Goal: Task Accomplishment & Management: Use online tool/utility

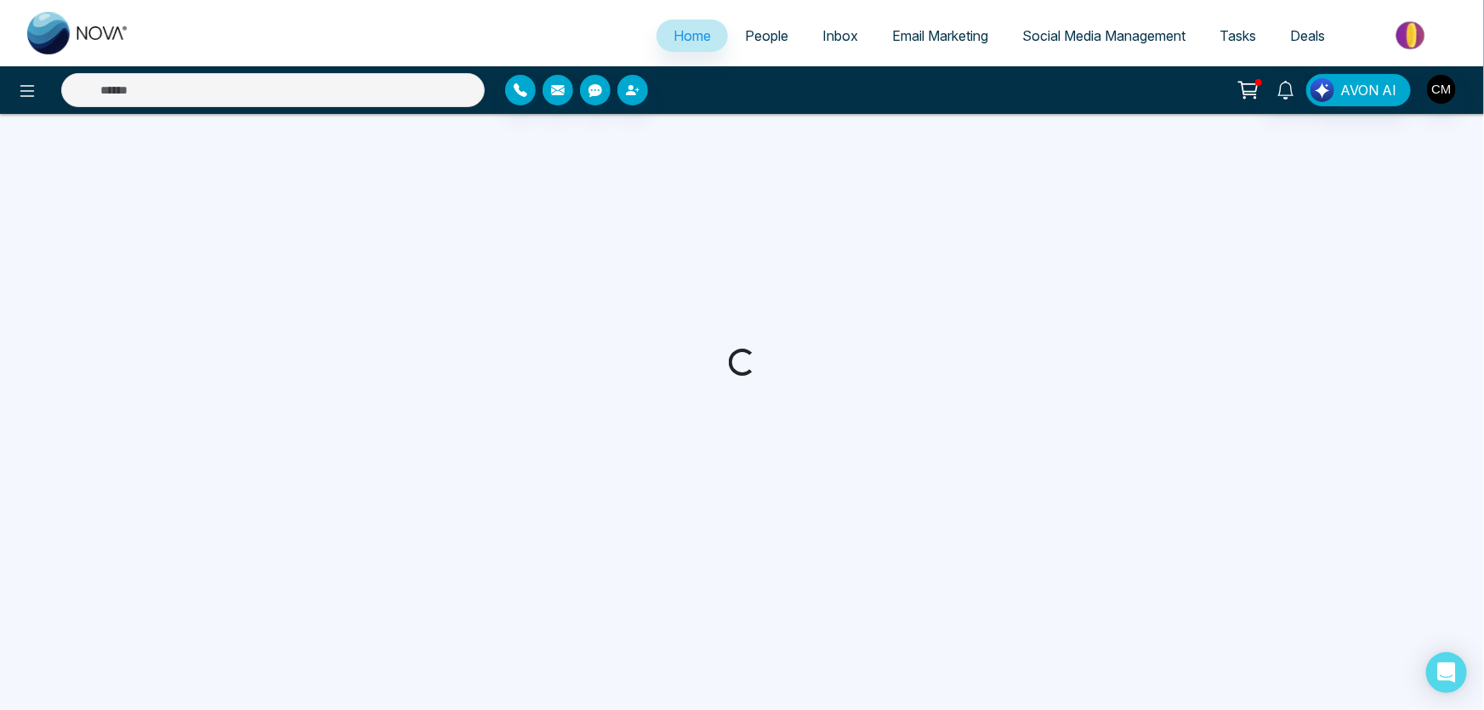
click at [902, 43] on span "Email Marketing" at bounding box center [940, 35] width 96 height 17
select select "*"
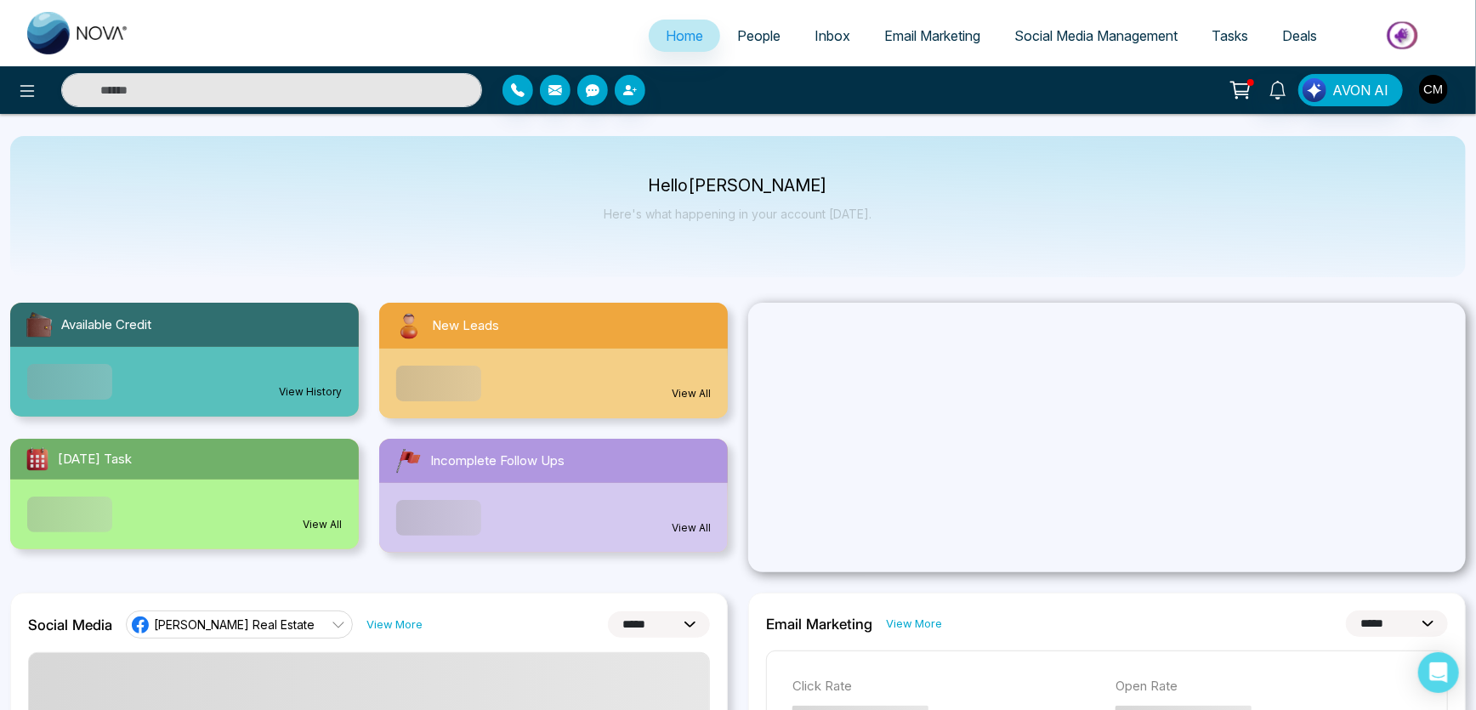
click at [902, 43] on span "Email Marketing" at bounding box center [932, 35] width 96 height 17
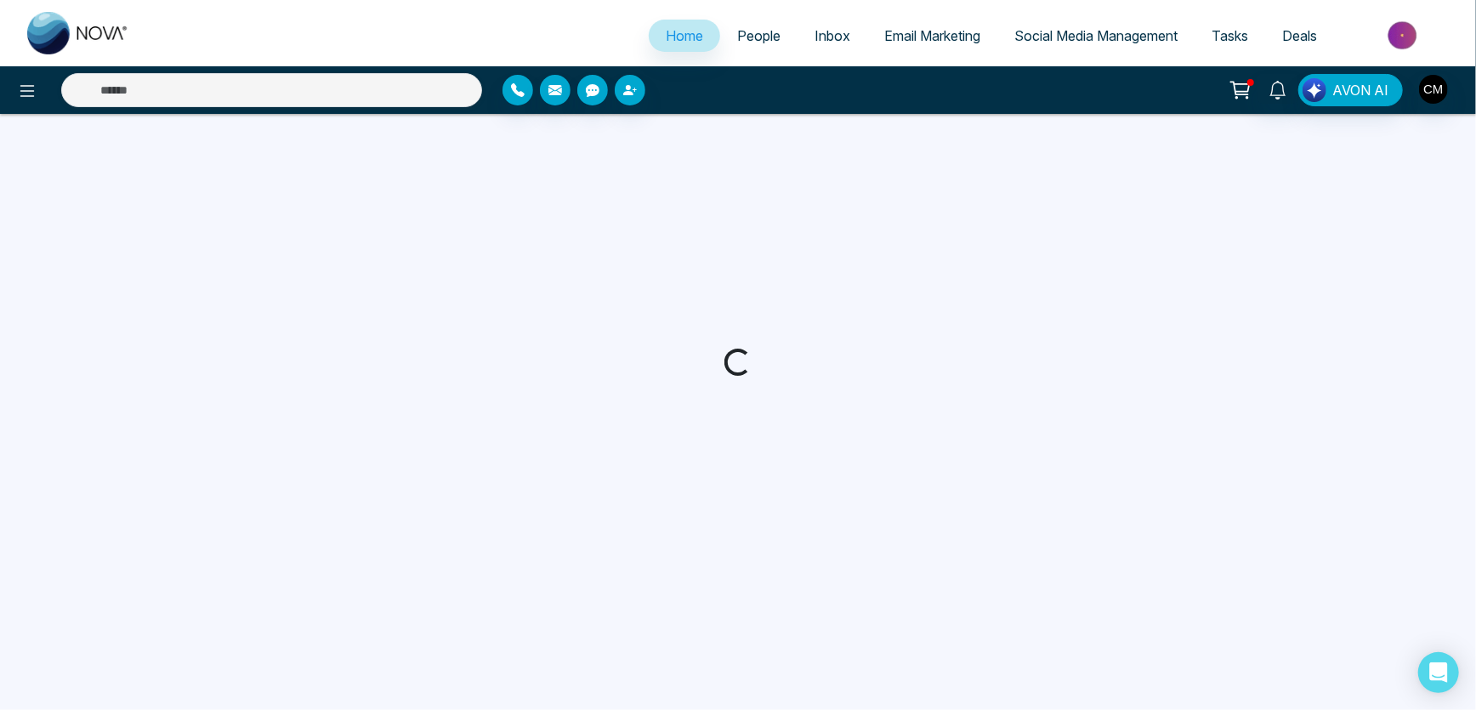
select select "*"
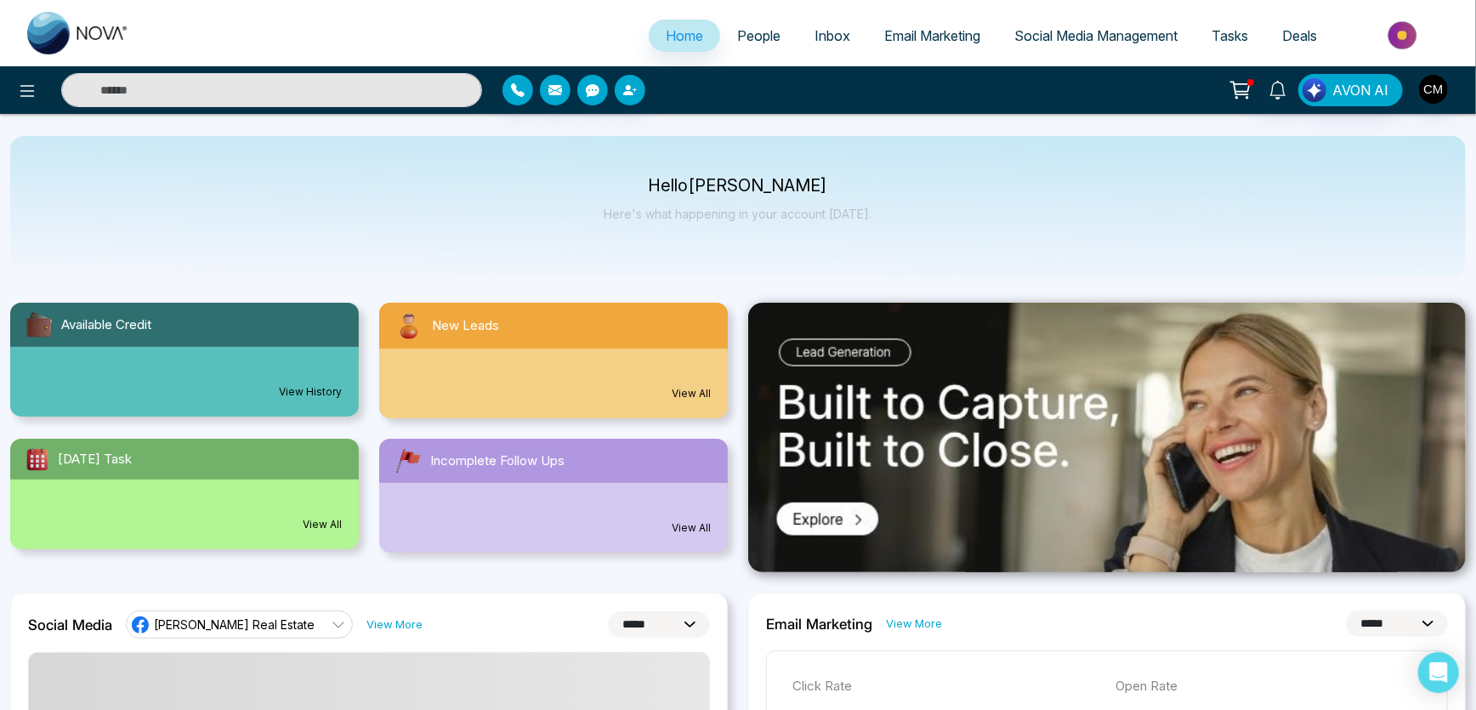
click at [898, 34] on span "Email Marketing" at bounding box center [932, 35] width 96 height 17
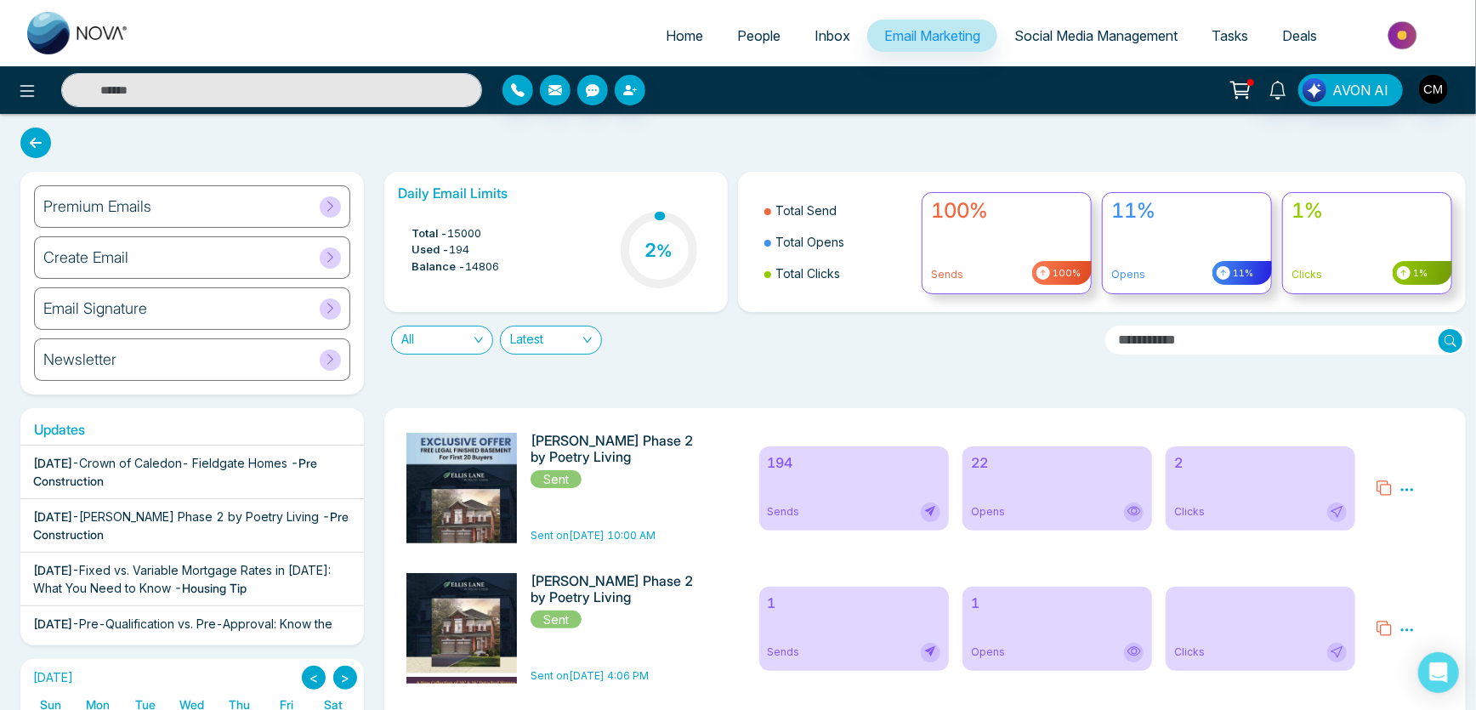
click at [562, 480] on span "Sent" at bounding box center [556, 479] width 51 height 18
click at [753, 27] on span "People" at bounding box center [758, 35] width 43 height 17
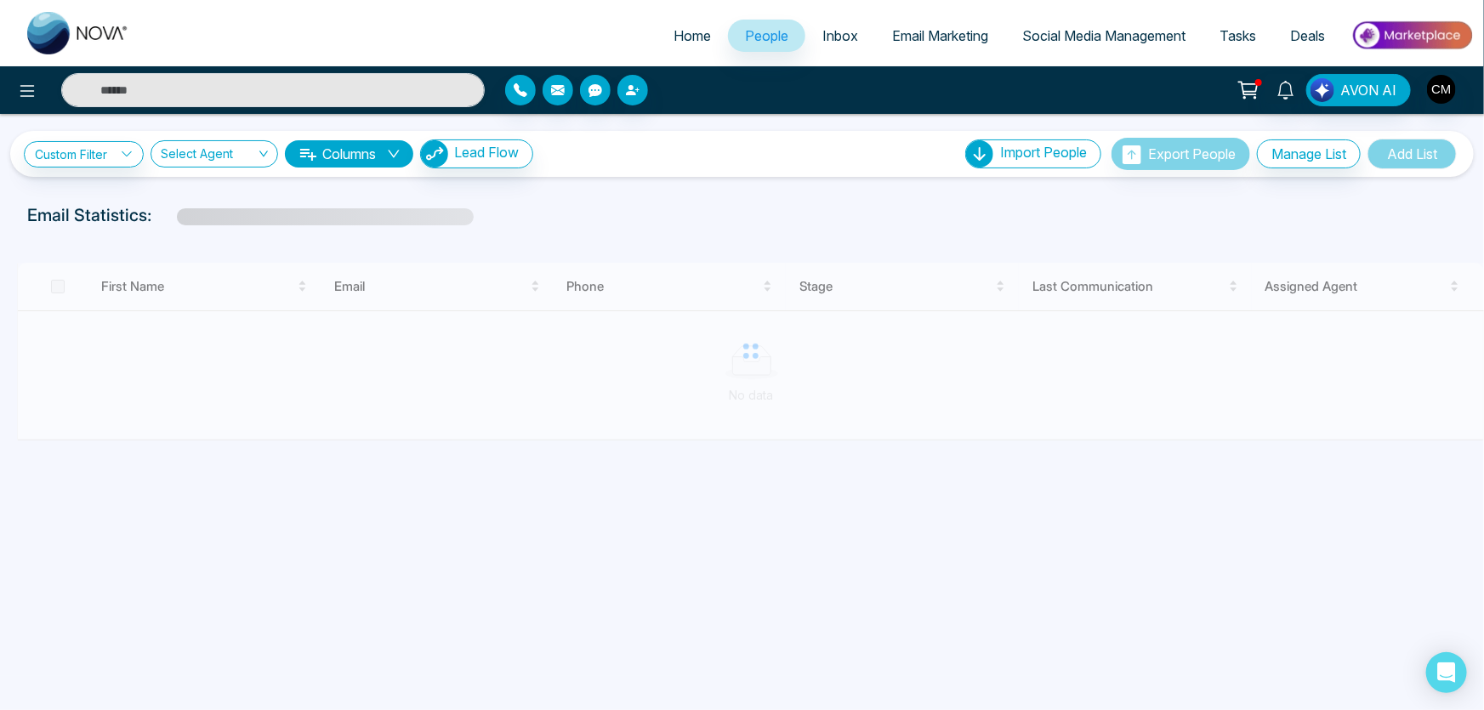
click at [912, 43] on link "Email Marketing" at bounding box center [940, 36] width 130 height 32
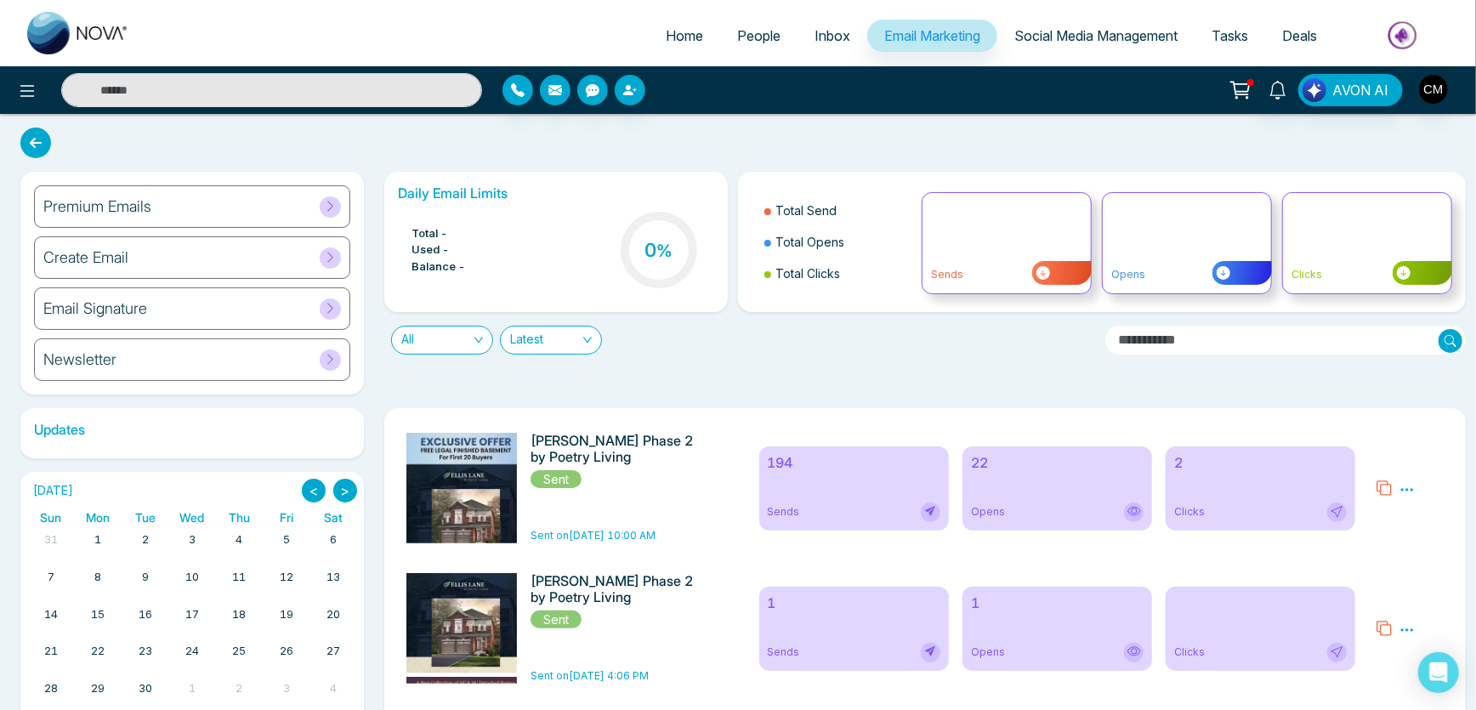
click at [255, 193] on div "Premium Emails" at bounding box center [192, 206] width 316 height 43
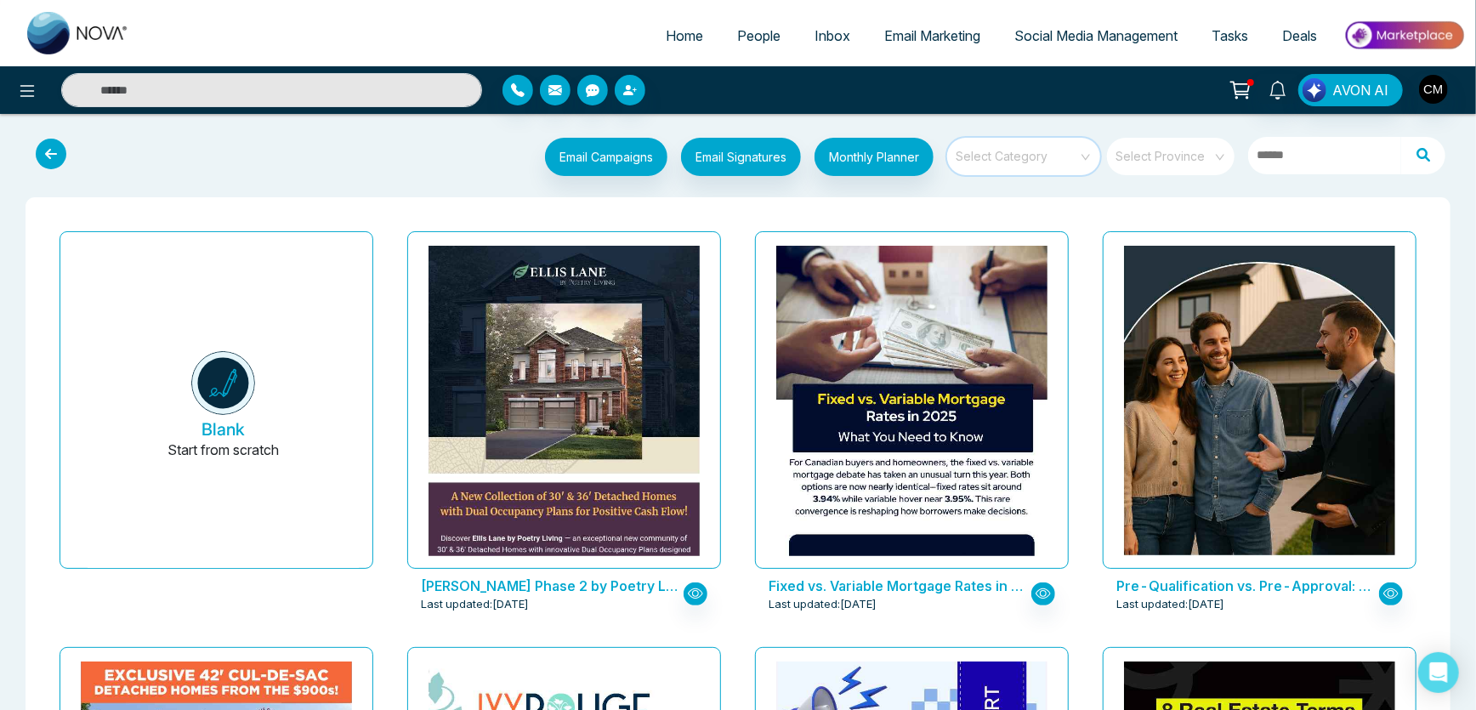
click at [1021, 150] on input "search" at bounding box center [1018, 151] width 122 height 26
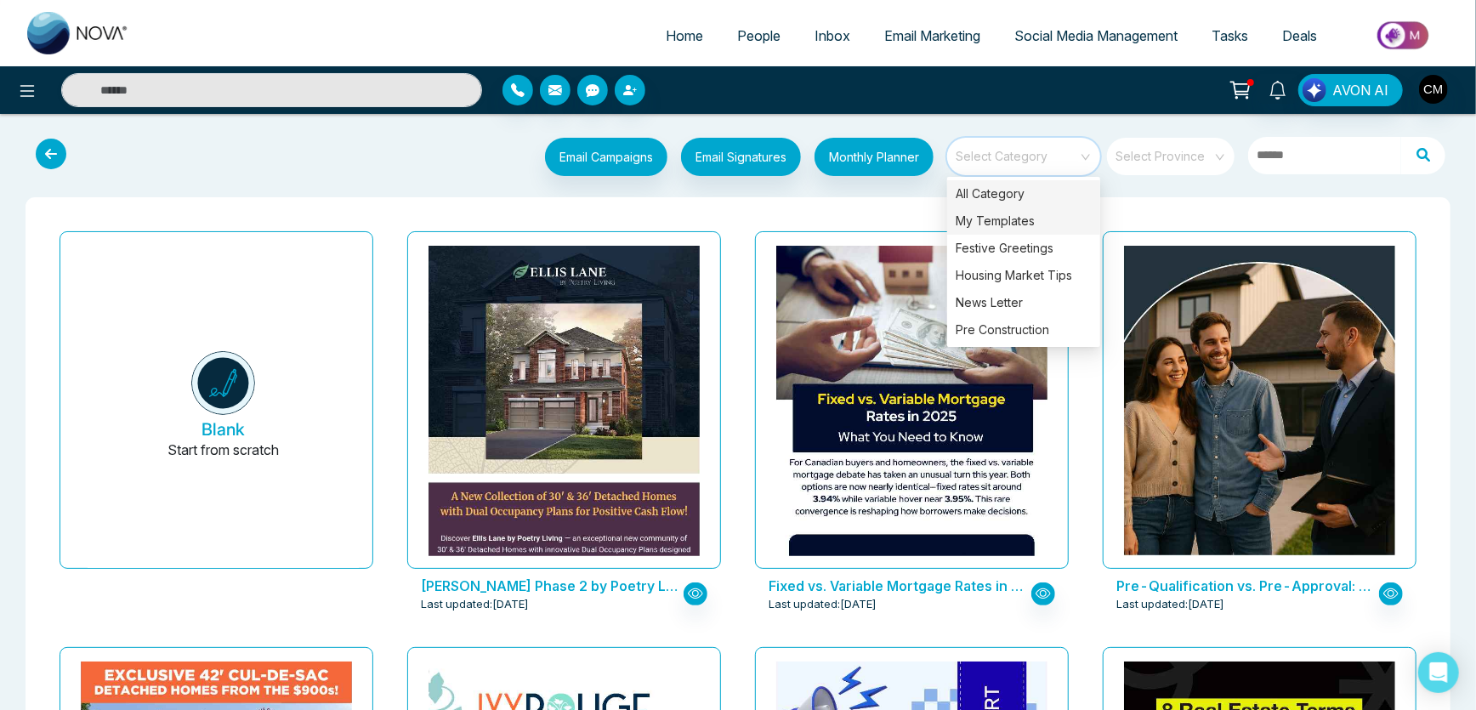
click at [1041, 219] on div "My Templates" at bounding box center [1023, 221] width 153 height 27
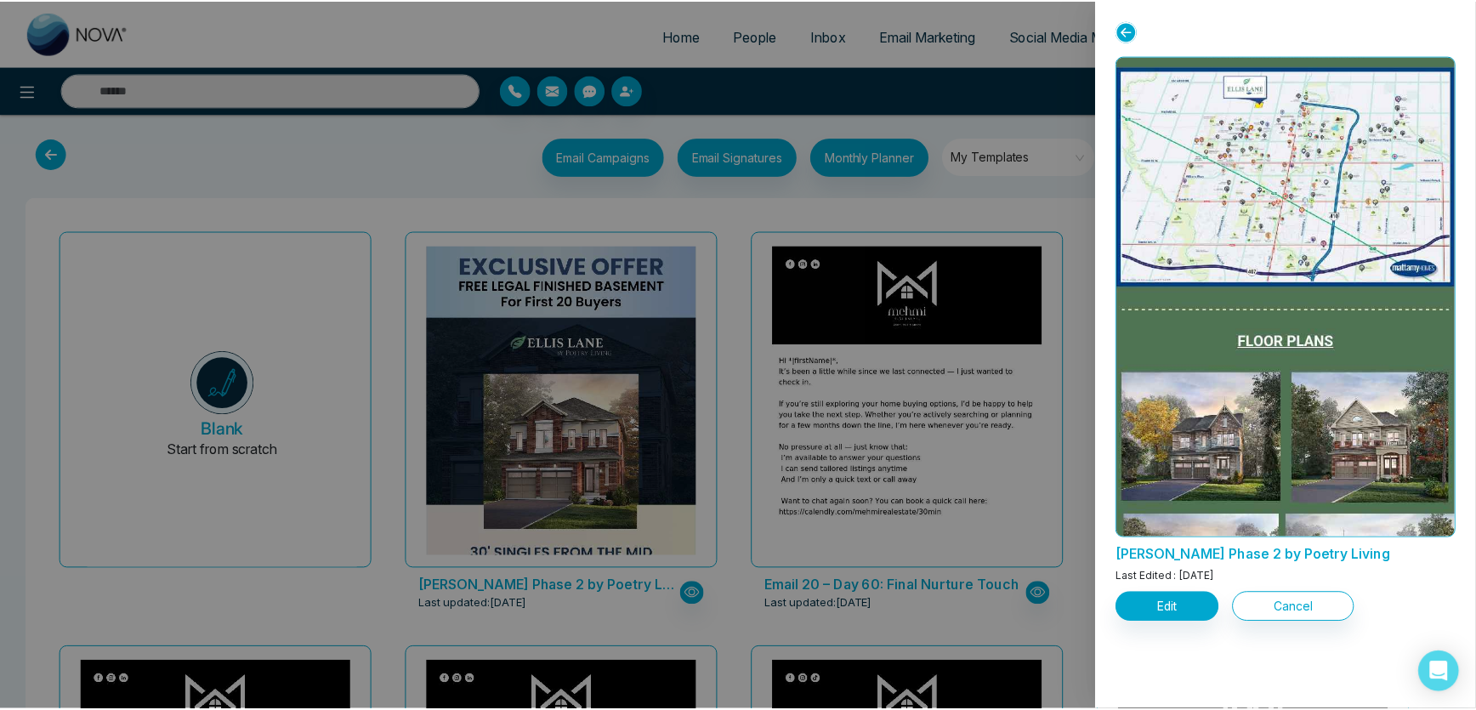
scroll to position [1701, 0]
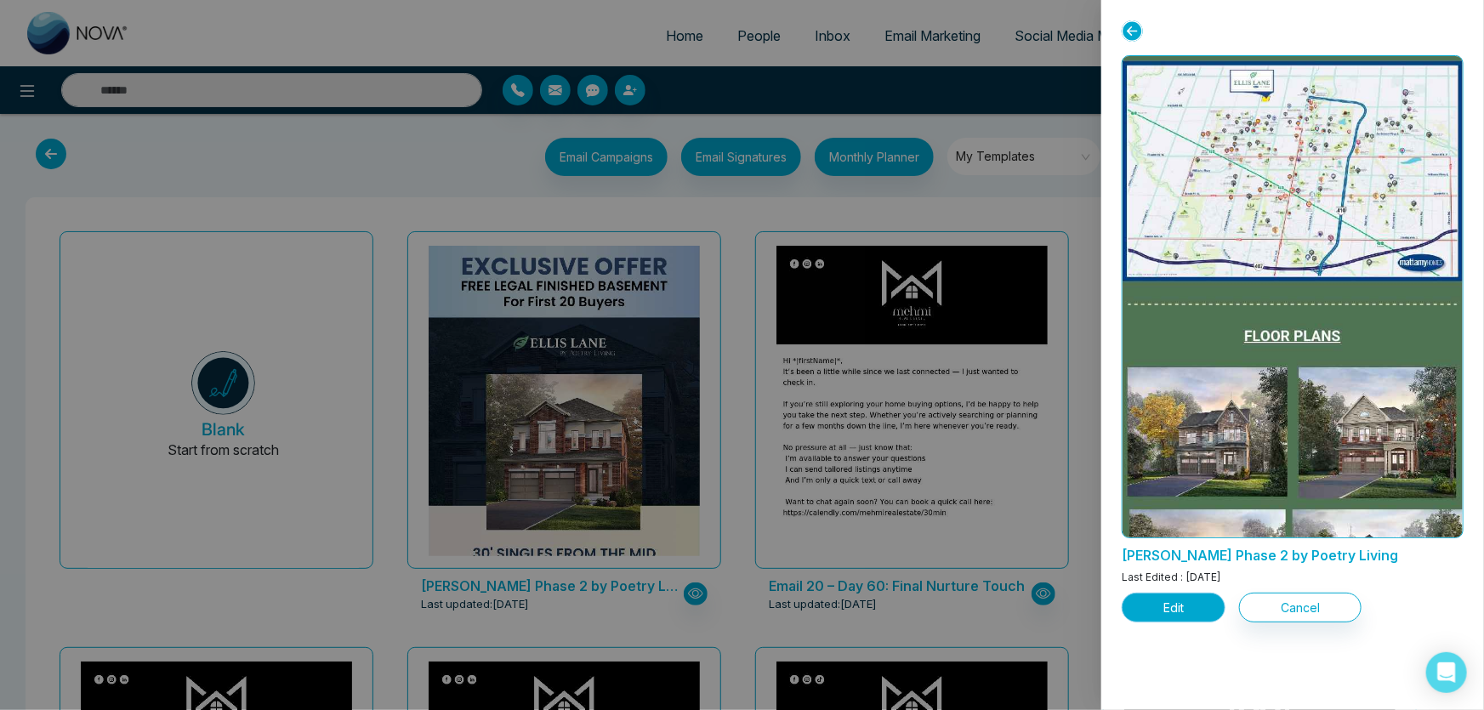
click at [1216, 610] on button "Edit" at bounding box center [1174, 608] width 104 height 30
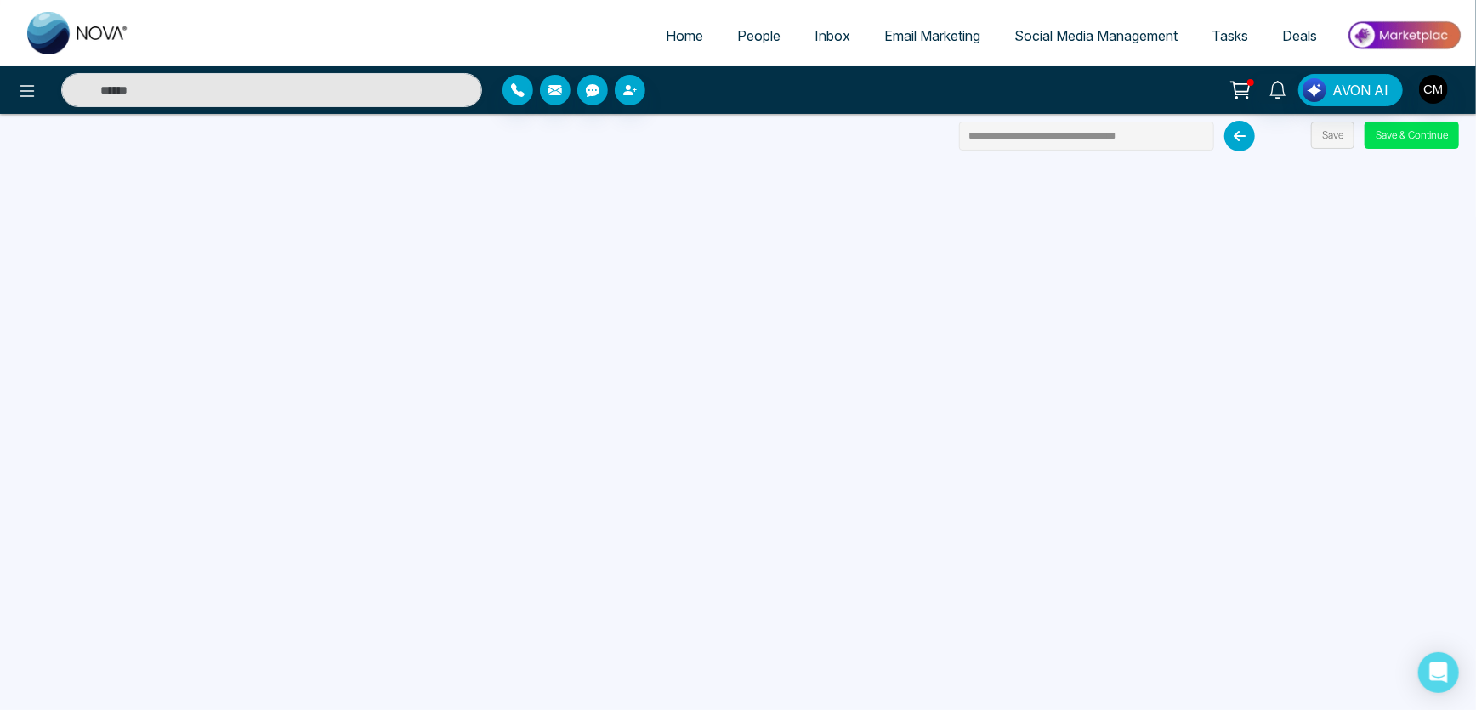
drag, startPoint x: 1155, startPoint y: 128, endPoint x: 938, endPoint y: 142, distance: 217.3
click at [938, 142] on div "**********" at bounding box center [738, 355] width 1476 height 710
click at [1392, 134] on button "Save & Continue" at bounding box center [1412, 135] width 94 height 27
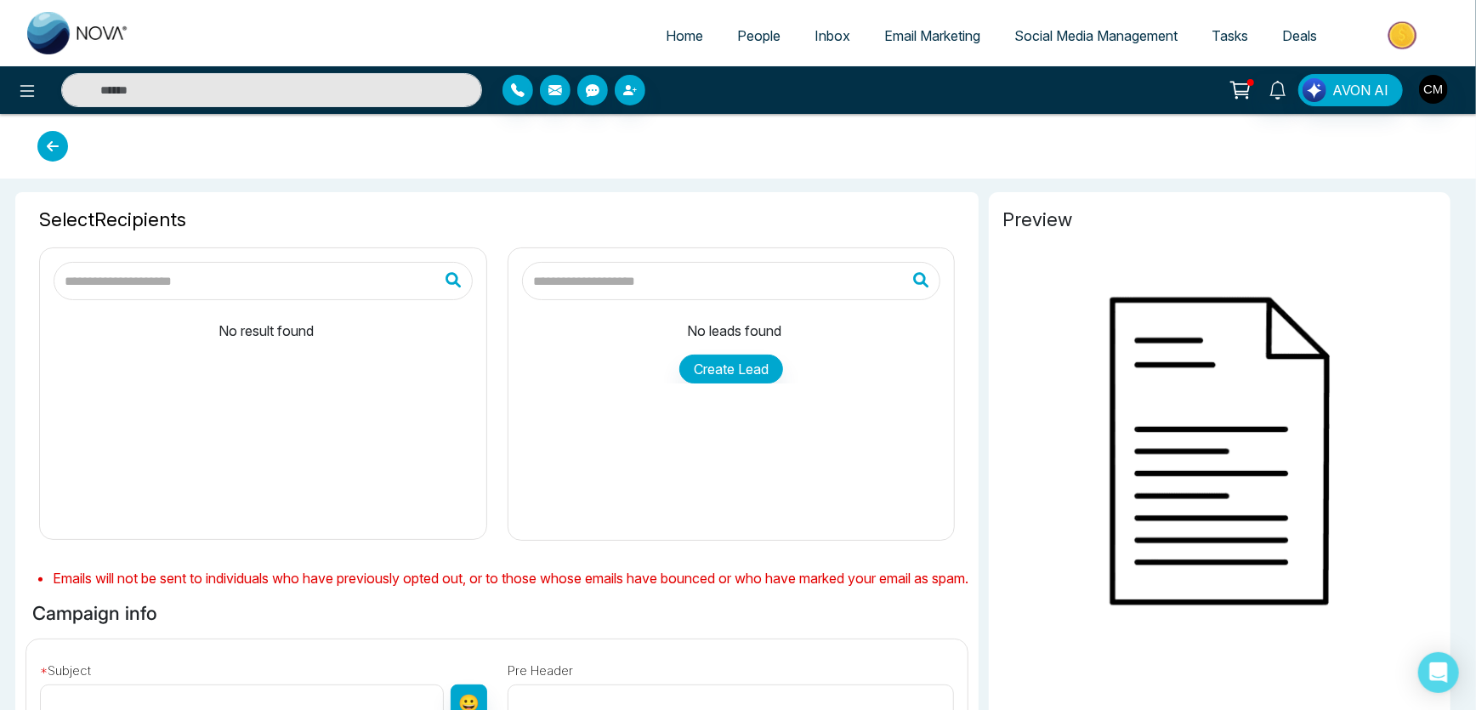
type input "**********"
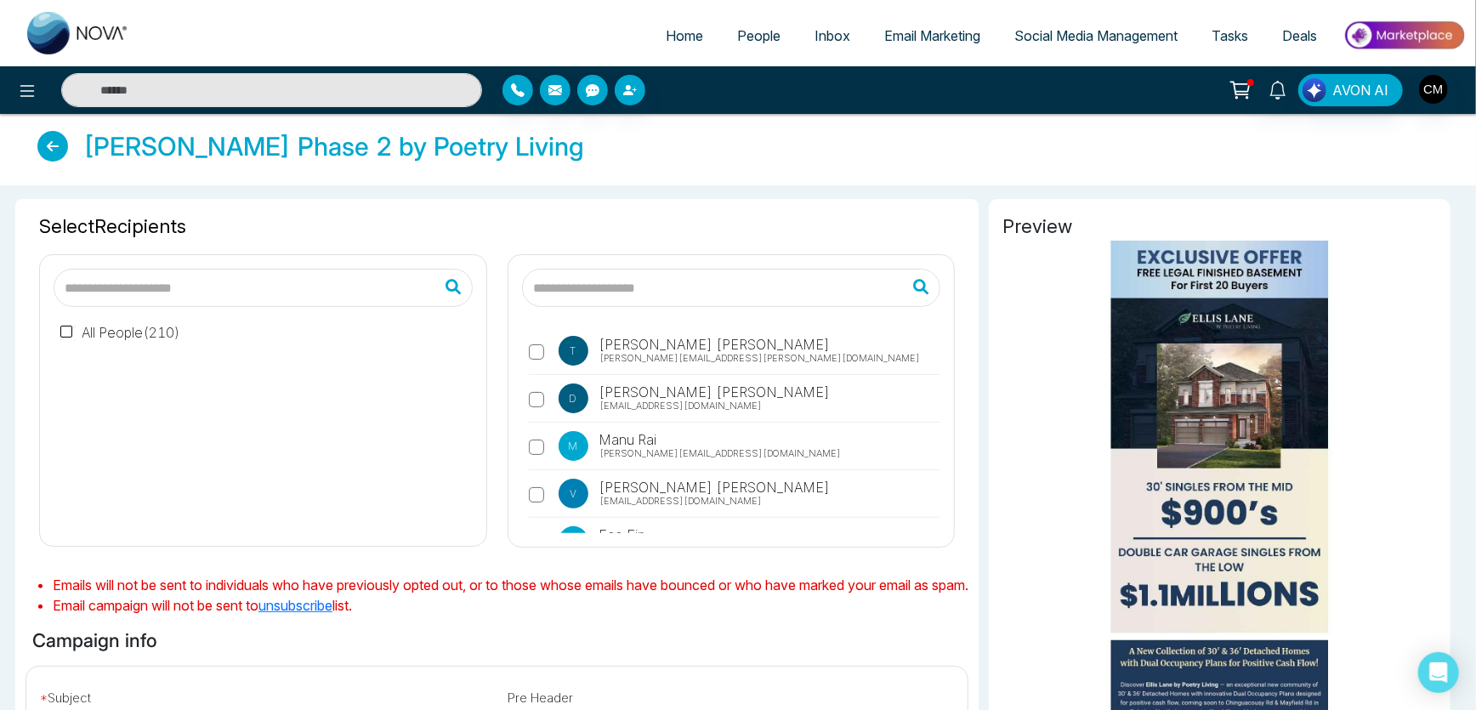
click at [927, 45] on link "Email Marketing" at bounding box center [932, 36] width 130 height 32
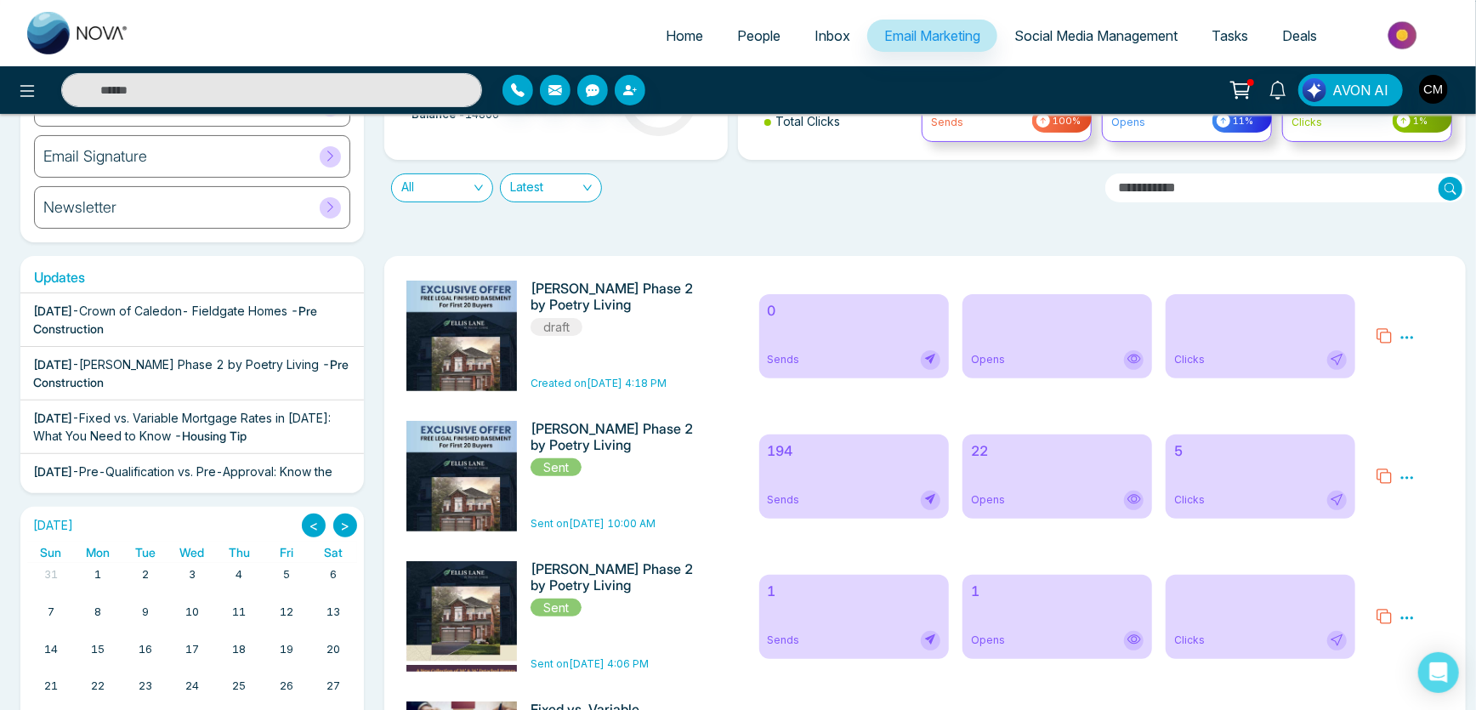
scroll to position [231, 0]
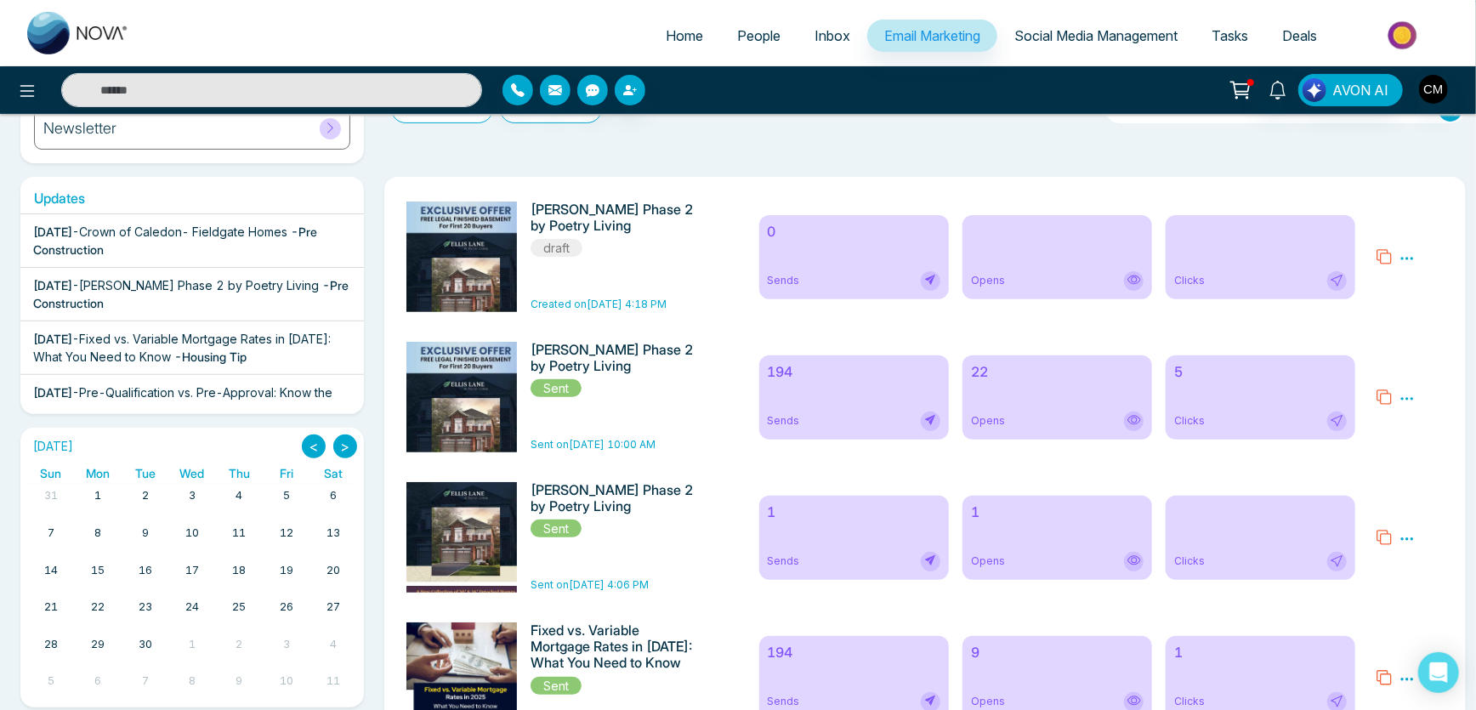
click at [1412, 257] on icon at bounding box center [1407, 258] width 13 height 3
click at [1419, 334] on span "Delete" at bounding box center [1431, 332] width 37 height 14
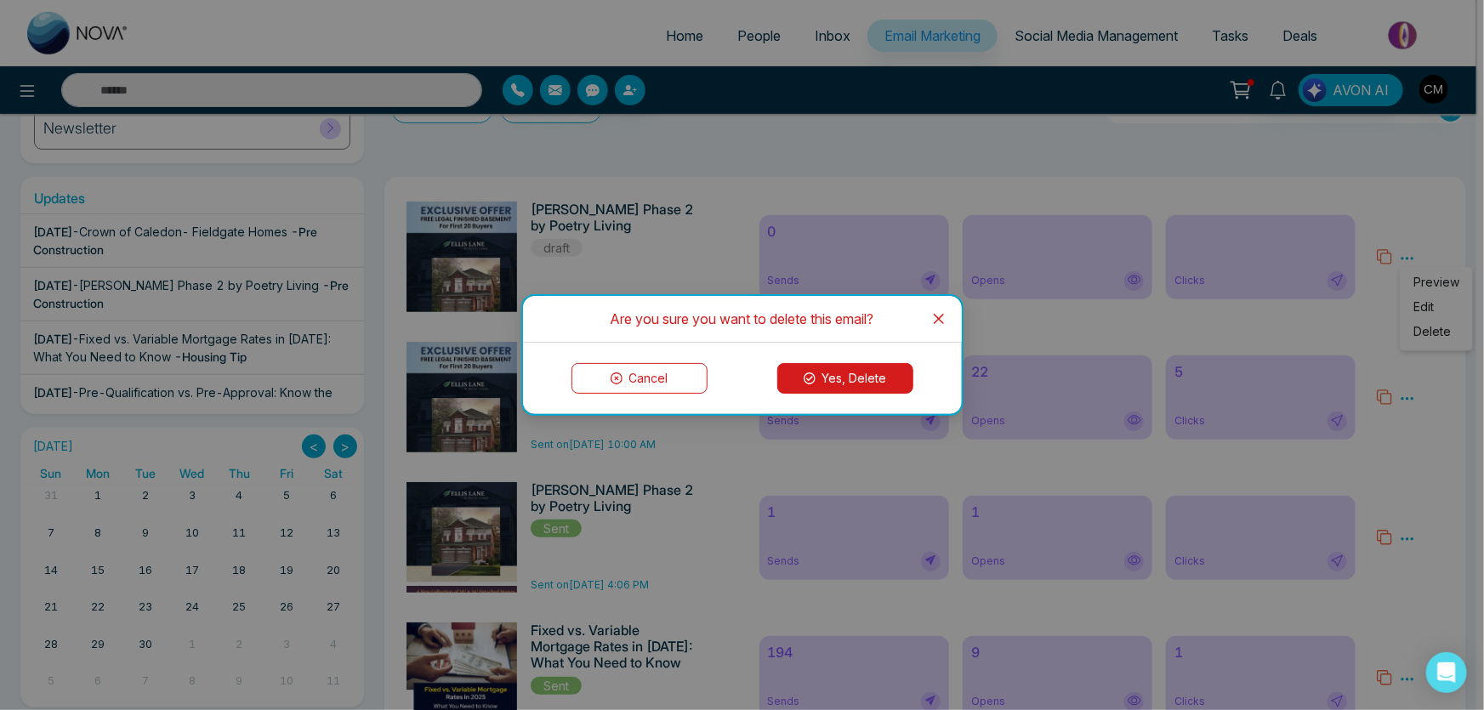
click at [833, 389] on button "Yes, Delete" at bounding box center [845, 378] width 136 height 31
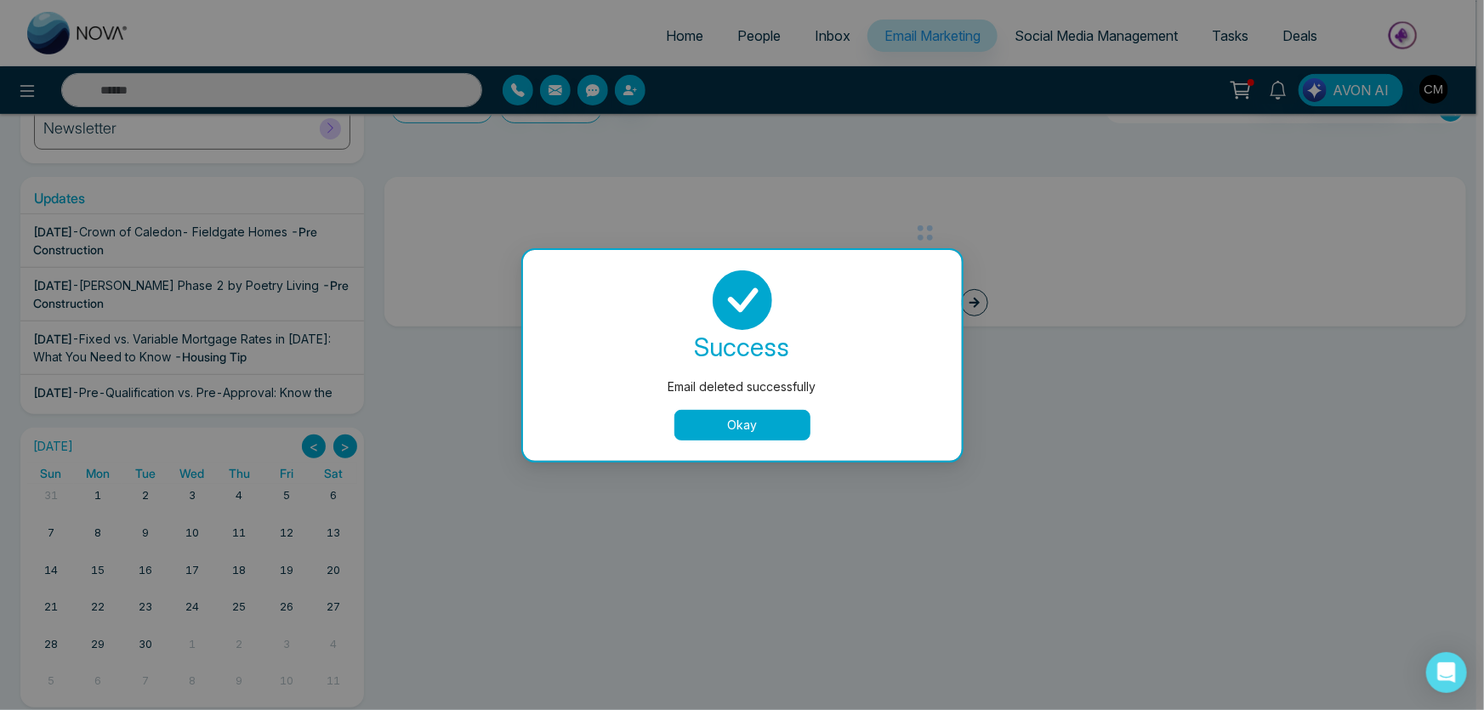
drag, startPoint x: 726, startPoint y: 452, endPoint x: 725, endPoint y: 431, distance: 20.4
click at [725, 448] on div "success Email deleted successfully Okay" at bounding box center [742, 355] width 439 height 211
click at [725, 431] on button "Okay" at bounding box center [742, 425] width 136 height 31
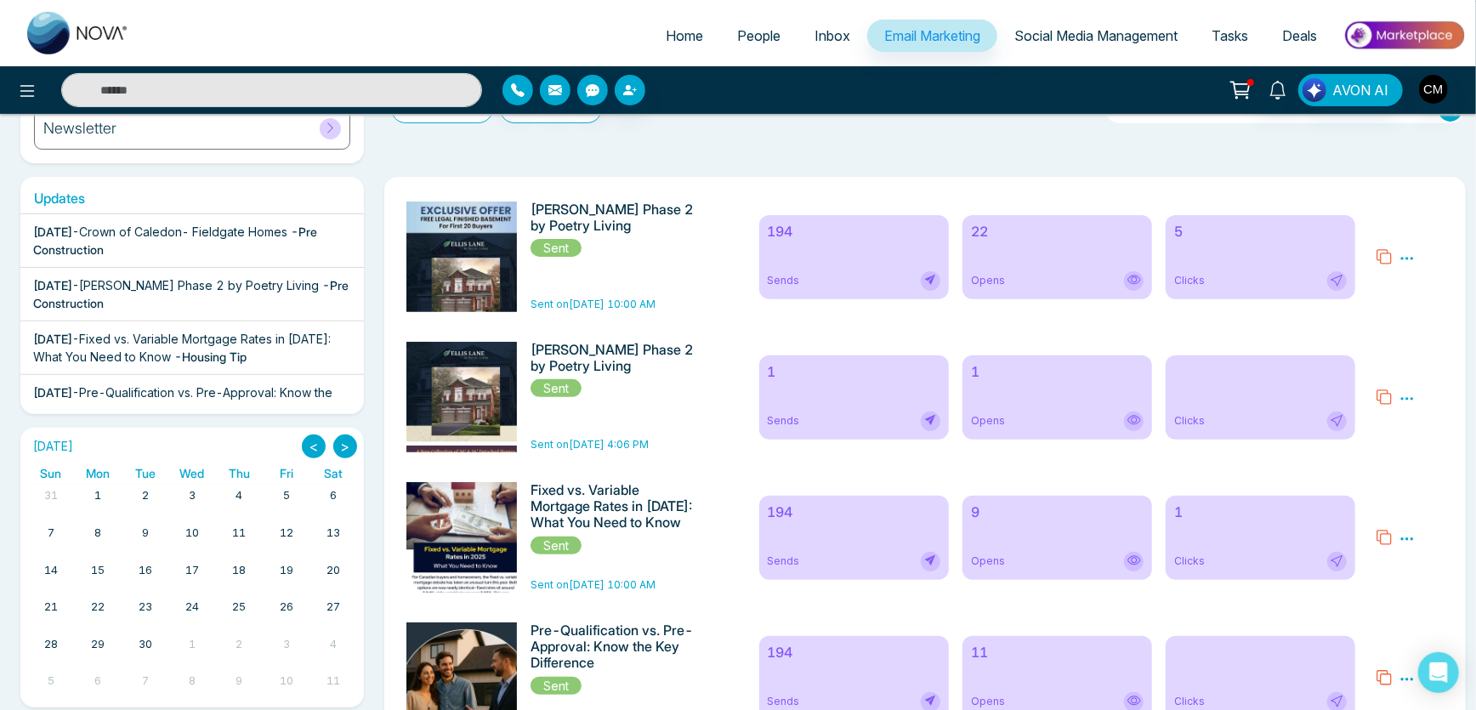
click at [253, 245] on div "Sep 19 2025 - Crown of Caledon- Fieldgate Homes - Pre Construction" at bounding box center [192, 241] width 318 height 36
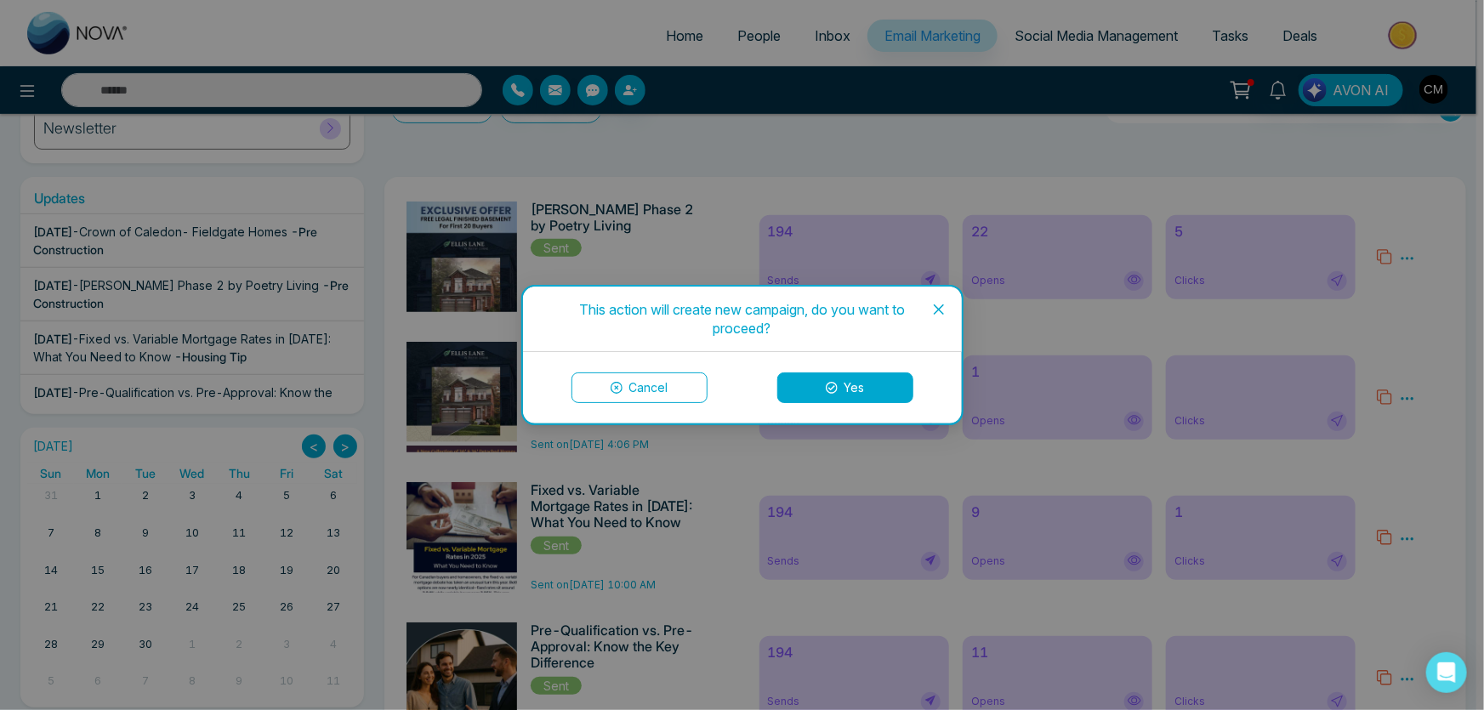
click at [845, 378] on button "Yes" at bounding box center [845, 387] width 136 height 31
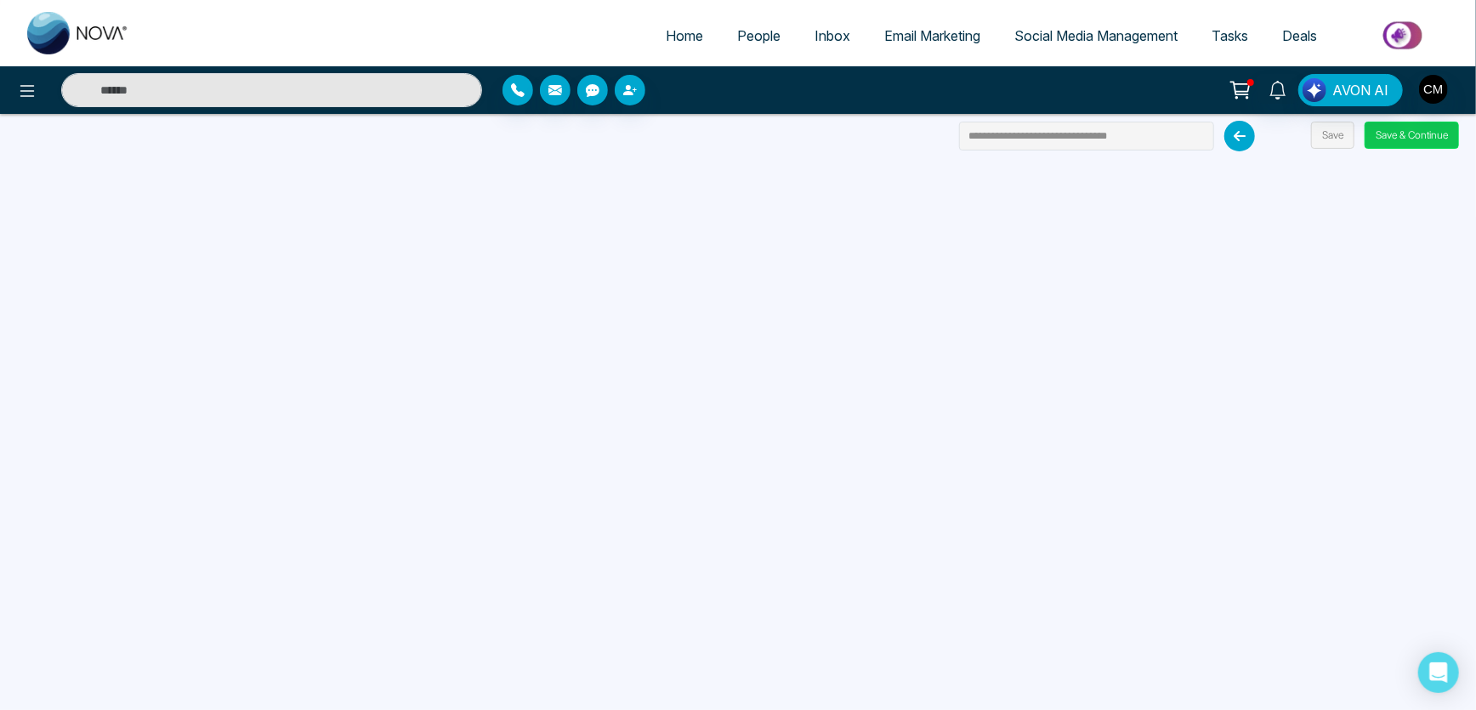
click at [1433, 134] on button "Save & Continue" at bounding box center [1412, 135] width 94 height 27
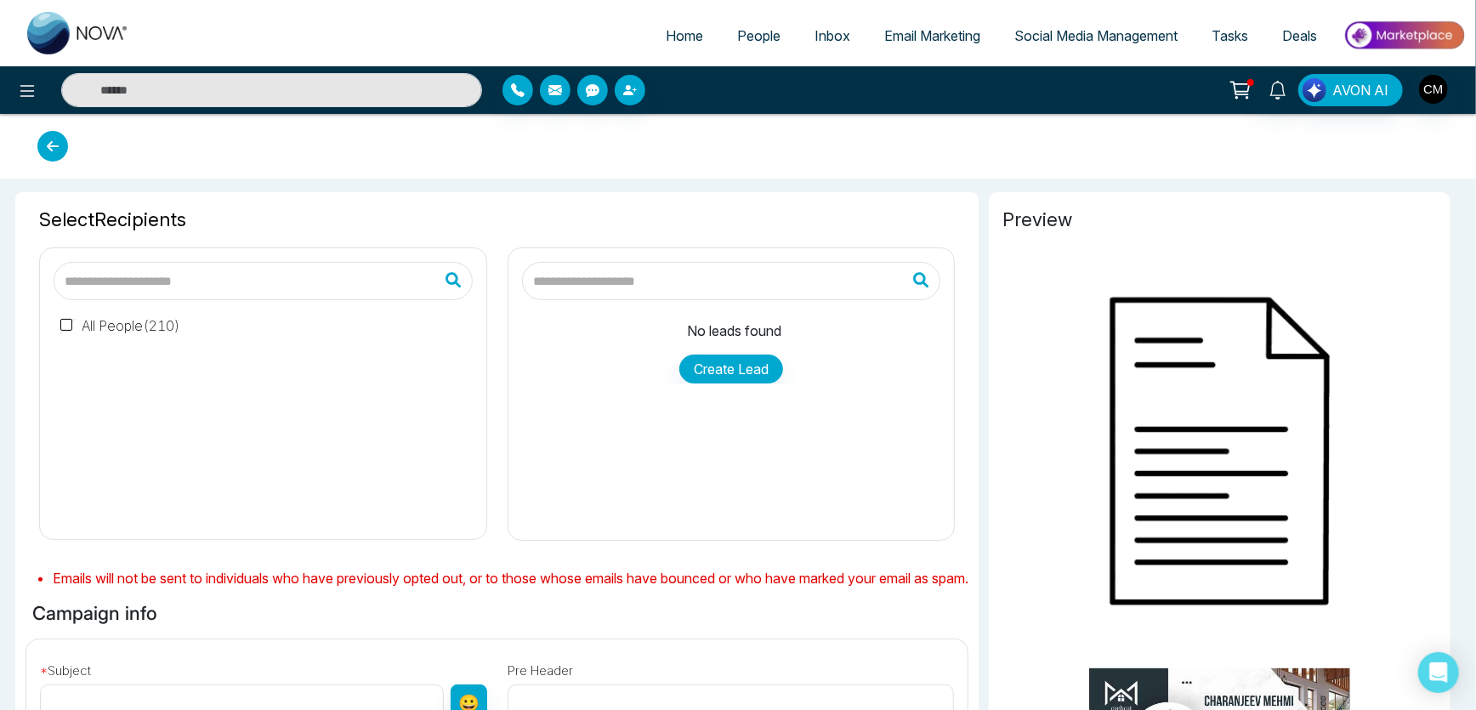
type input "**********"
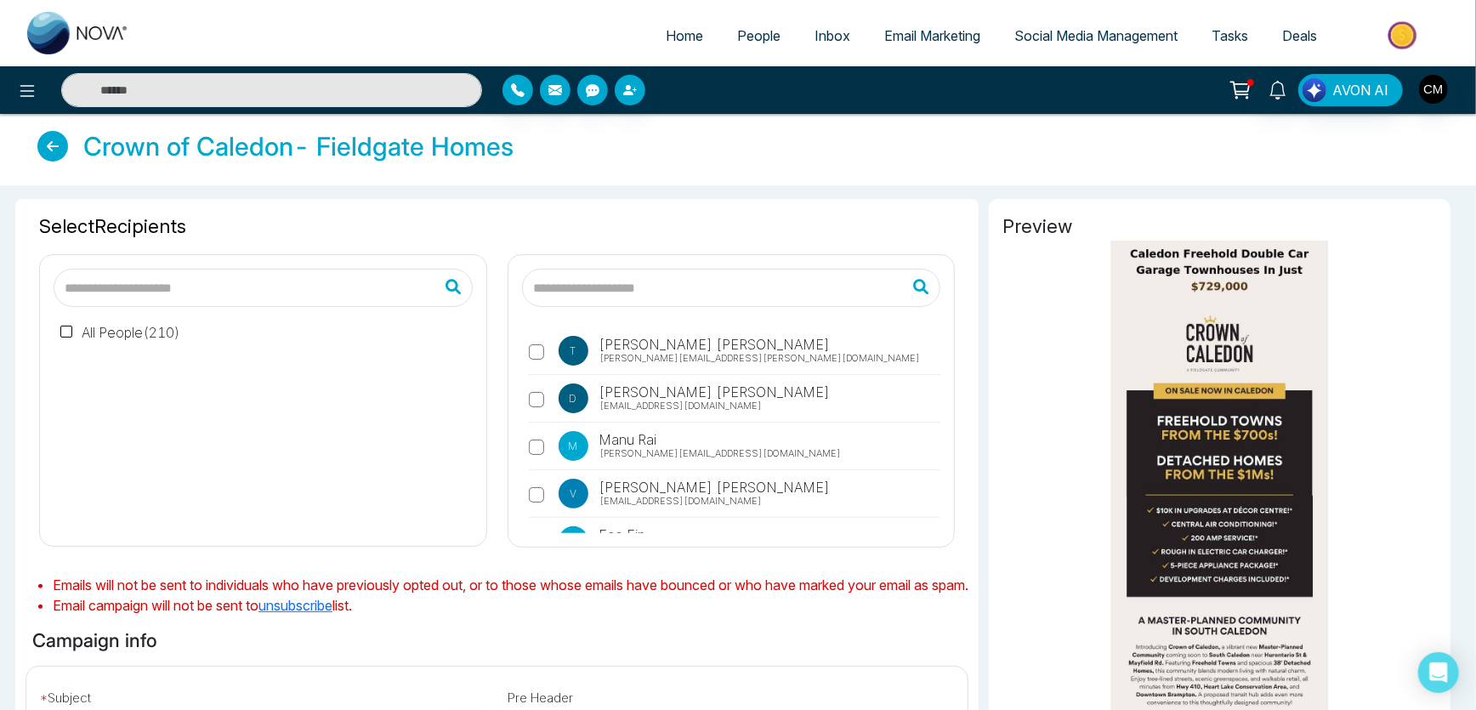
click at [625, 281] on input "text" at bounding box center [731, 288] width 419 height 38
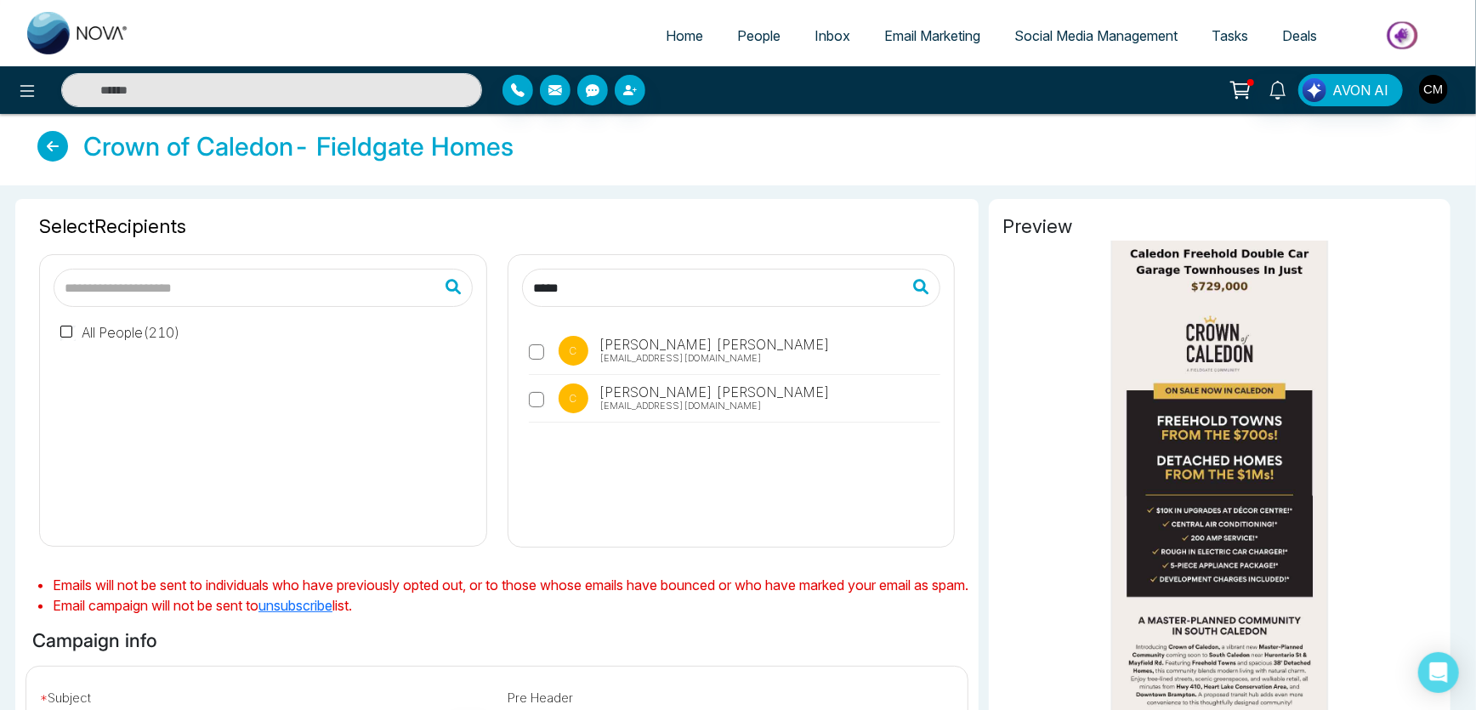
click at [527, 348] on div "C Charanjeev Mehmi charanjeevmehmi1@gmail.com C Charanjeev Mehmi mehmirealestat…" at bounding box center [731, 427] width 419 height 213
drag, startPoint x: 590, startPoint y: 296, endPoint x: 409, endPoint y: 297, distance: 181.1
click at [410, 297] on div "All People ( 210 ) ***** C Charanjeev Mehmi charanjeevmehmi1@gmail.com C Charan…" at bounding box center [497, 394] width 936 height 307
type input "***"
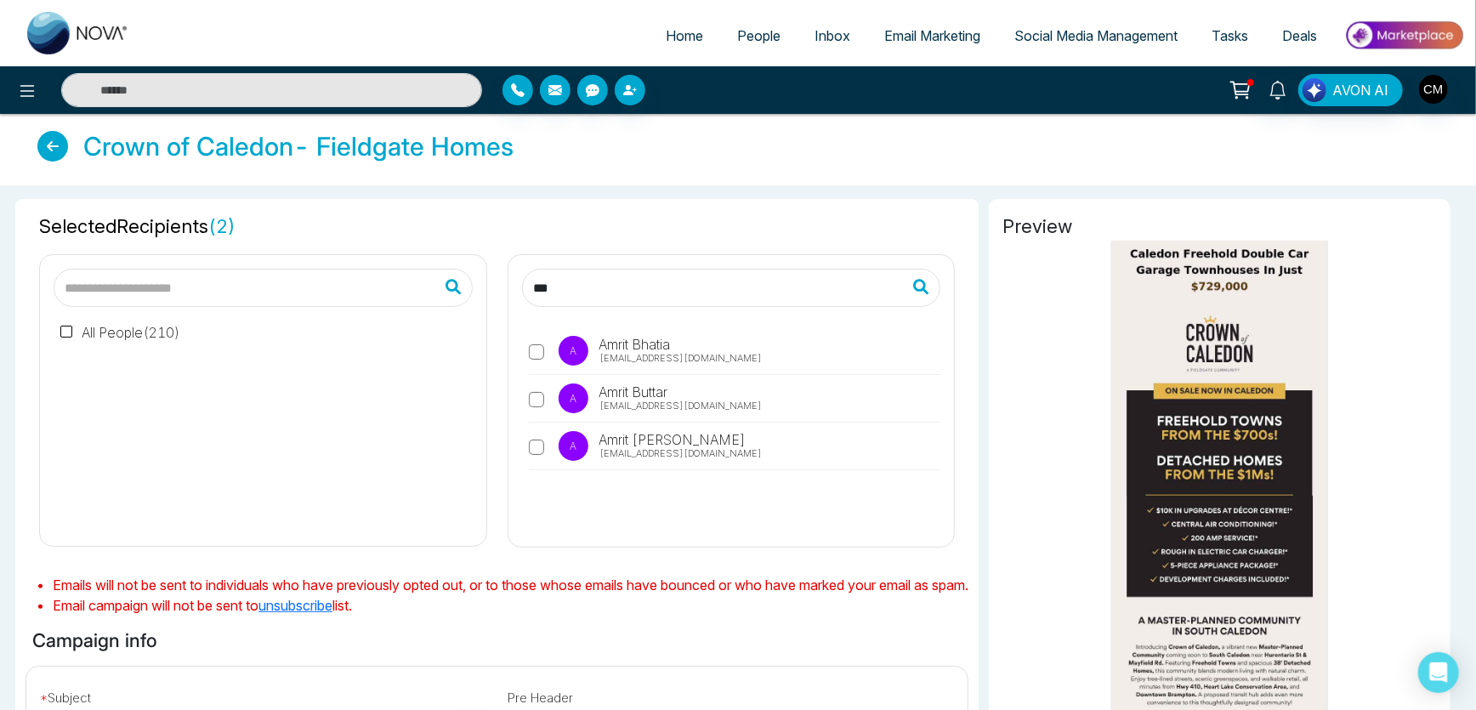
drag, startPoint x: 585, startPoint y: 294, endPoint x: 390, endPoint y: 276, distance: 195.6
click at [395, 281] on div "All People ( 210 ) *** A Amrit Bhatia amrit351@gmail.com A Amrit Buttar amritbu…" at bounding box center [497, 394] width 936 height 307
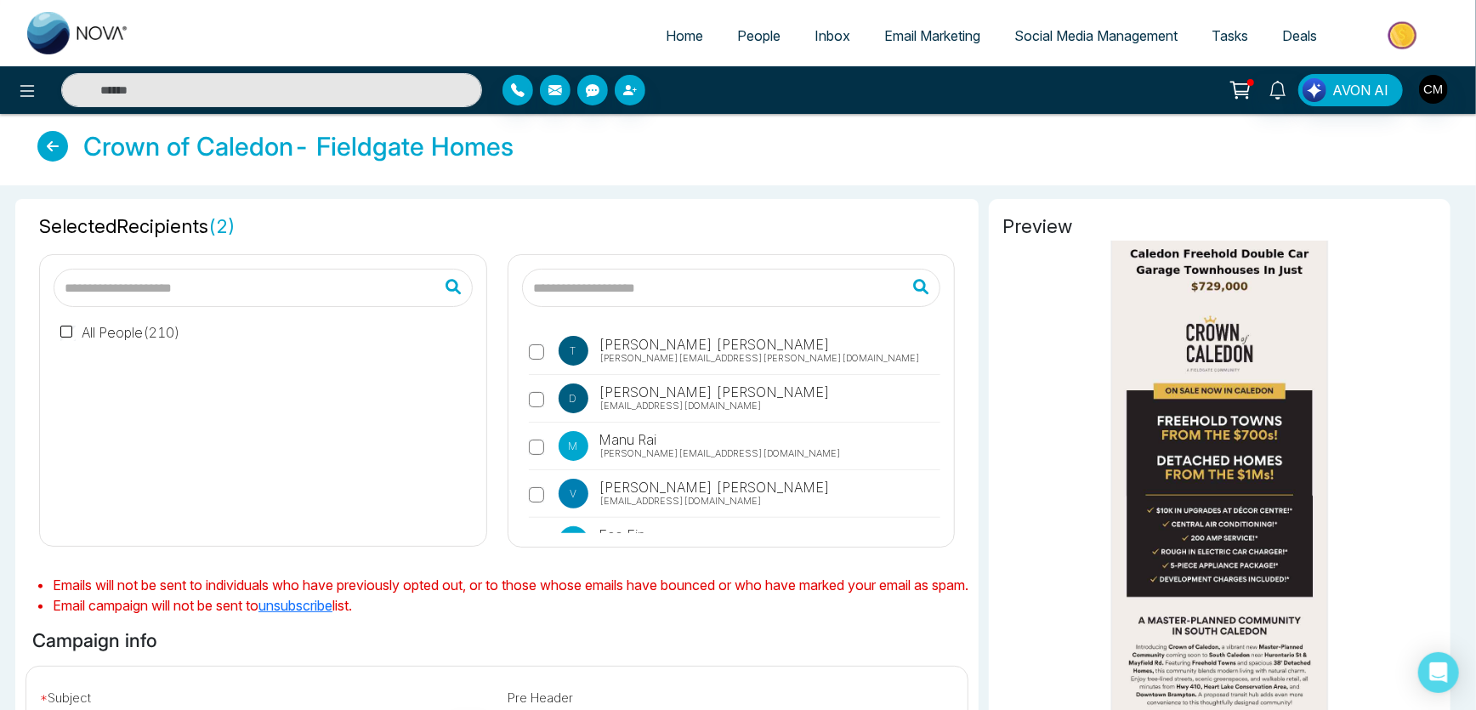
click at [113, 329] on label "All People ( 210 )" at bounding box center [120, 332] width 120 height 20
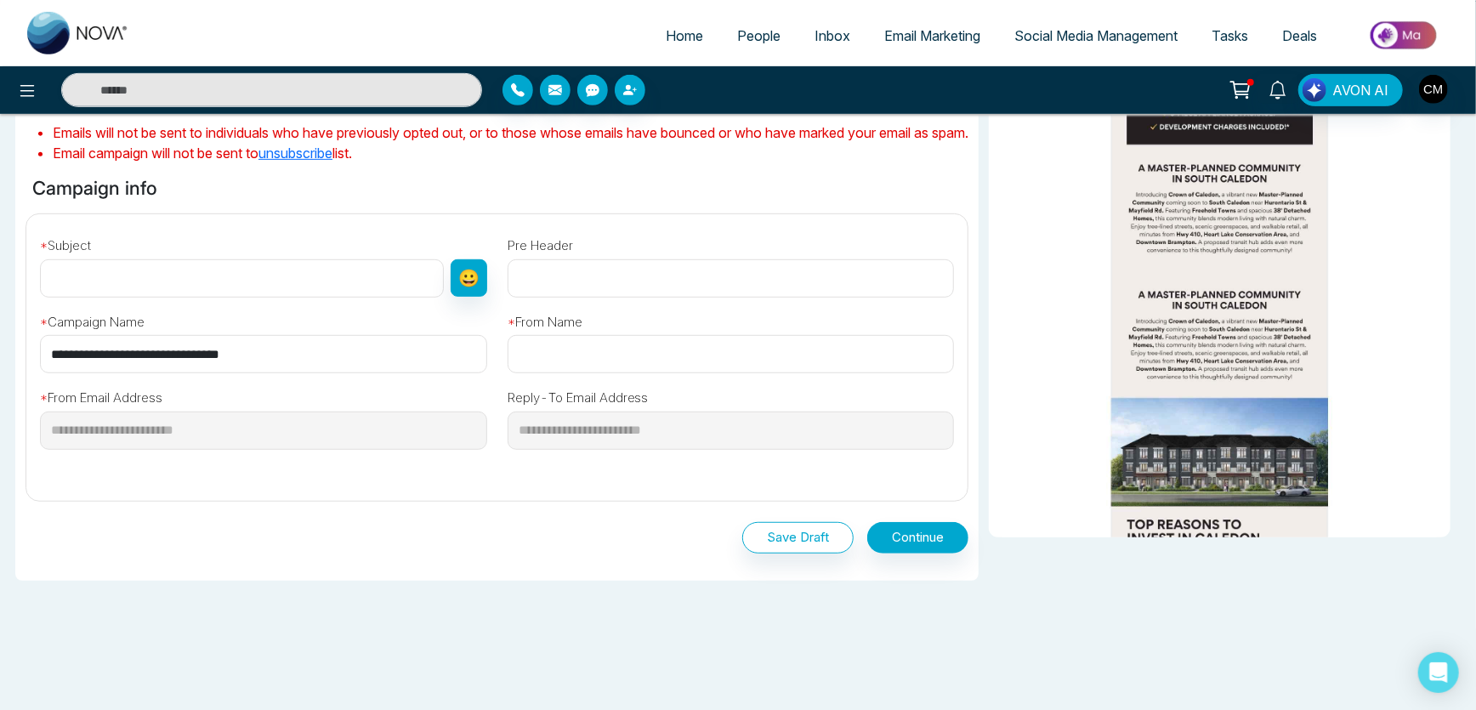
scroll to position [463, 0]
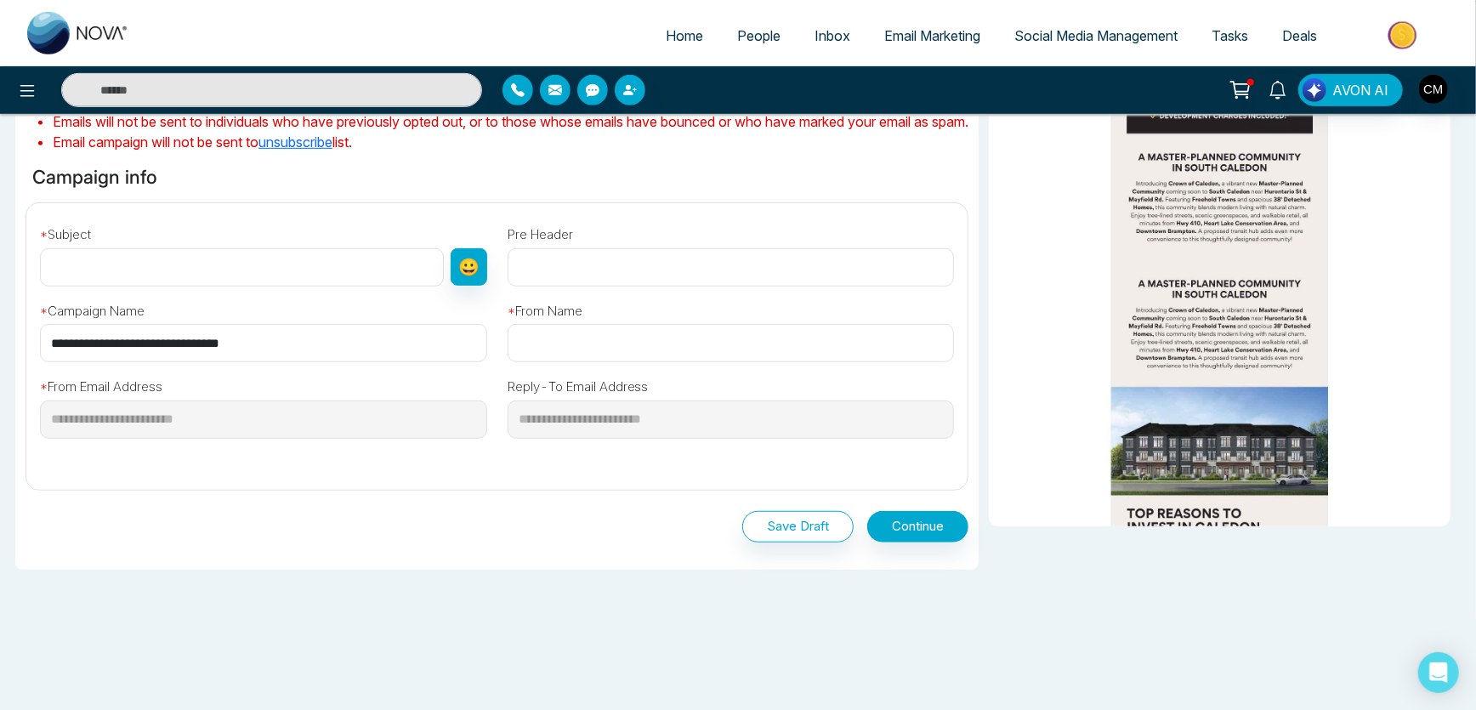
click at [236, 287] on input "text" at bounding box center [242, 267] width 404 height 38
click at [1137, 334] on img at bounding box center [1220, 715] width 435 height 1876
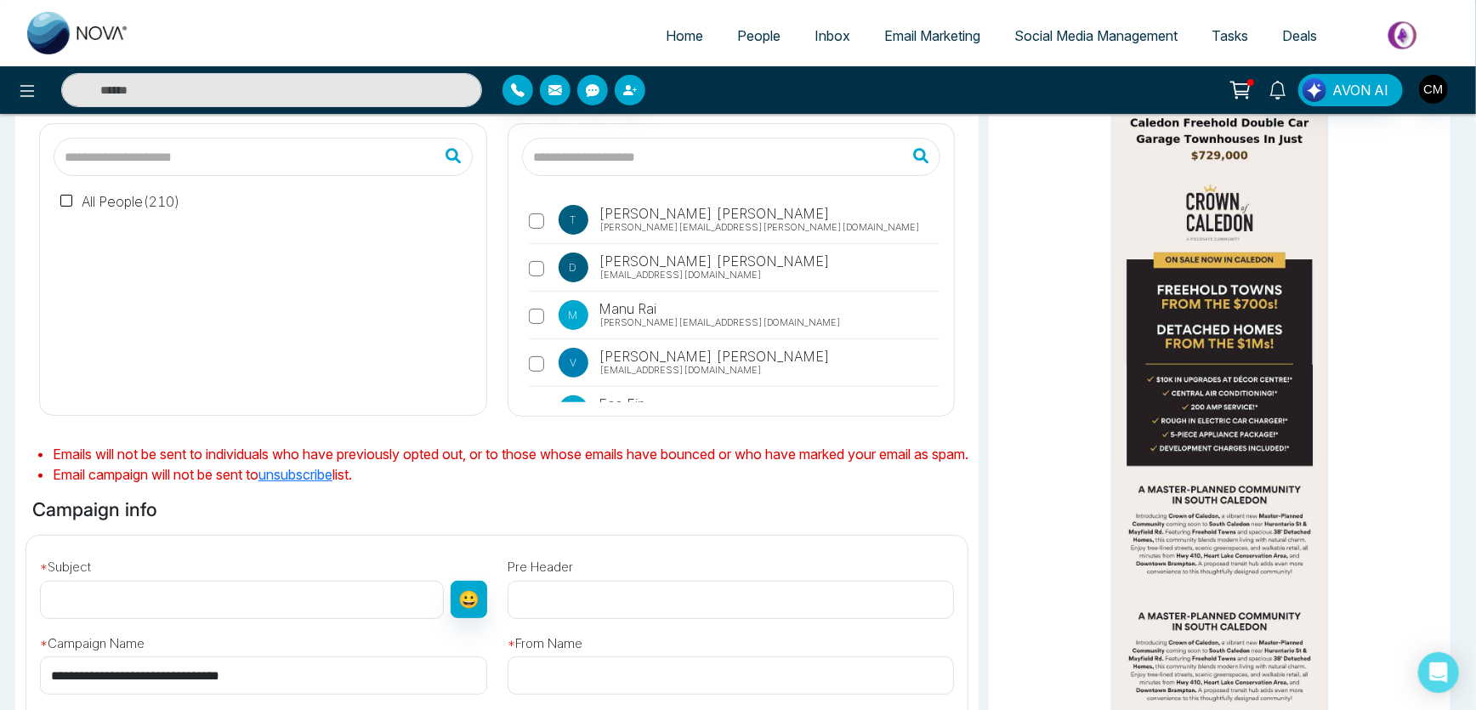
scroll to position [386, 0]
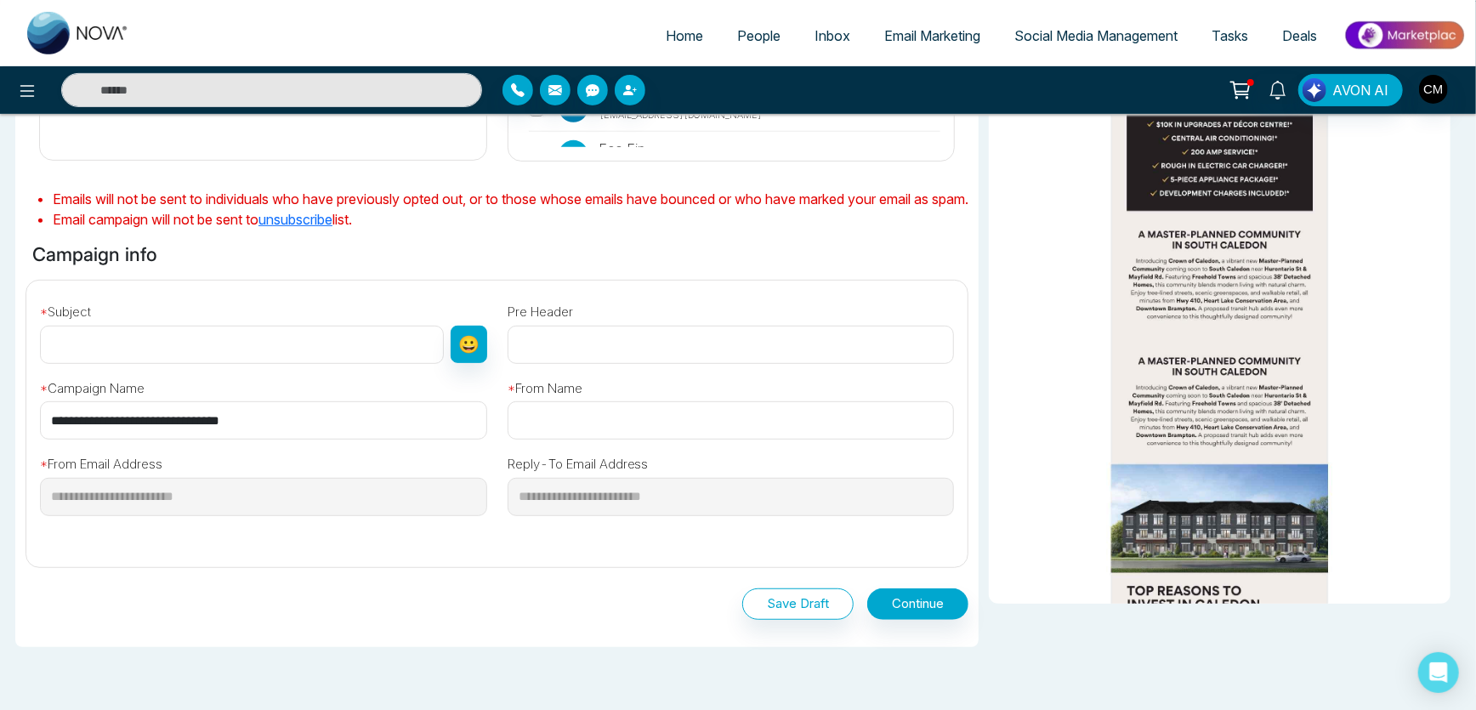
click at [186, 355] on input "text" at bounding box center [242, 345] width 404 height 38
paste input "**********"
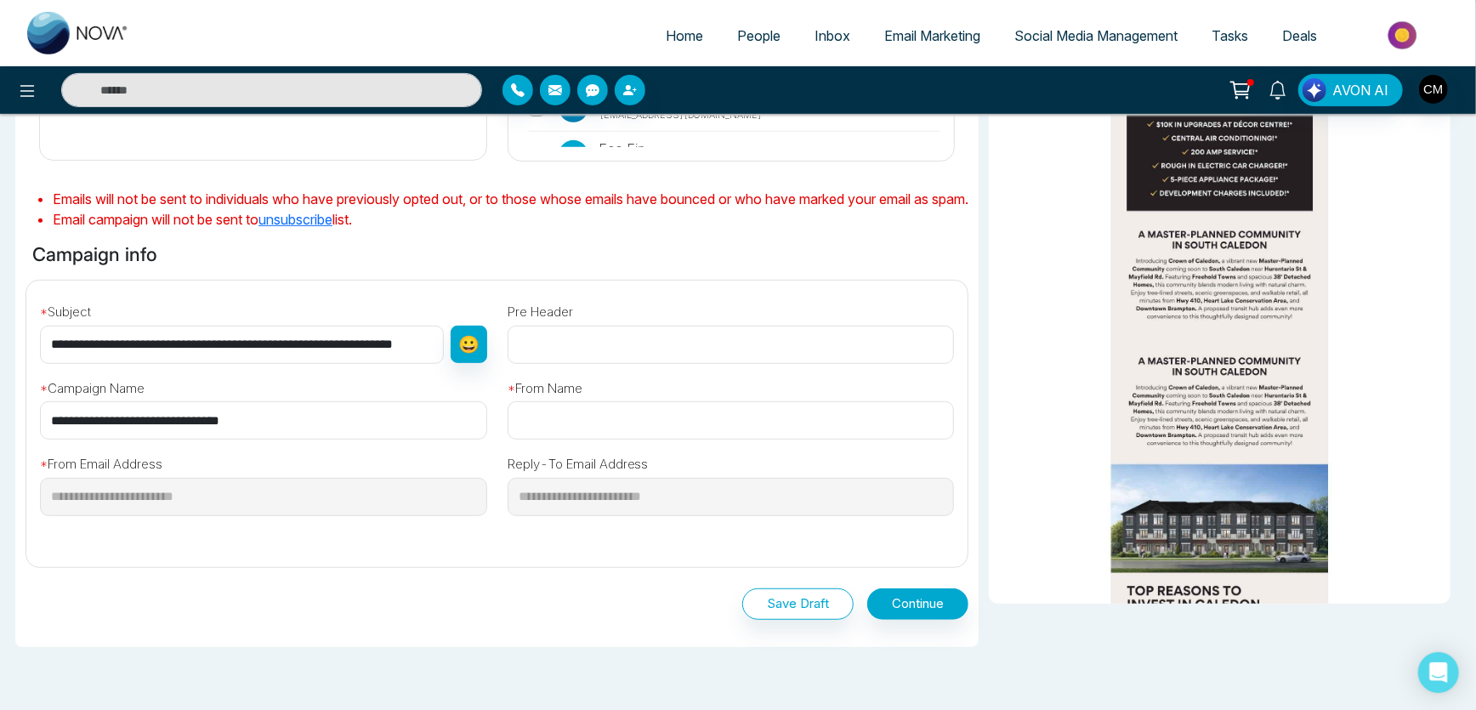
scroll to position [0, 60]
type input "**********"
click at [586, 362] on input "text" at bounding box center [731, 345] width 447 height 38
paste input "**********"
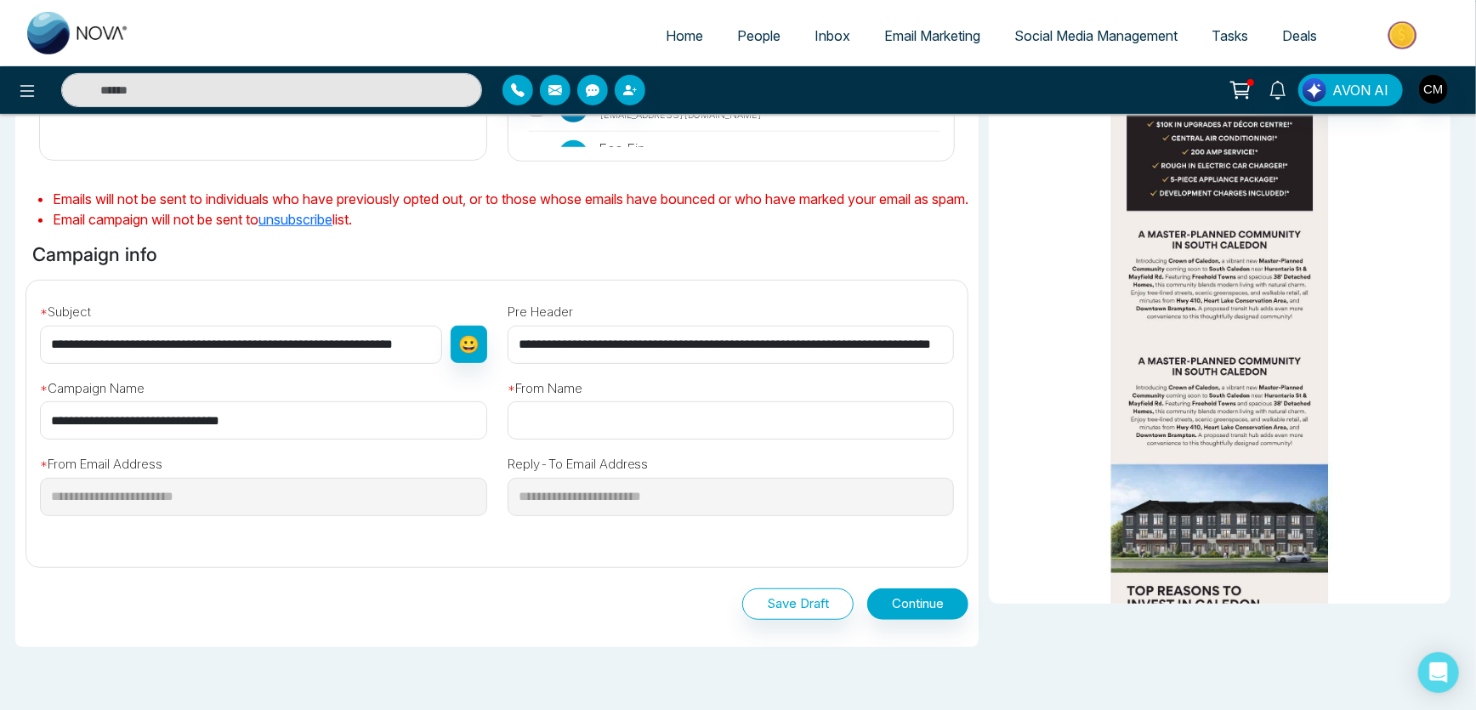
scroll to position [0, 58]
type input "**********"
click at [563, 438] on input "text" at bounding box center [731, 420] width 447 height 38
type input "**********"
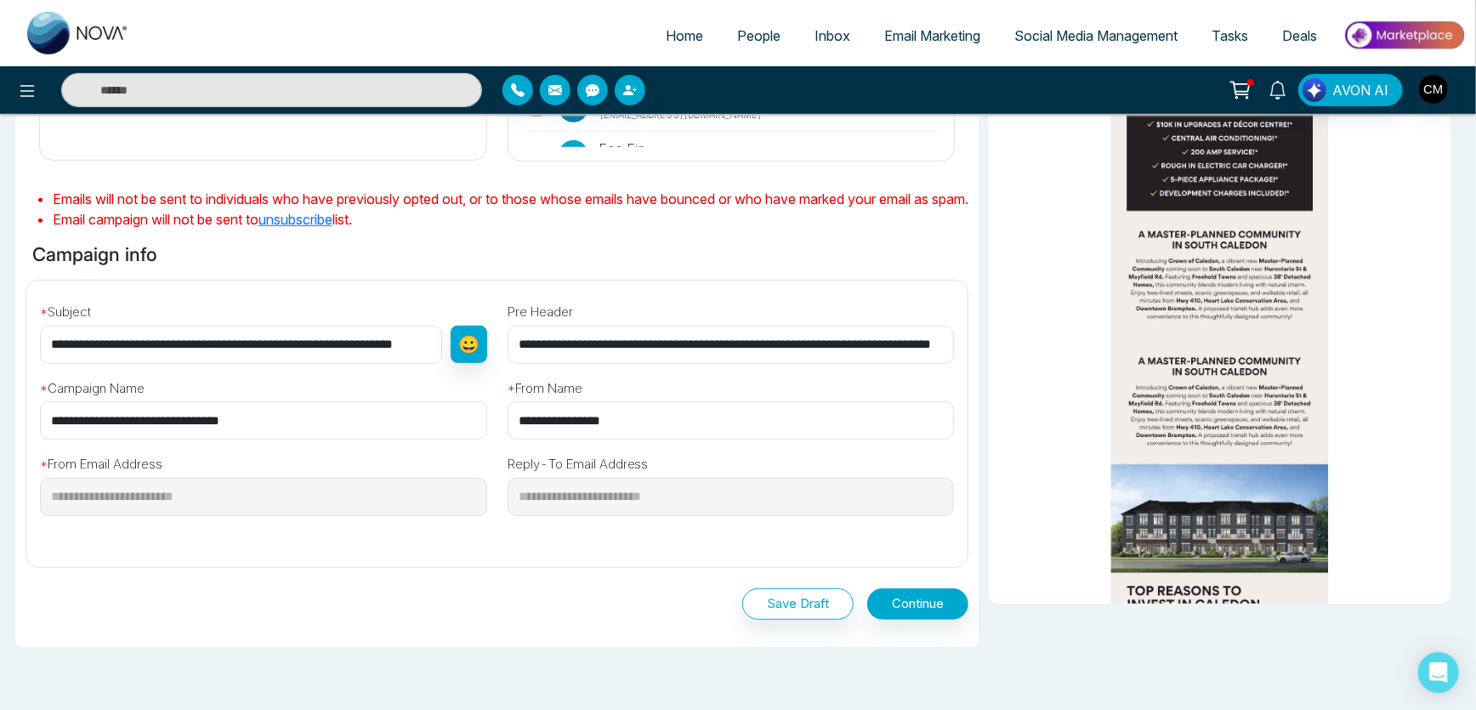
click at [628, 407] on div "**********" at bounding box center [731, 402] width 468 height 77
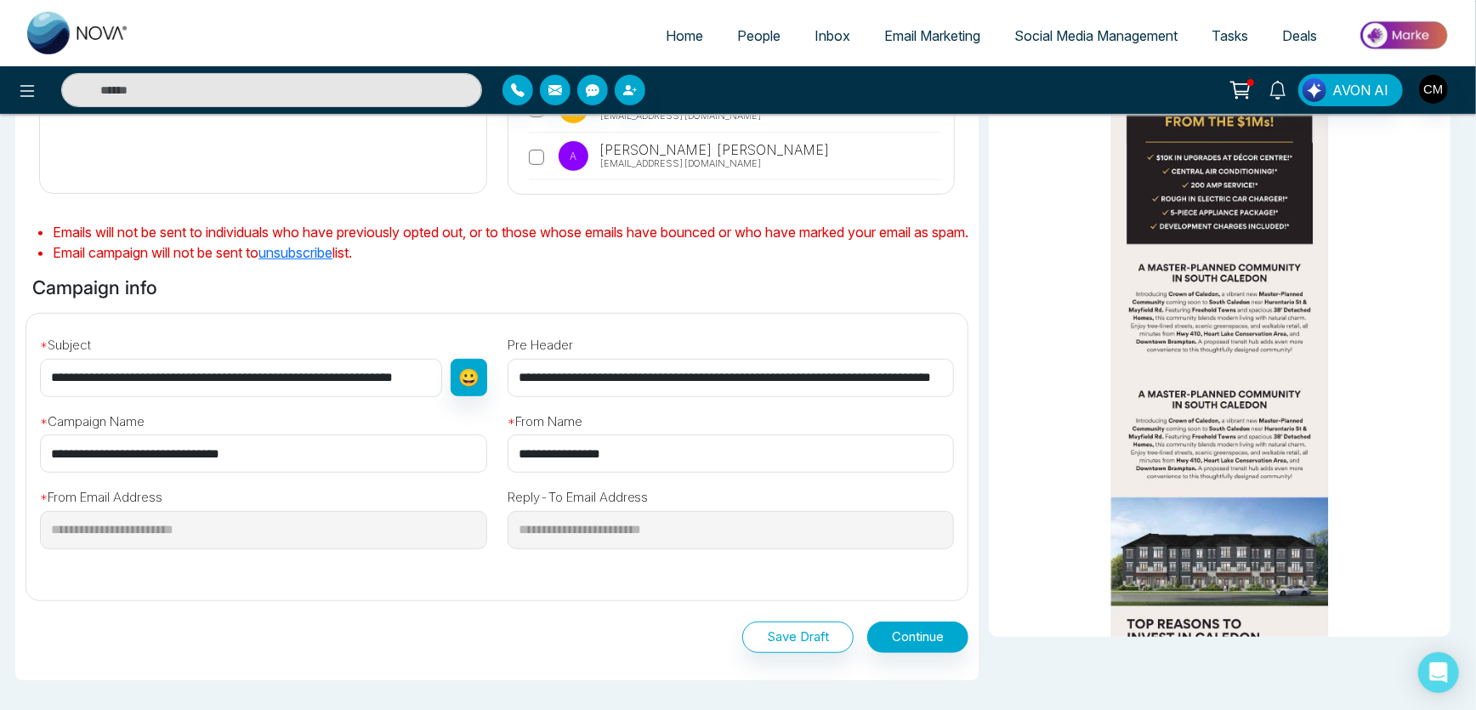
scroll to position [491, 0]
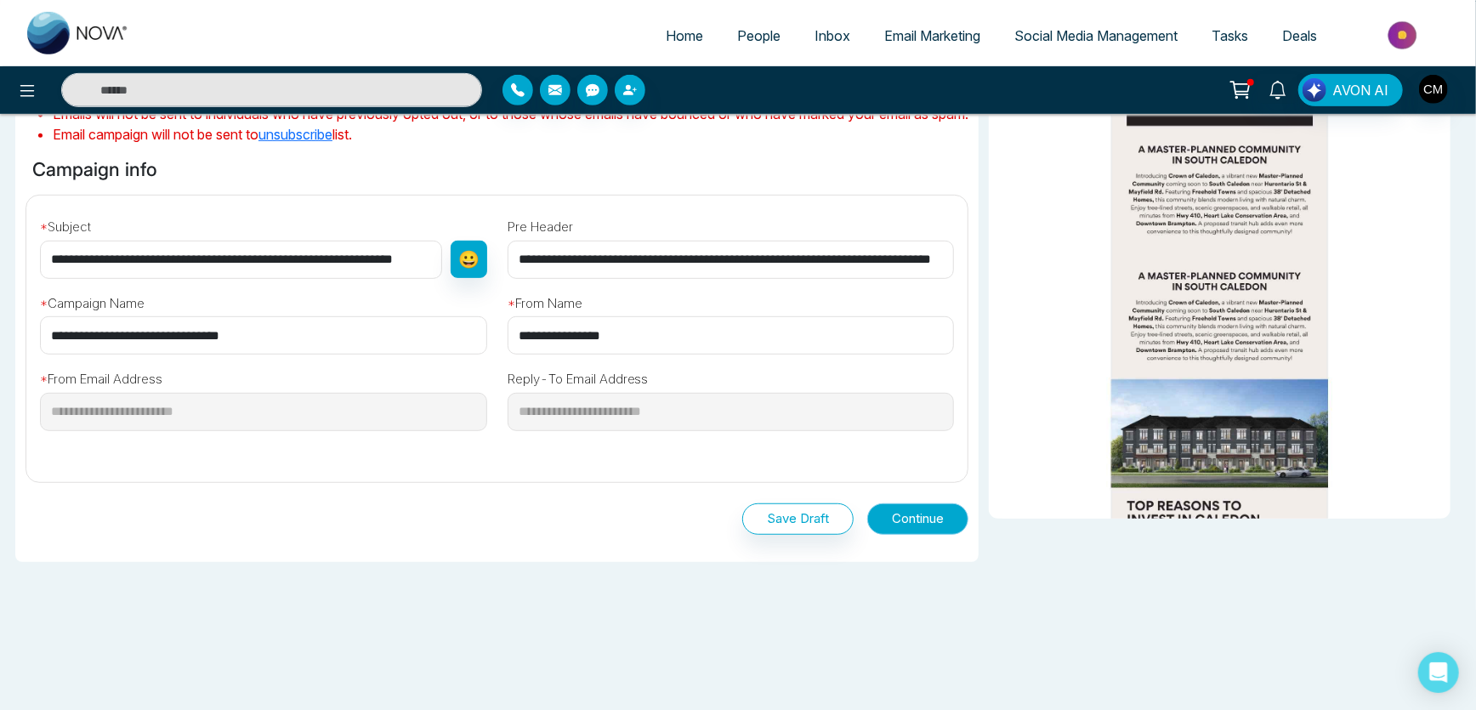
click at [890, 514] on button "Continue" at bounding box center [917, 518] width 101 height 31
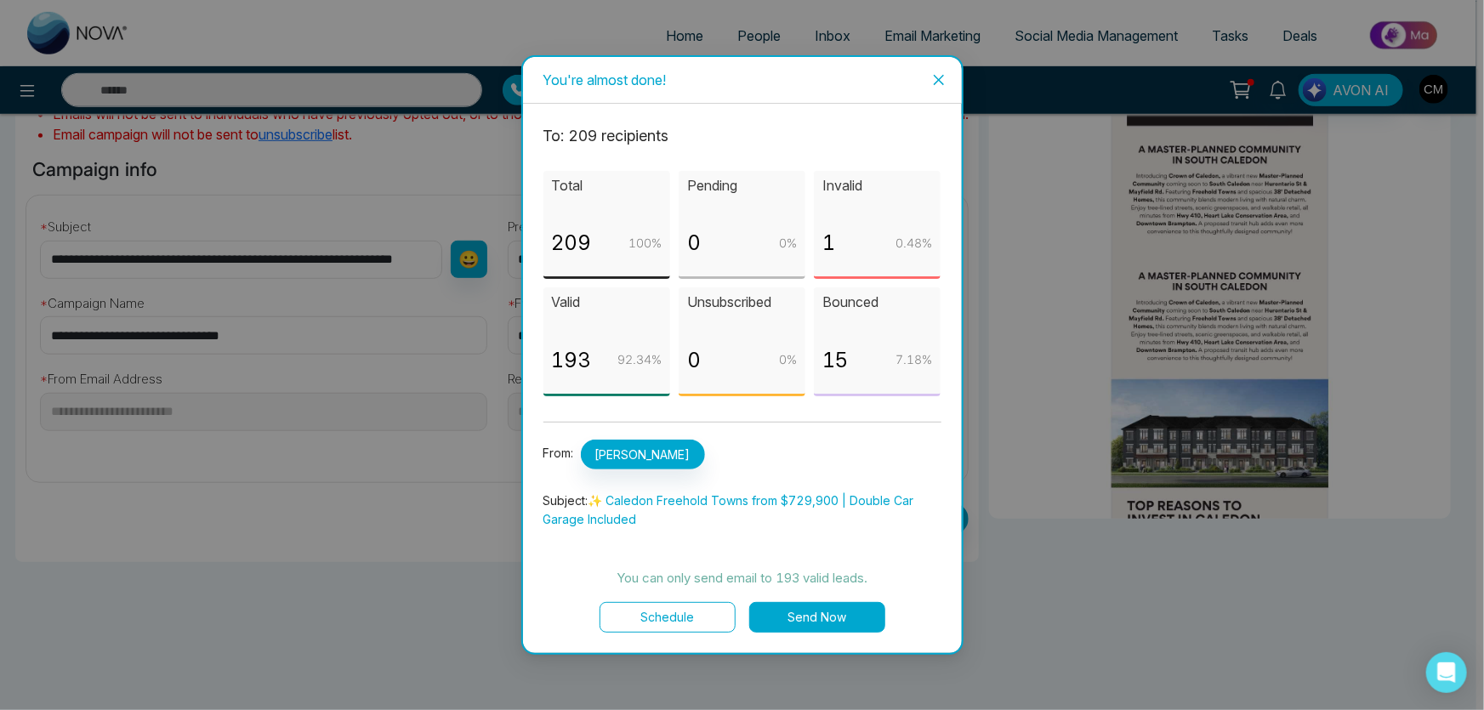
click at [779, 606] on button "Send Now" at bounding box center [817, 617] width 136 height 31
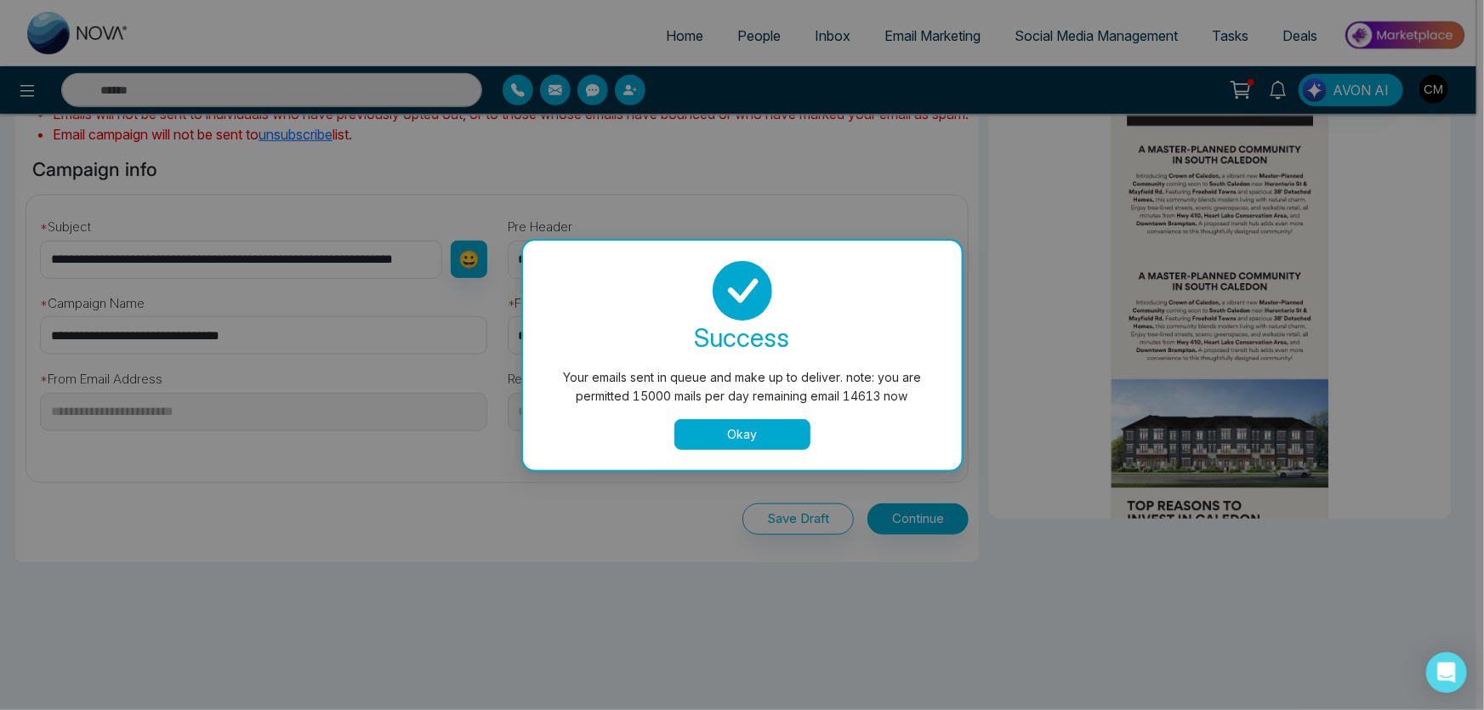
click at [724, 436] on button "Okay" at bounding box center [742, 434] width 136 height 31
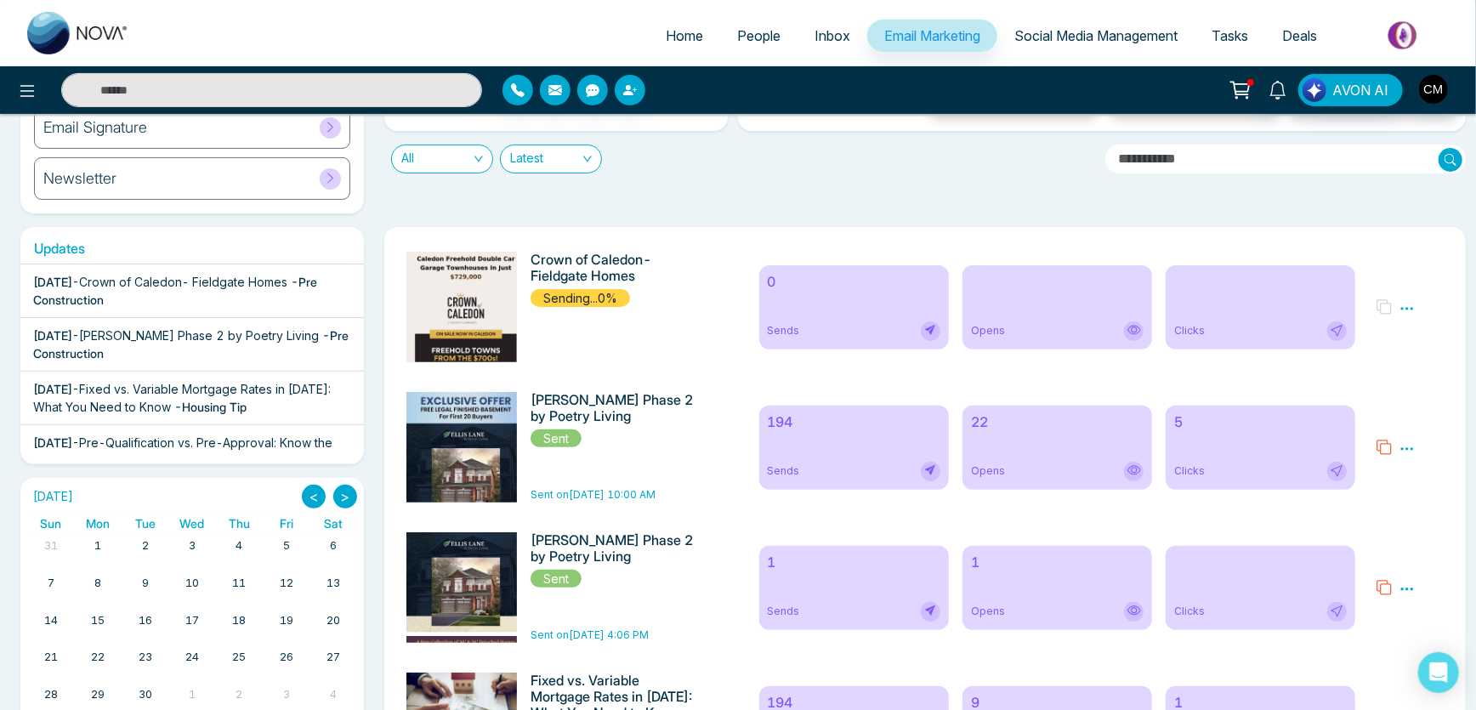
scroll to position [231, 0]
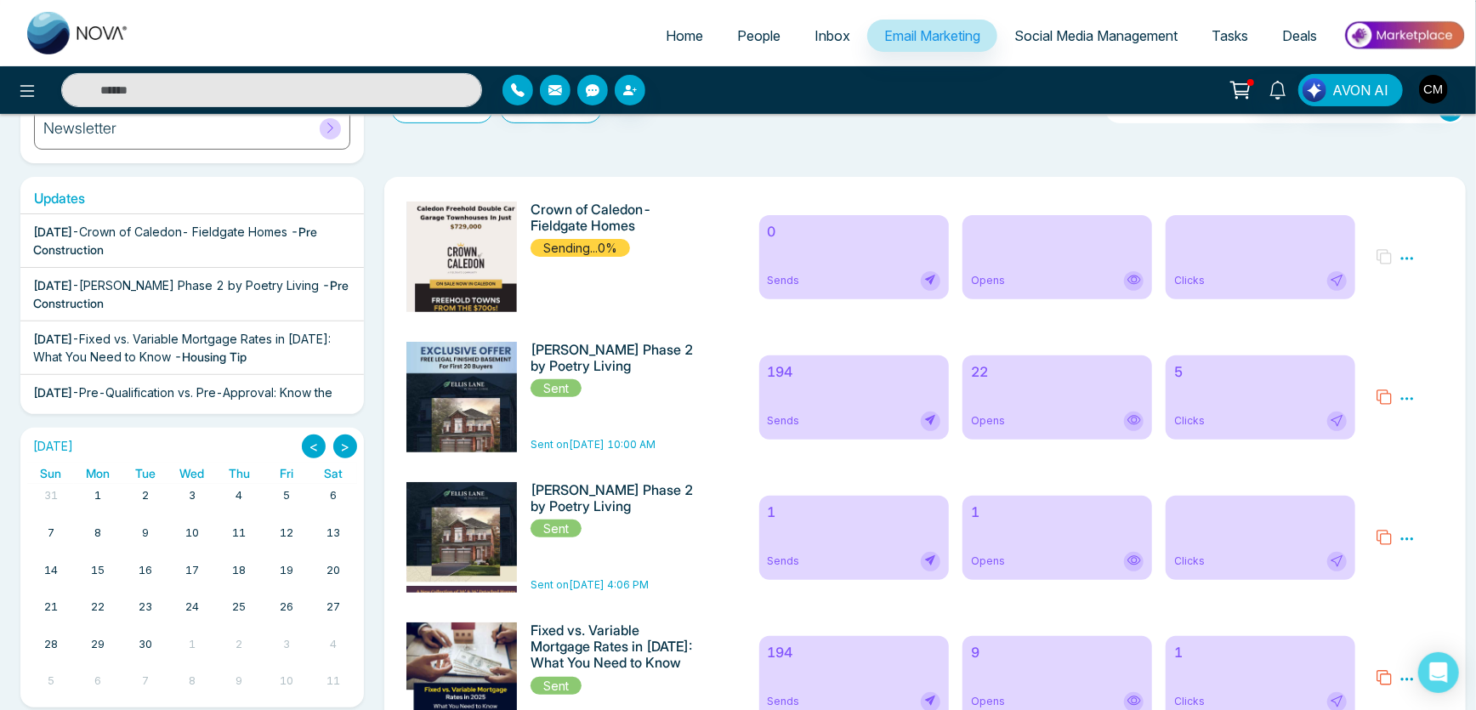
click at [1027, 389] on div "22 Opens" at bounding box center [1058, 397] width 190 height 84
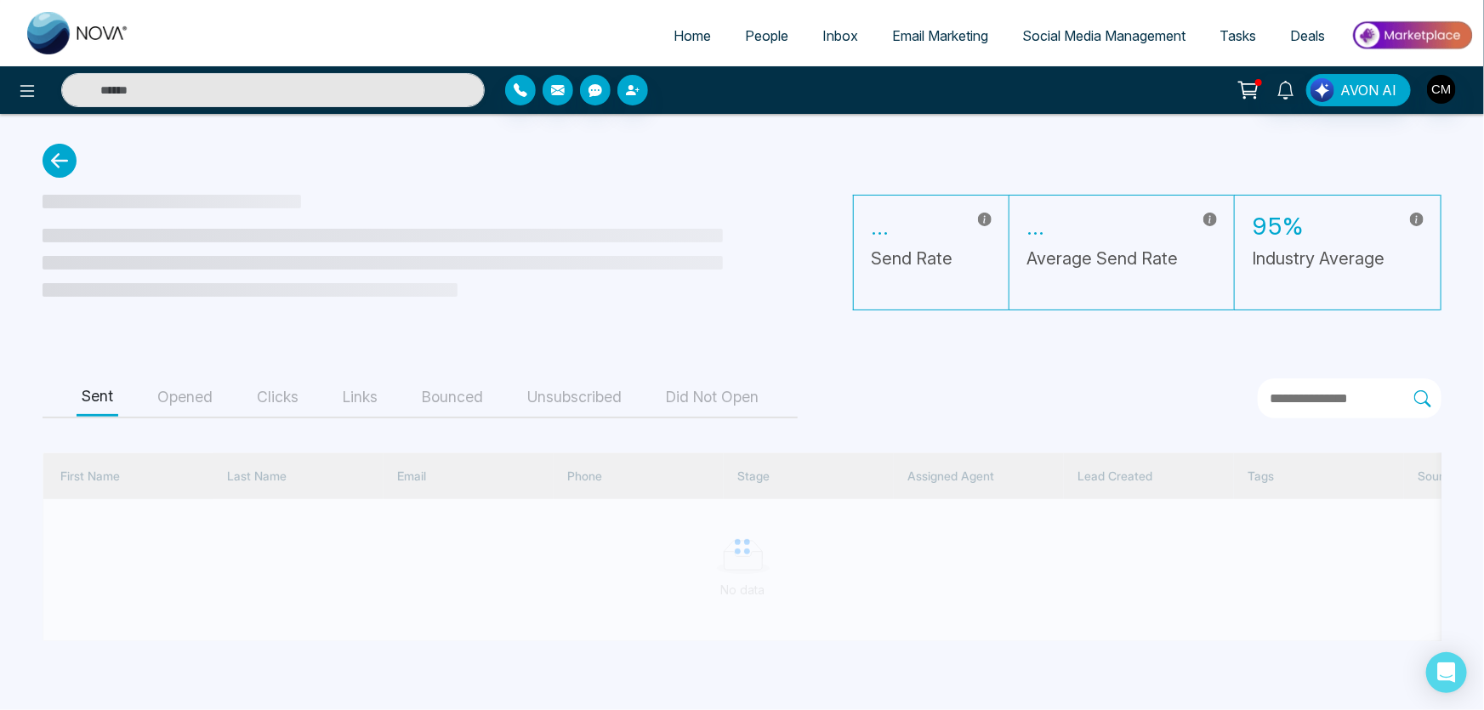
click at [194, 396] on button "Opened" at bounding box center [184, 397] width 65 height 38
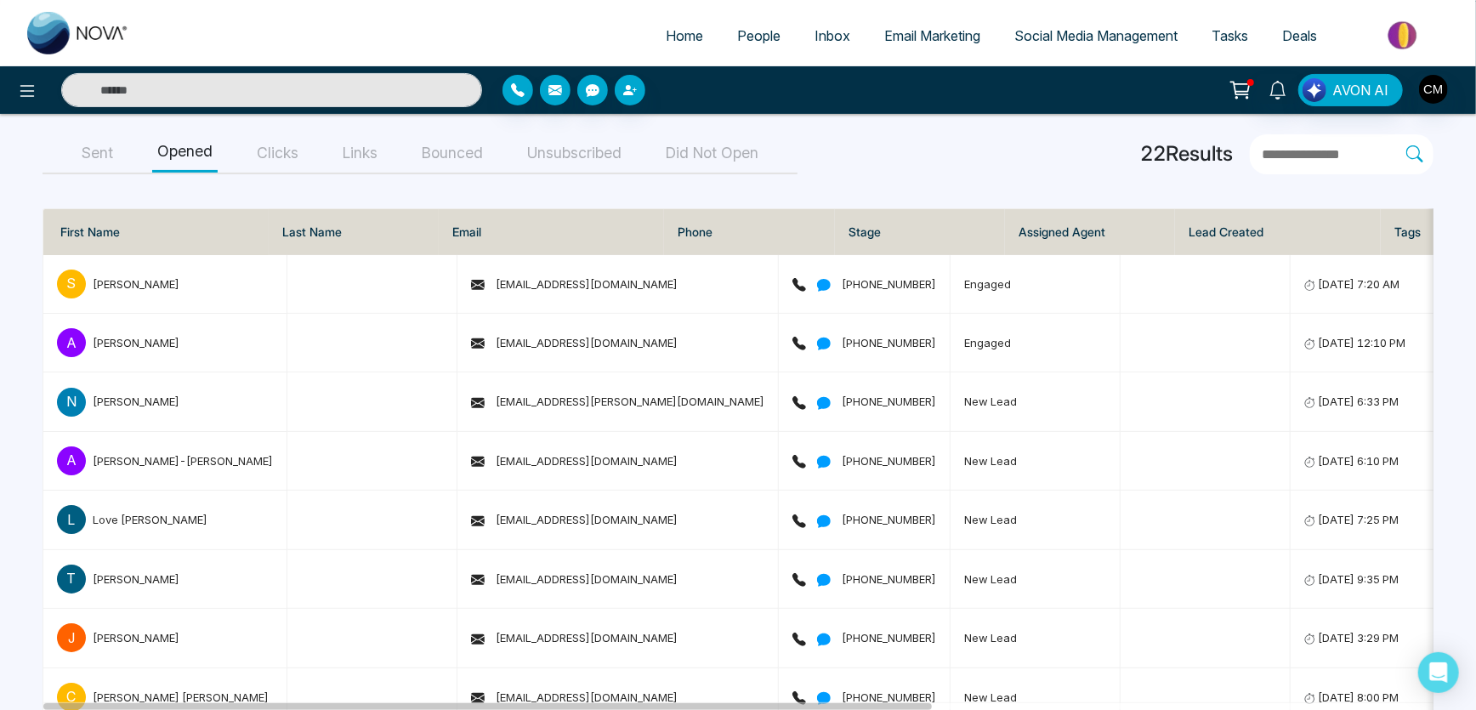
scroll to position [21, 0]
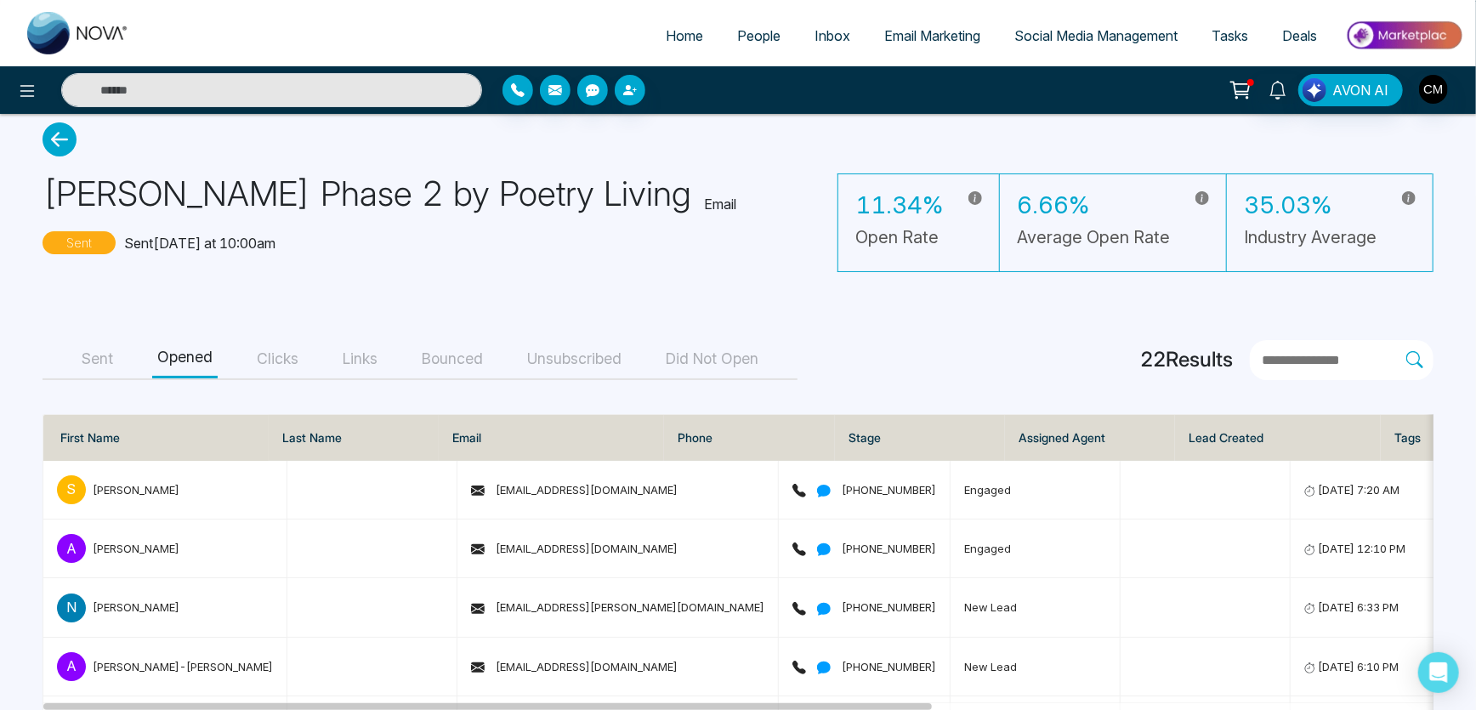
click at [291, 357] on button "Clicks" at bounding box center [278, 359] width 52 height 38
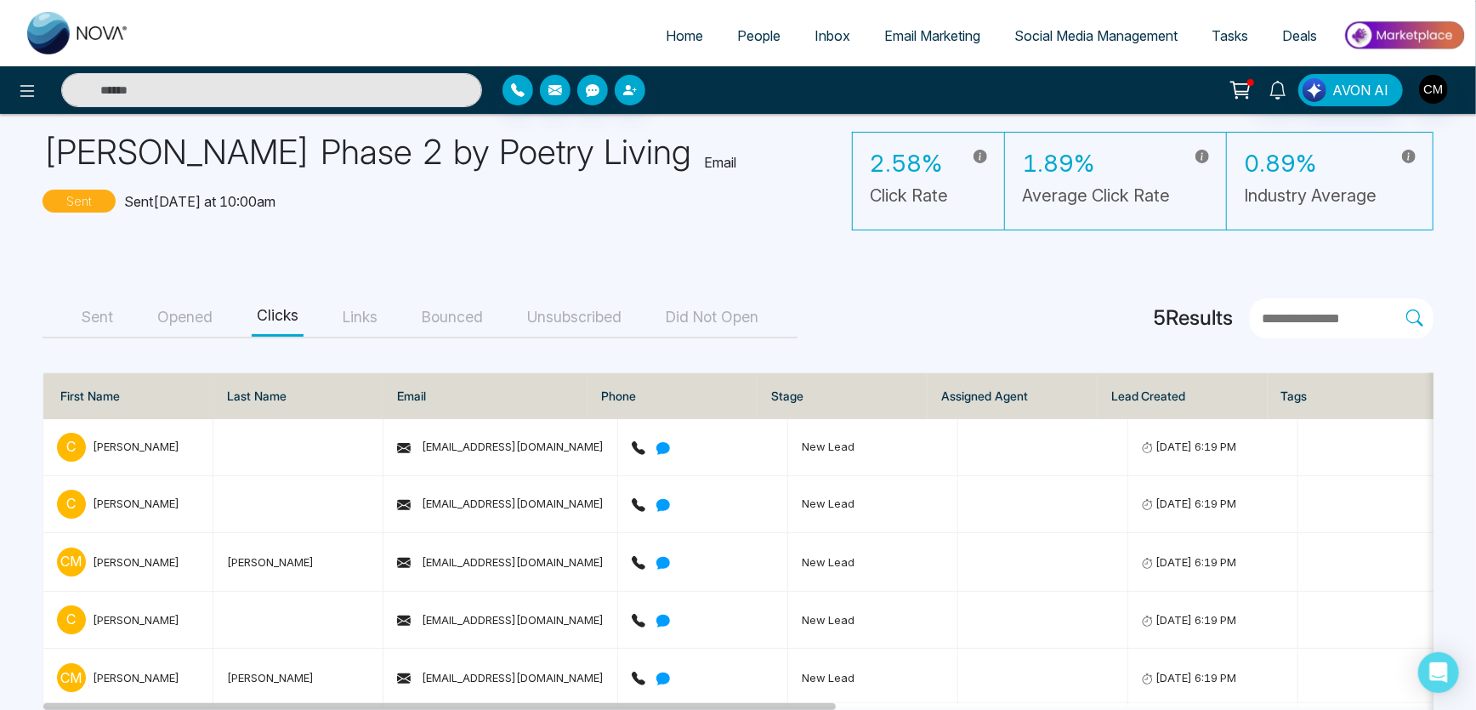
scroll to position [95, 0]
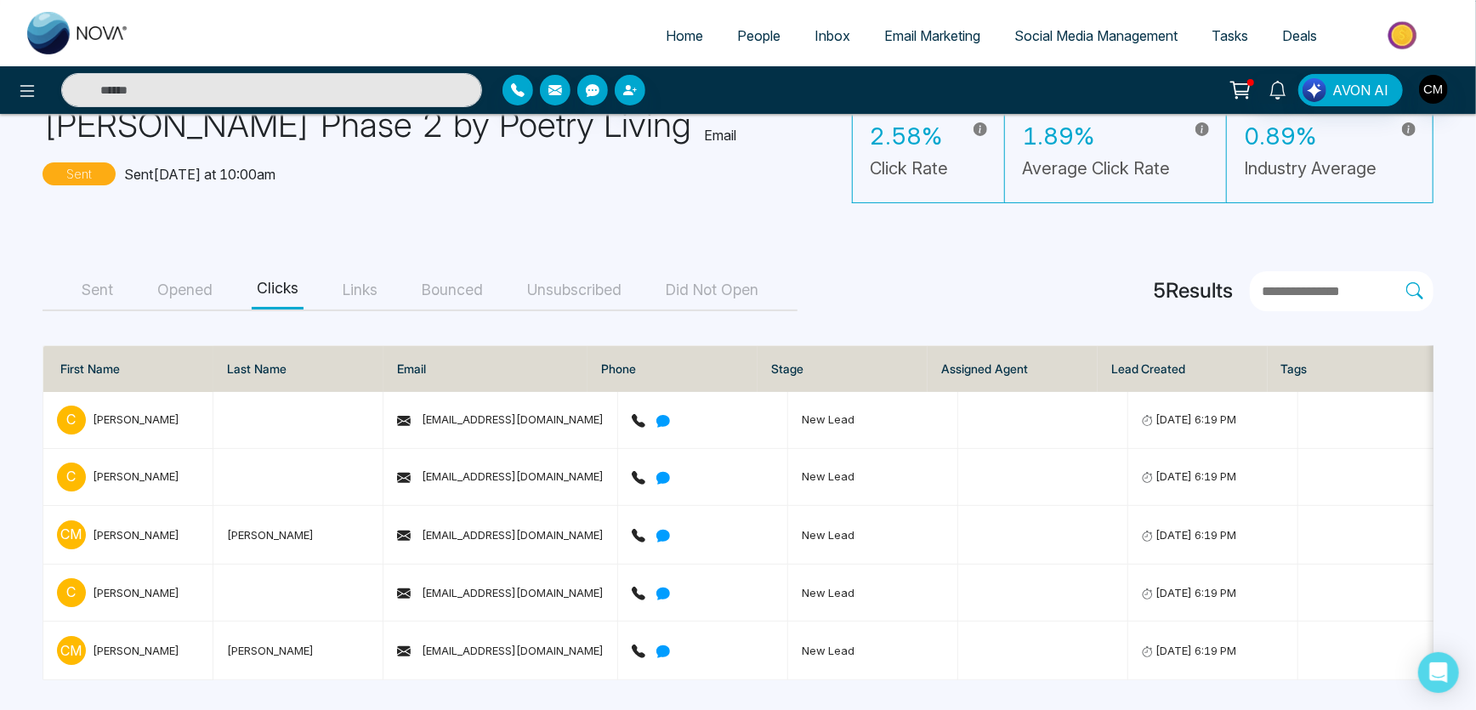
click at [486, 282] on button "Bounced" at bounding box center [452, 290] width 71 height 38
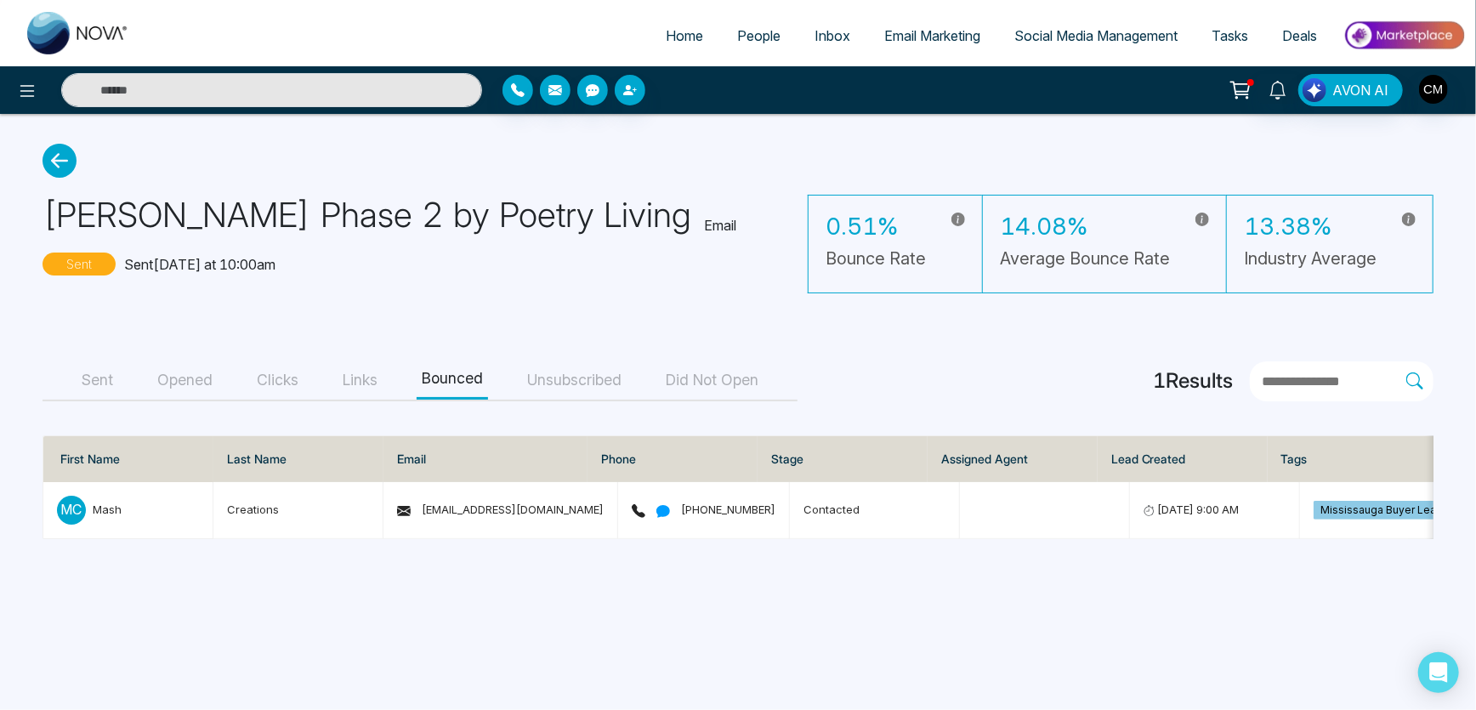
scroll to position [0, 0]
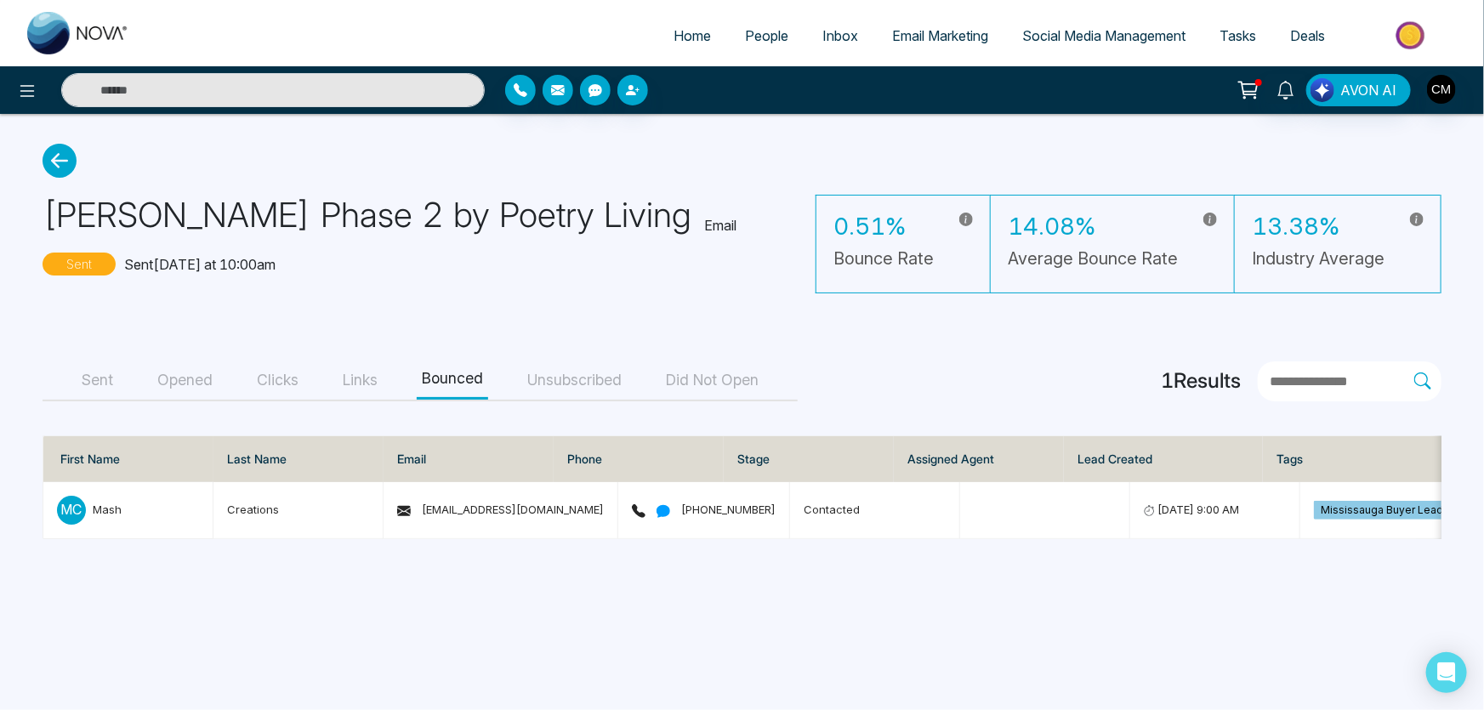
click at [351, 384] on button "Links" at bounding box center [360, 380] width 45 height 38
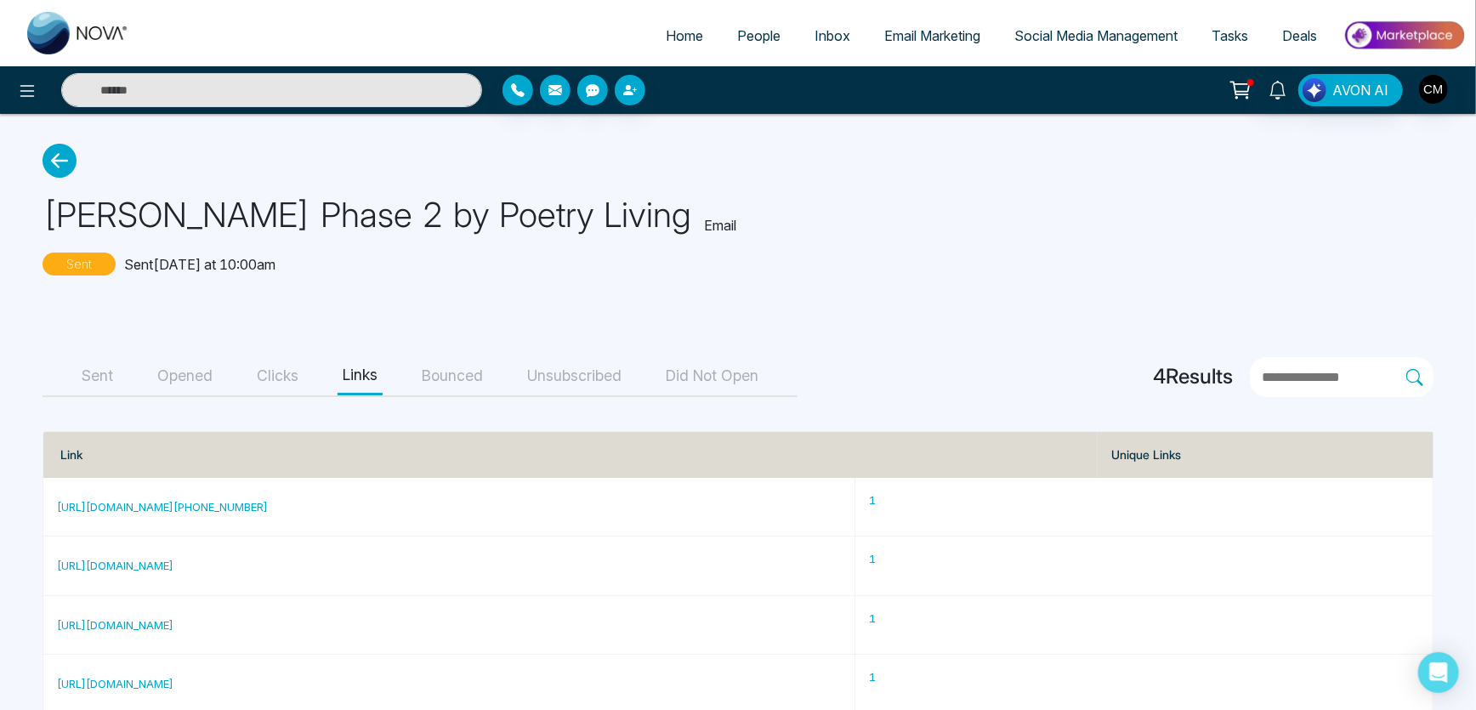
click at [564, 365] on button "Unsubscribed" at bounding box center [574, 376] width 105 height 38
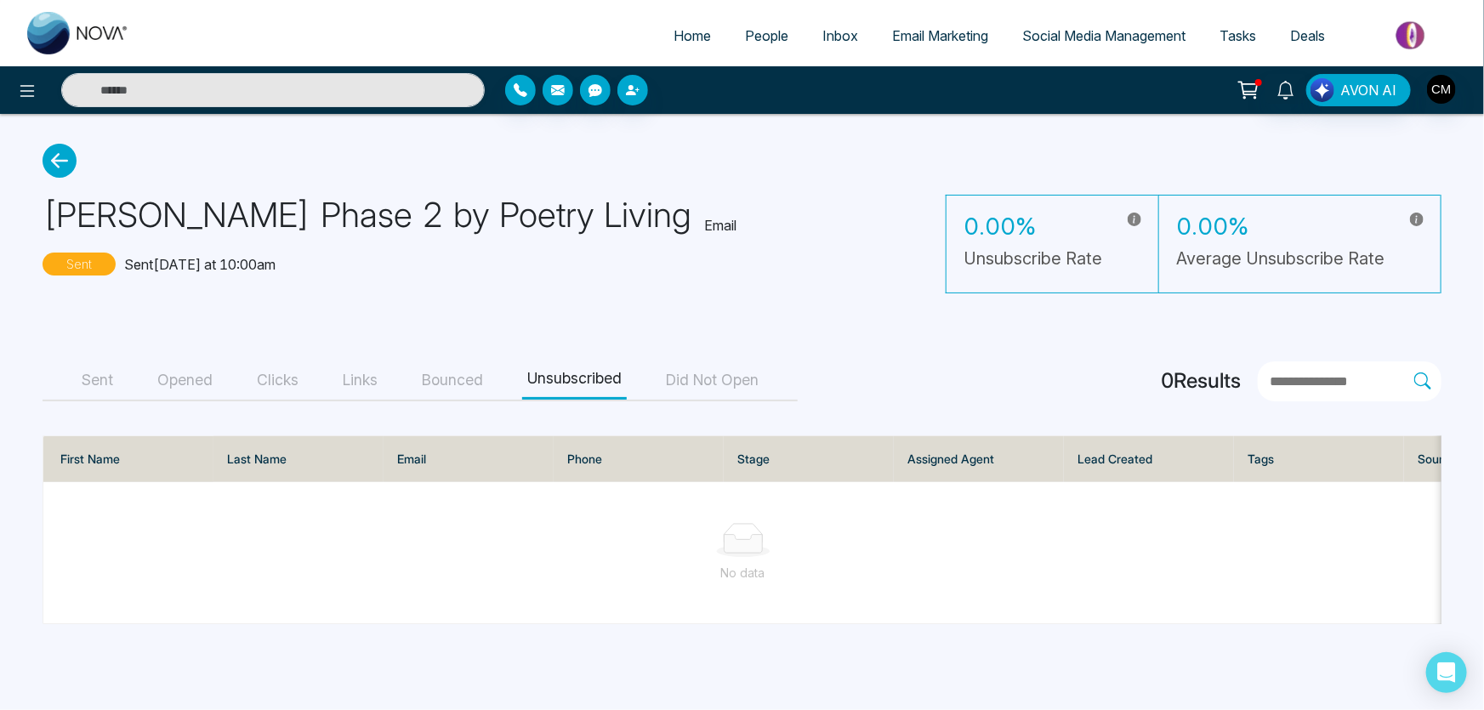
click at [101, 390] on button "Sent" at bounding box center [98, 380] width 42 height 38
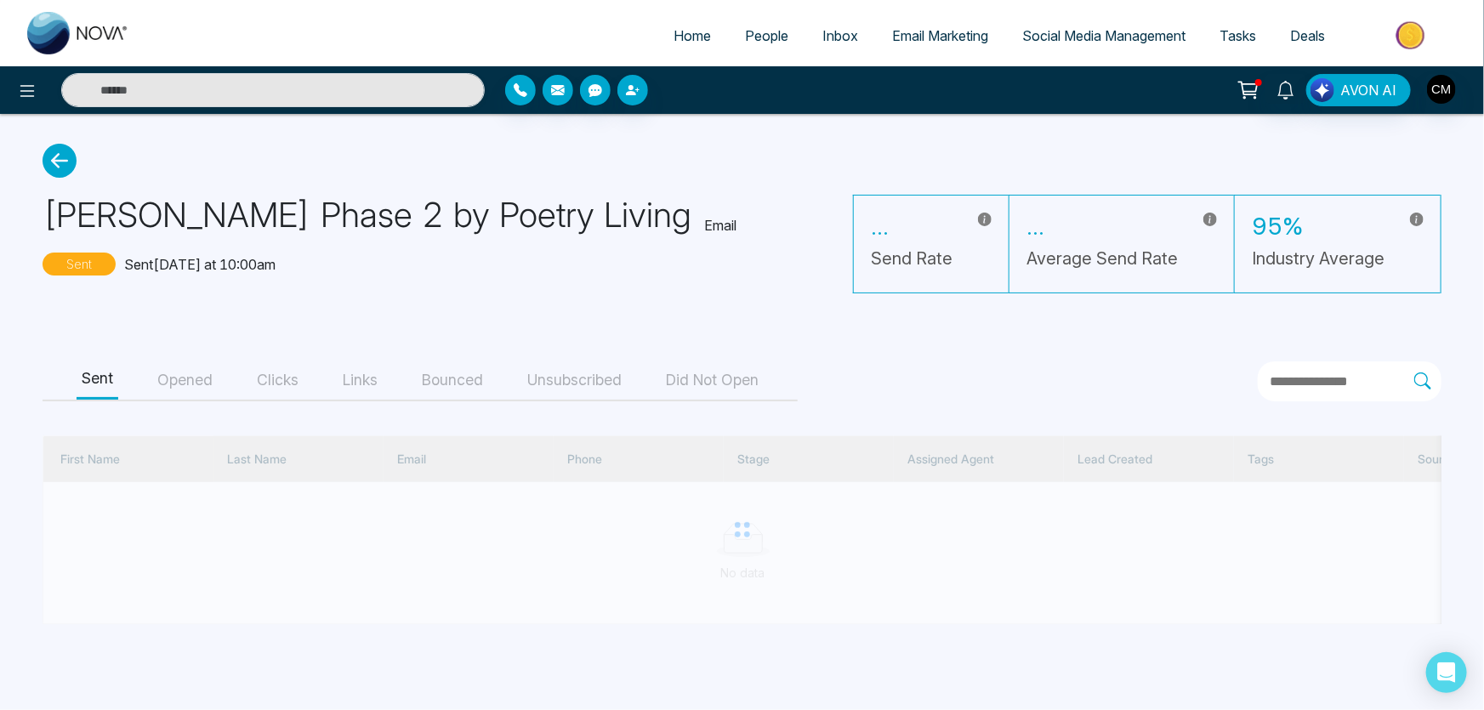
click at [53, 153] on icon at bounding box center [60, 161] width 34 height 34
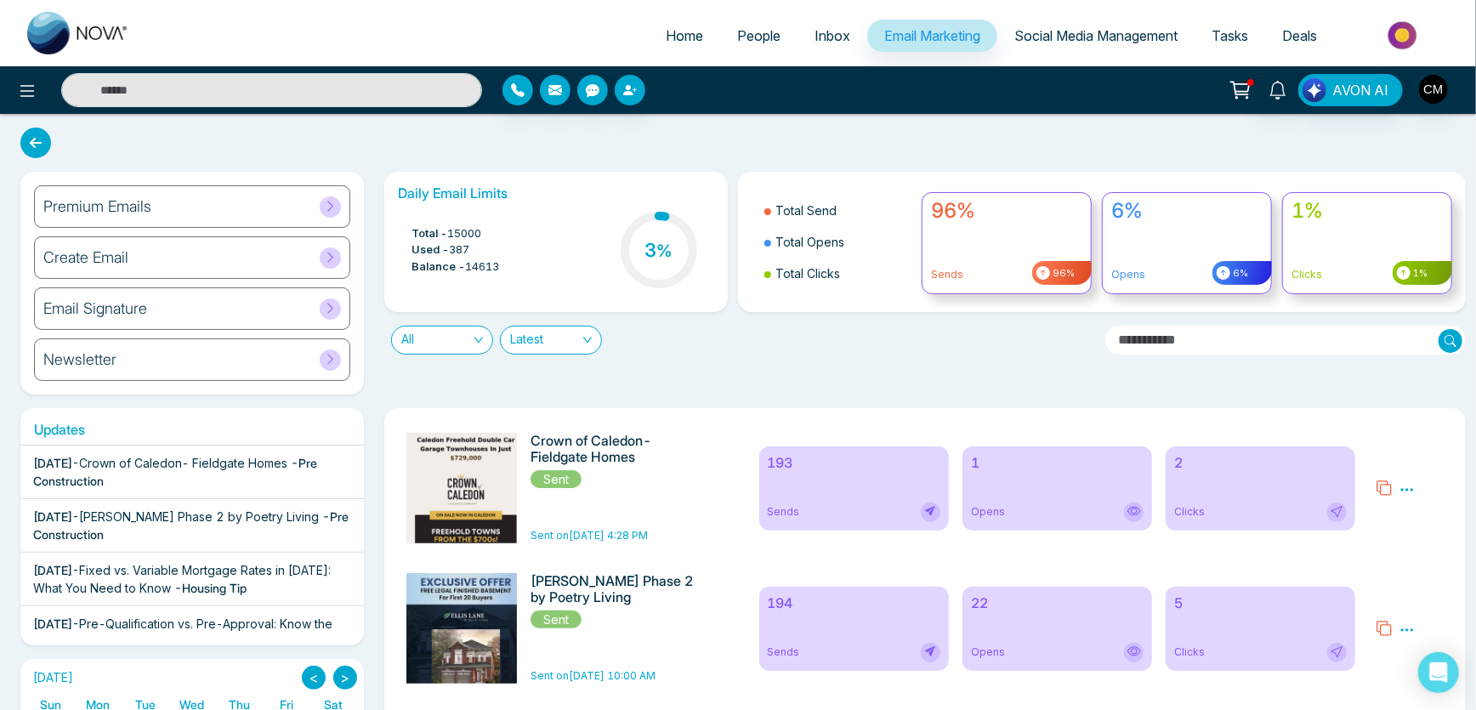
click at [672, 460] on h6 "Crown of Caledon- Fieldgate Homes" at bounding box center [614, 449] width 166 height 32
click at [1245, 472] on div "2 Clicks" at bounding box center [1261, 488] width 190 height 84
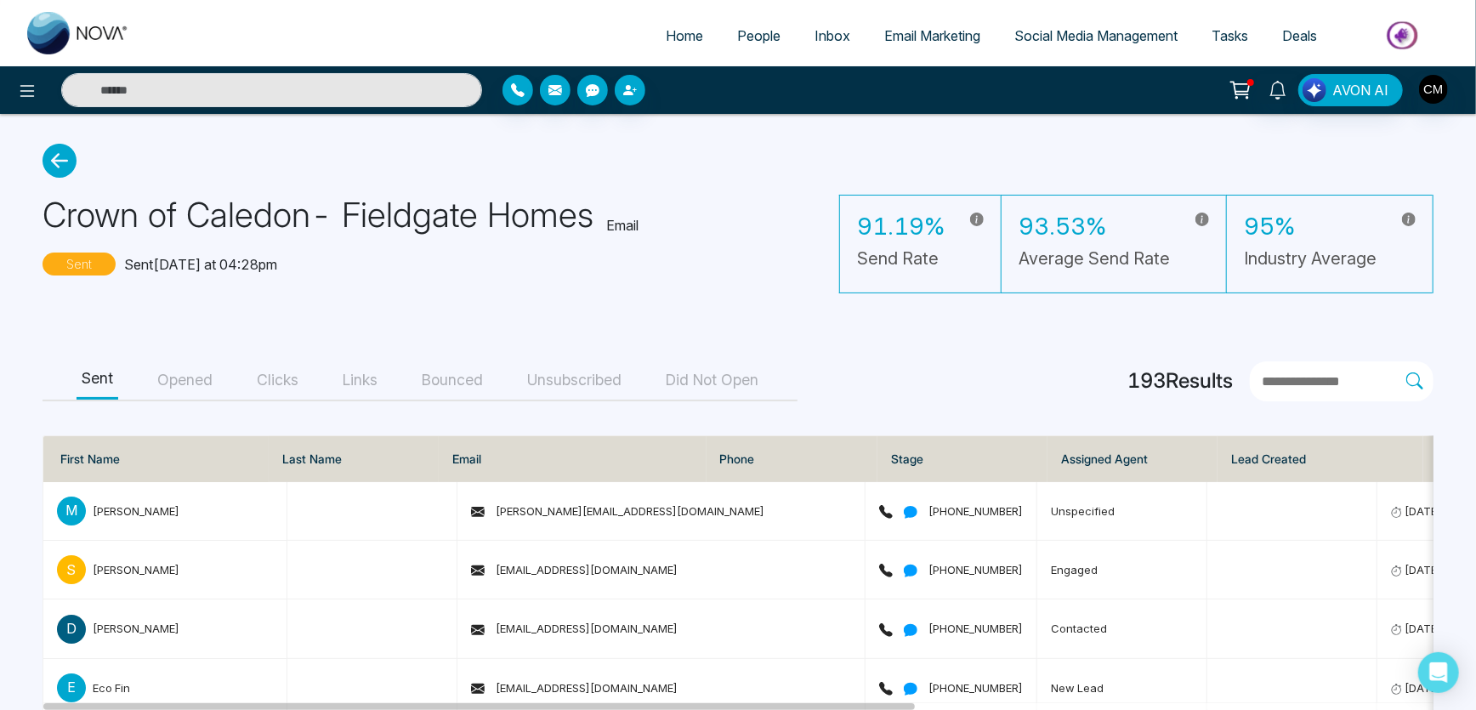
click at [195, 393] on button "Opened" at bounding box center [184, 380] width 65 height 38
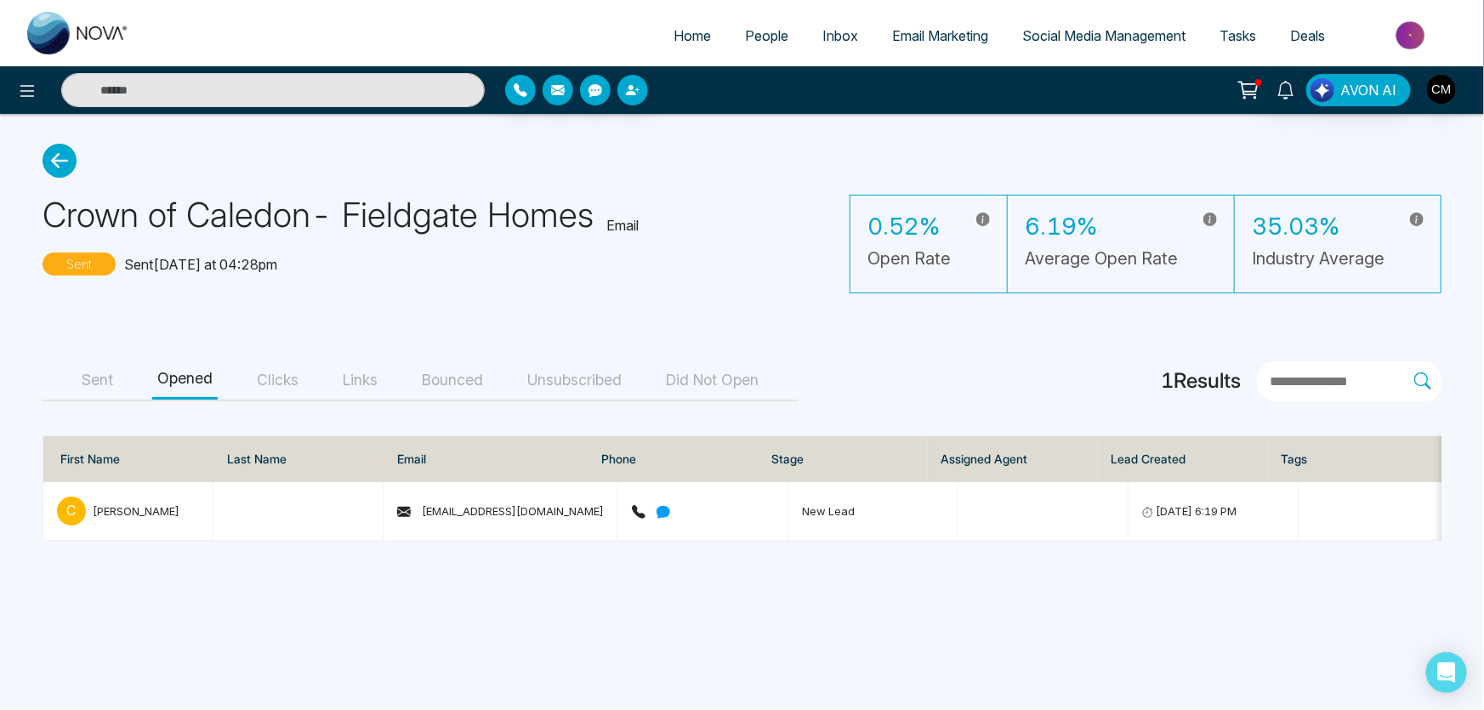
click at [92, 382] on button "Sent" at bounding box center [98, 380] width 42 height 38
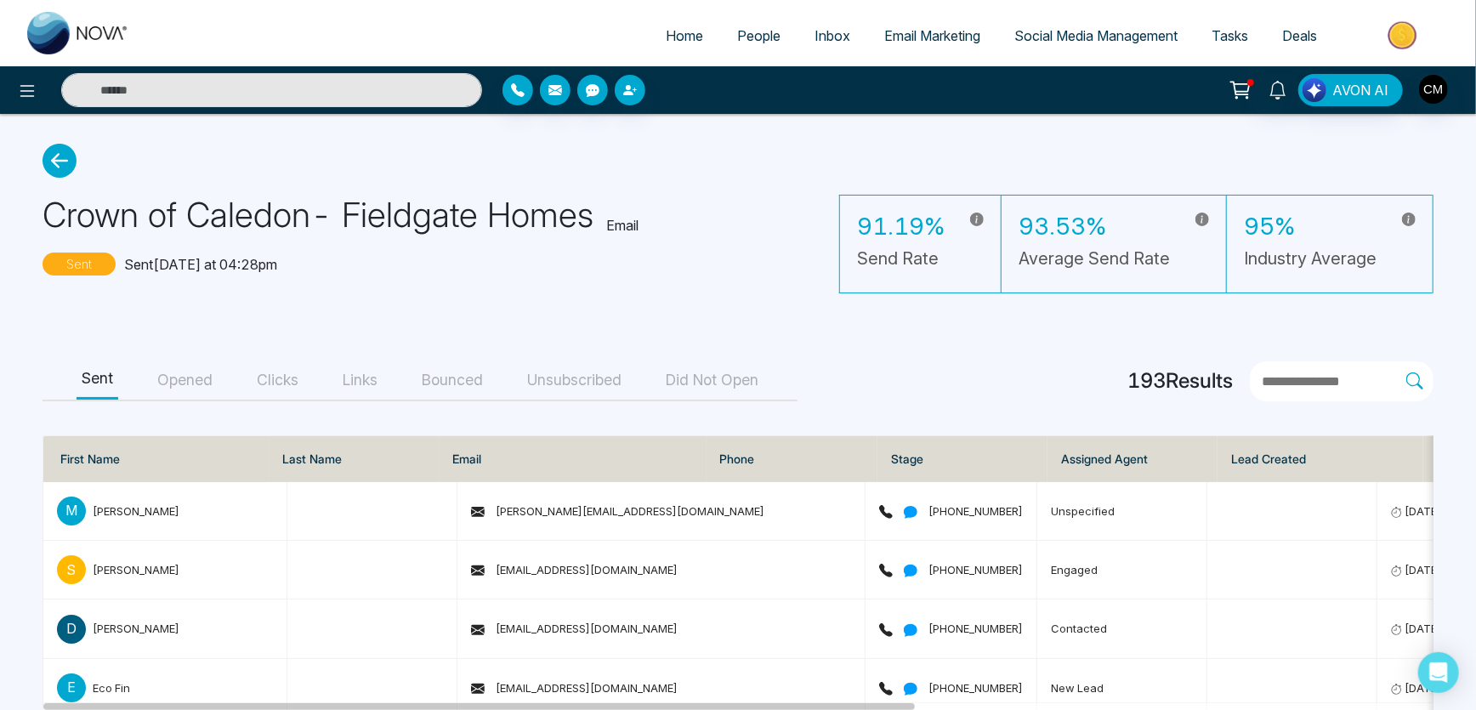
click at [536, 385] on button "Unsubscribed" at bounding box center [574, 380] width 105 height 38
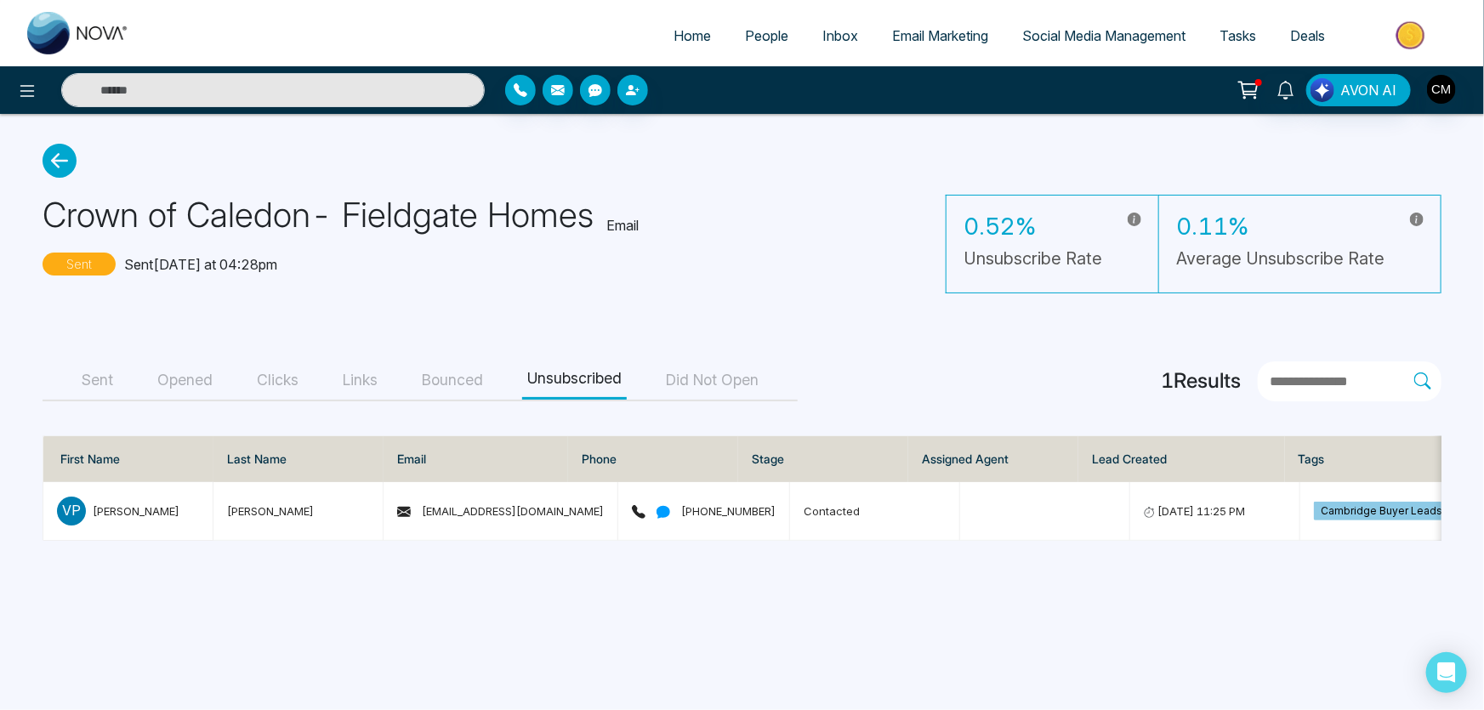
click at [435, 386] on button "Bounced" at bounding box center [452, 380] width 71 height 38
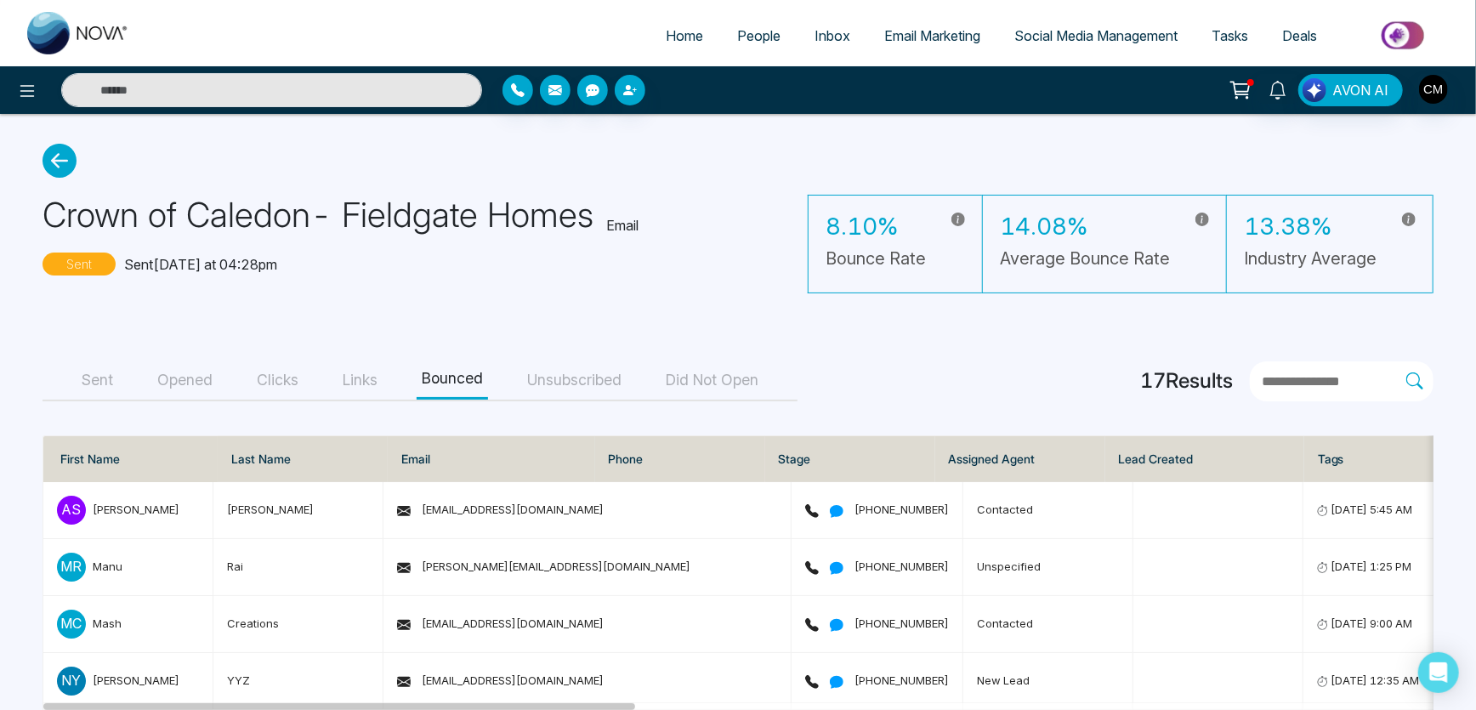
drag, startPoint x: 134, startPoint y: 360, endPoint x: 126, endPoint y: 367, distance: 11.4
click at [134, 361] on div "Sent Opened Clicks Links Bounced Unsubscribed Did Not Open" at bounding box center [420, 381] width 755 height 40
click at [115, 372] on button "Sent" at bounding box center [98, 380] width 42 height 38
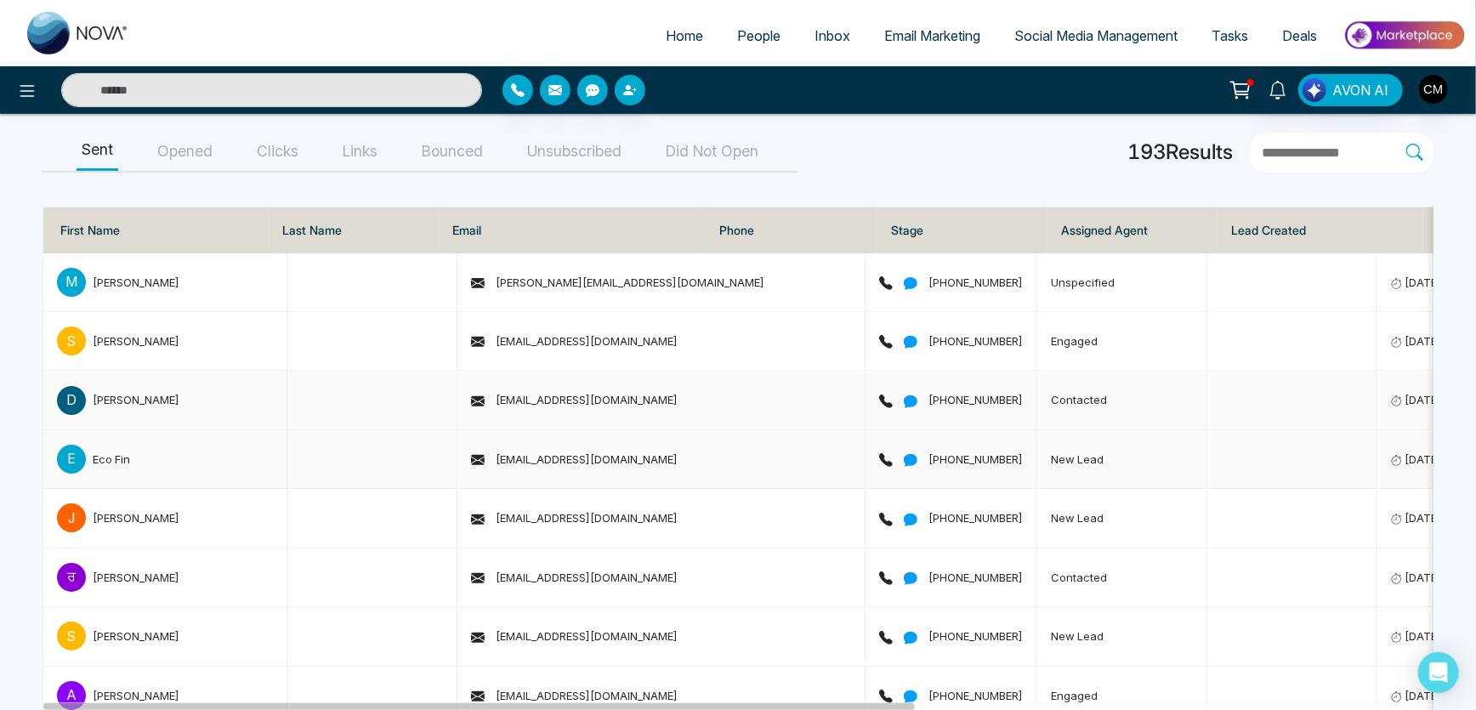
scroll to position [154, 0]
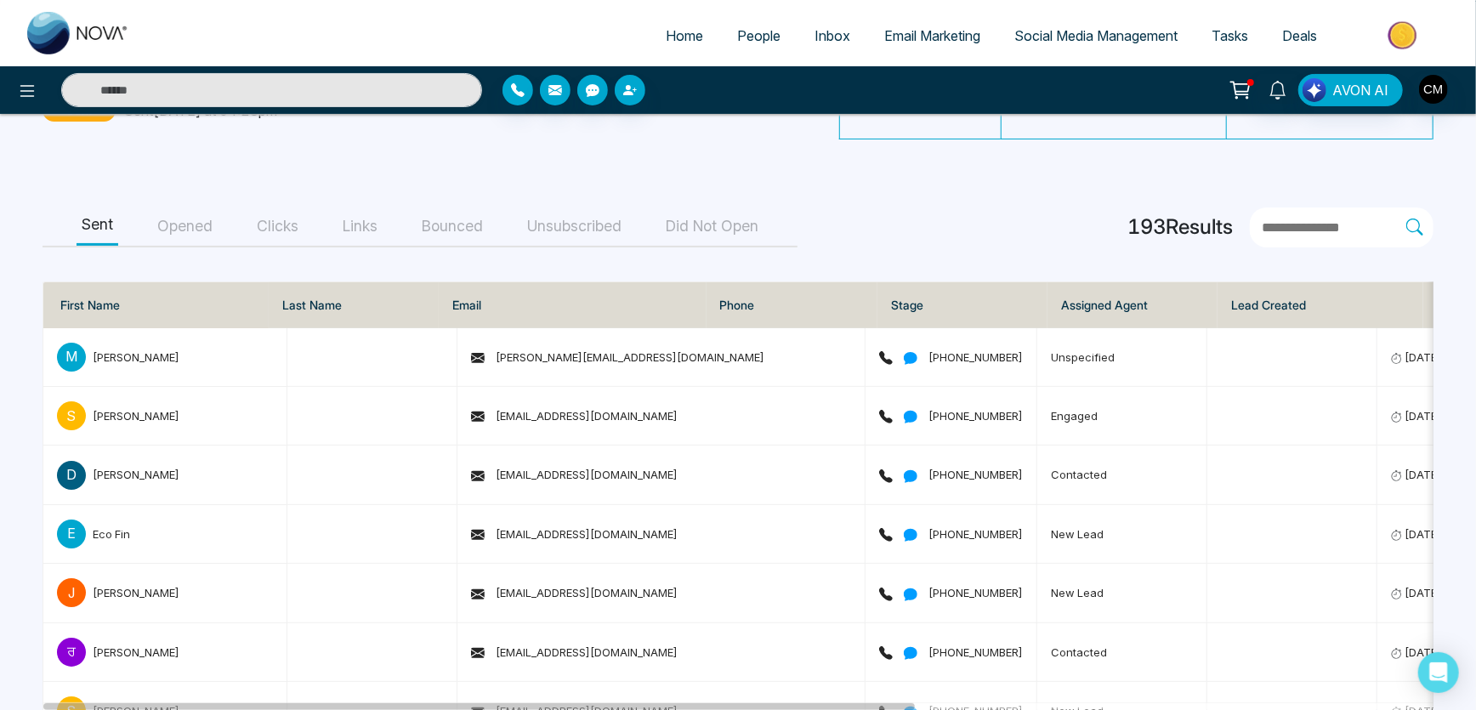
click at [201, 240] on button "Opened" at bounding box center [184, 227] width 65 height 38
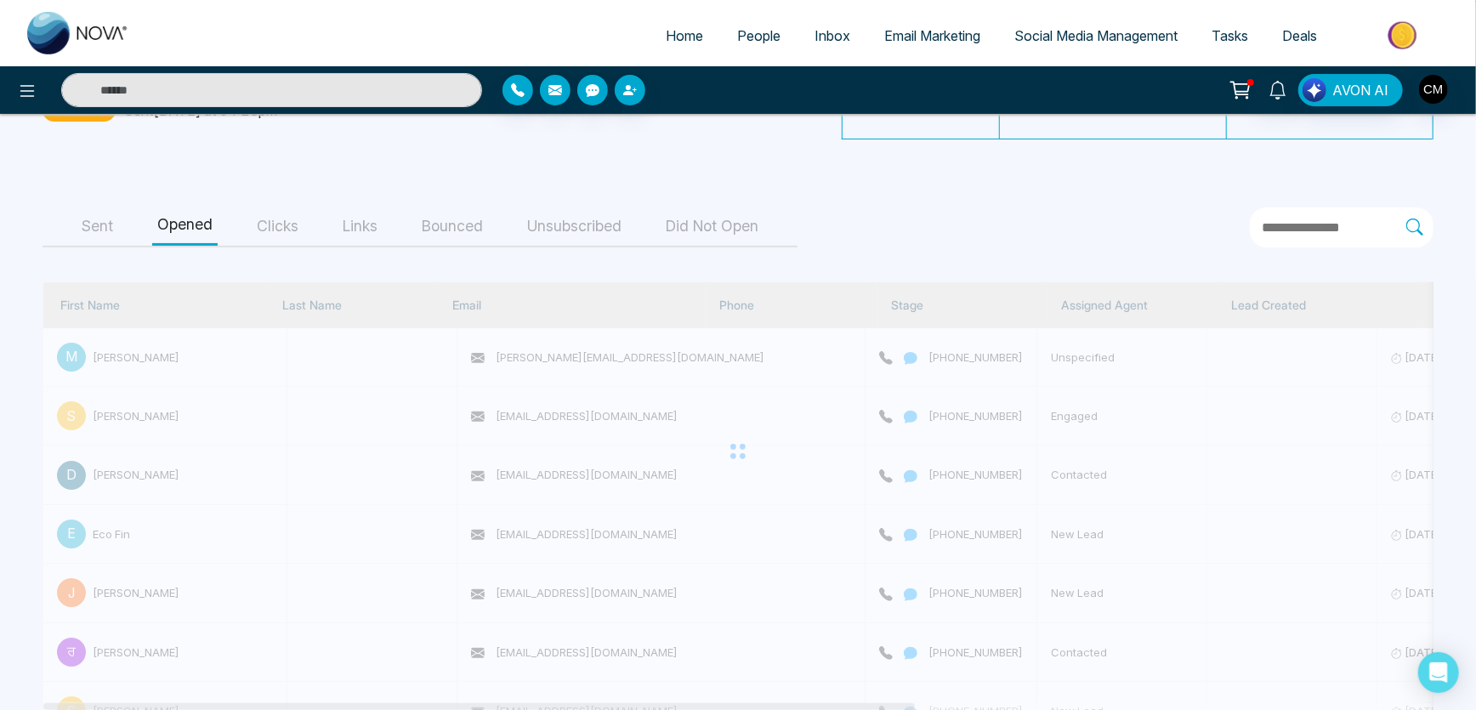
scroll to position [0, 0]
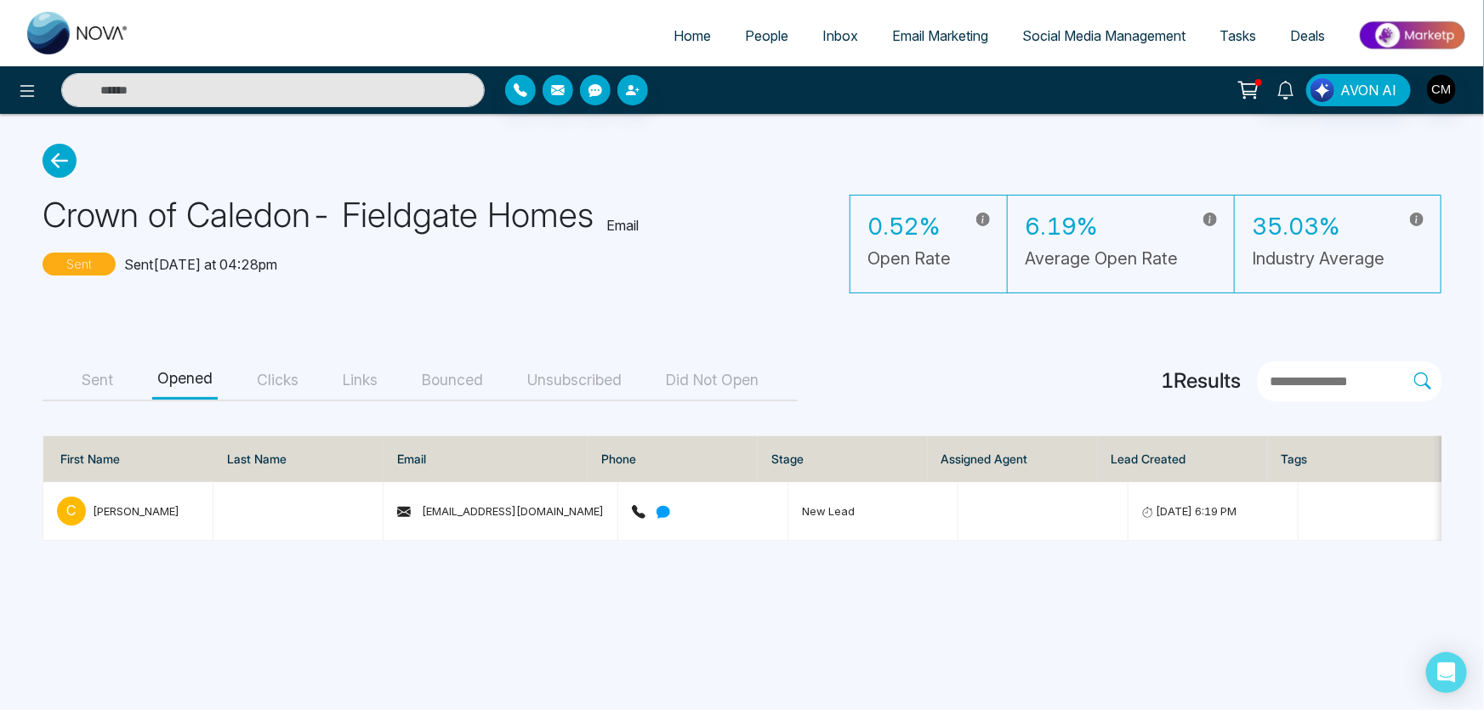
click at [297, 357] on main "Crown of Caledon- Fieldgate Homes Email Sent Sent today at 04:28pm 0.52% Open R…" at bounding box center [742, 342] width 1484 height 457
click at [287, 372] on button "Clicks" at bounding box center [278, 380] width 52 height 38
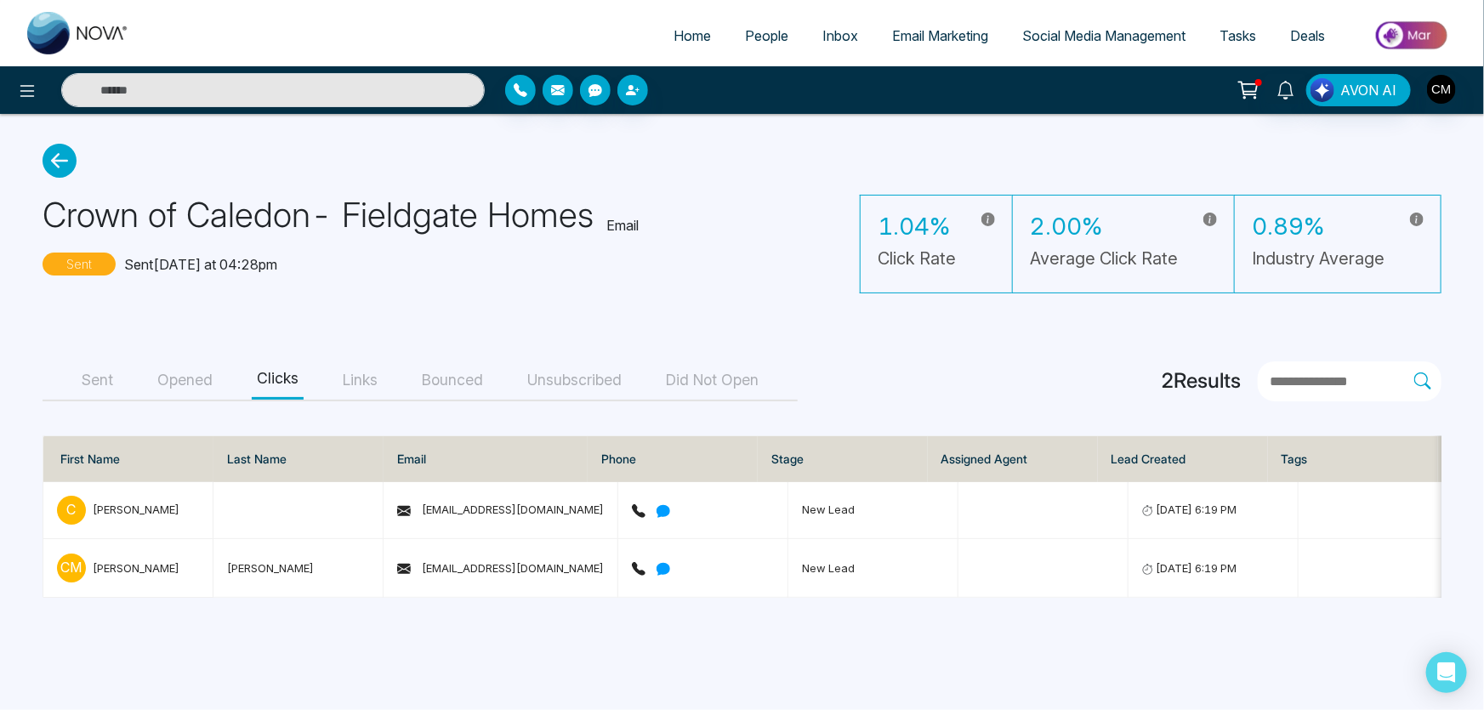
click at [656, 228] on div "Crown of Caledon- Fieldgate Homes Email Sent Sent today at 04:28pm 1.04% Click …" at bounding box center [742, 236] width 1399 height 116
click at [628, 216] on p "Email" at bounding box center [622, 225] width 32 height 20
drag, startPoint x: 612, startPoint y: 225, endPoint x: 655, endPoint y: 231, distance: 43.1
click at [655, 231] on div "Crown of Caledon- Fieldgate Homes Email Sent Sent today at 04:28pm 1.04% Click …" at bounding box center [742, 236] width 1399 height 116
click at [655, 242] on div "Crown of Caledon- Fieldgate Homes Email Sent Sent today at 04:28pm 1.04% Click …" at bounding box center [742, 236] width 1399 height 116
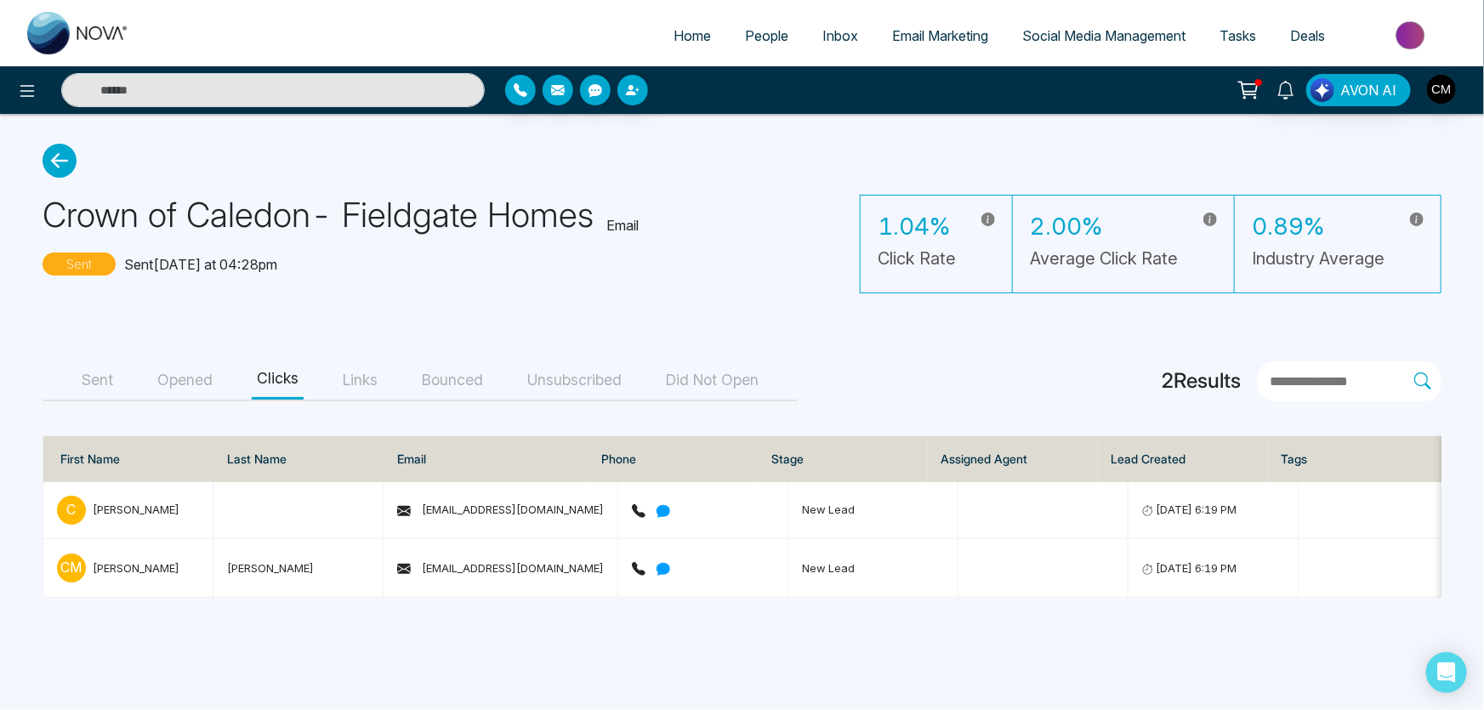
click at [74, 158] on icon at bounding box center [60, 161] width 34 height 34
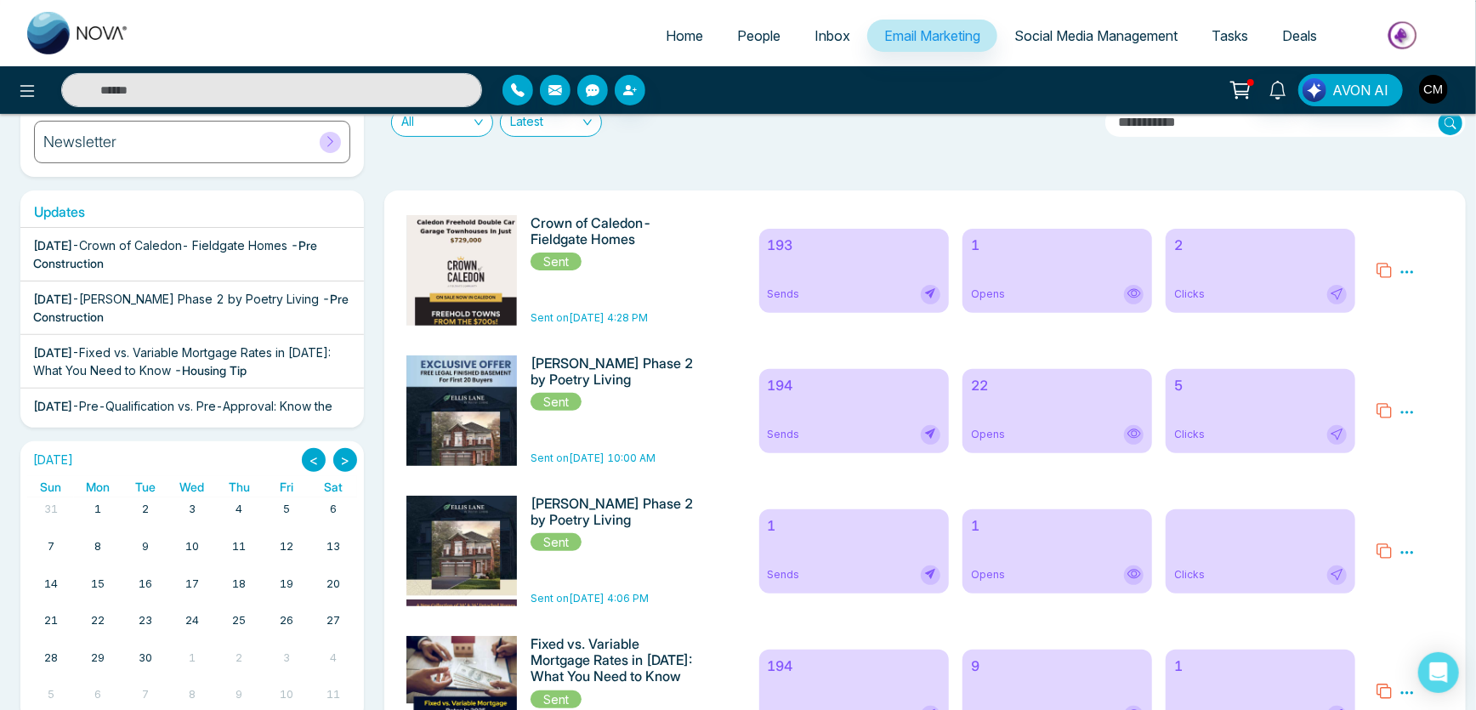
scroll to position [231, 0]
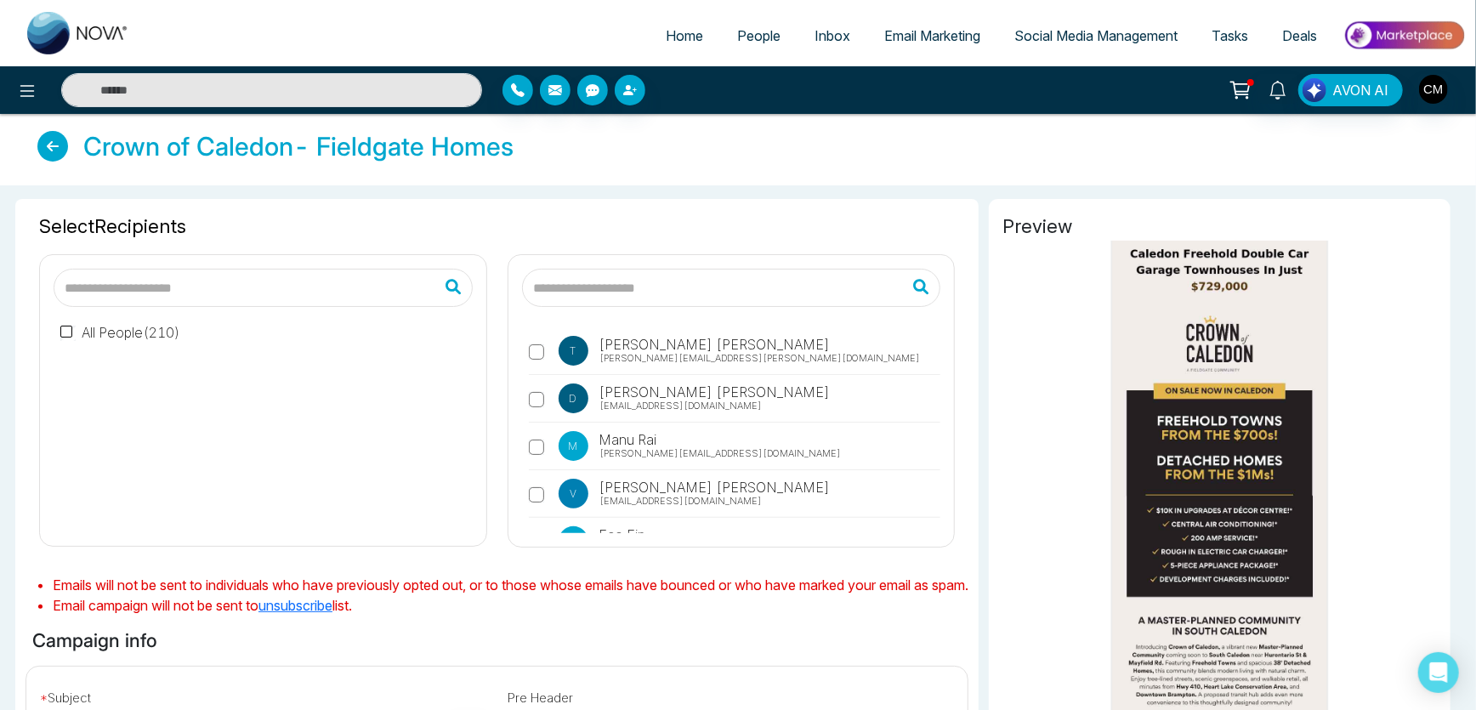
click at [943, 46] on link "Email Marketing" at bounding box center [932, 36] width 130 height 32
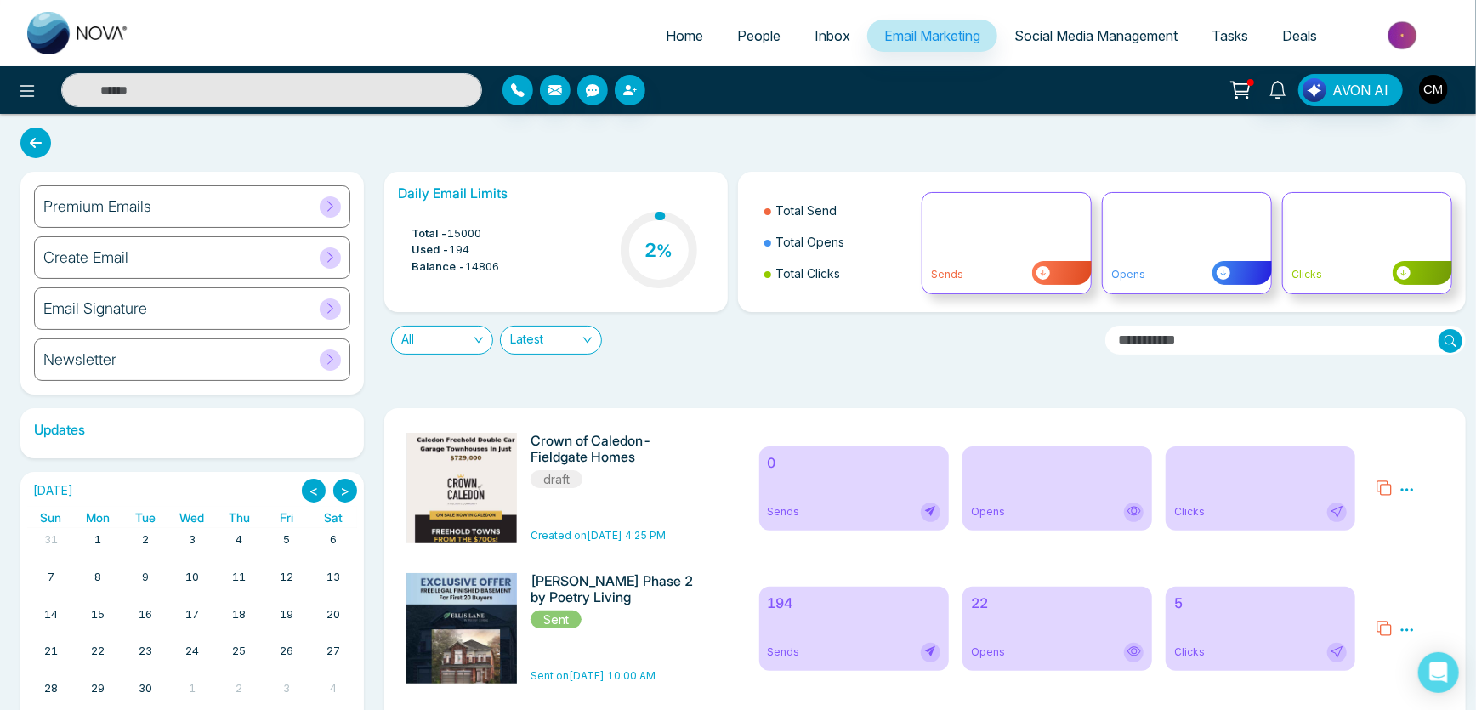
scroll to position [154, 0]
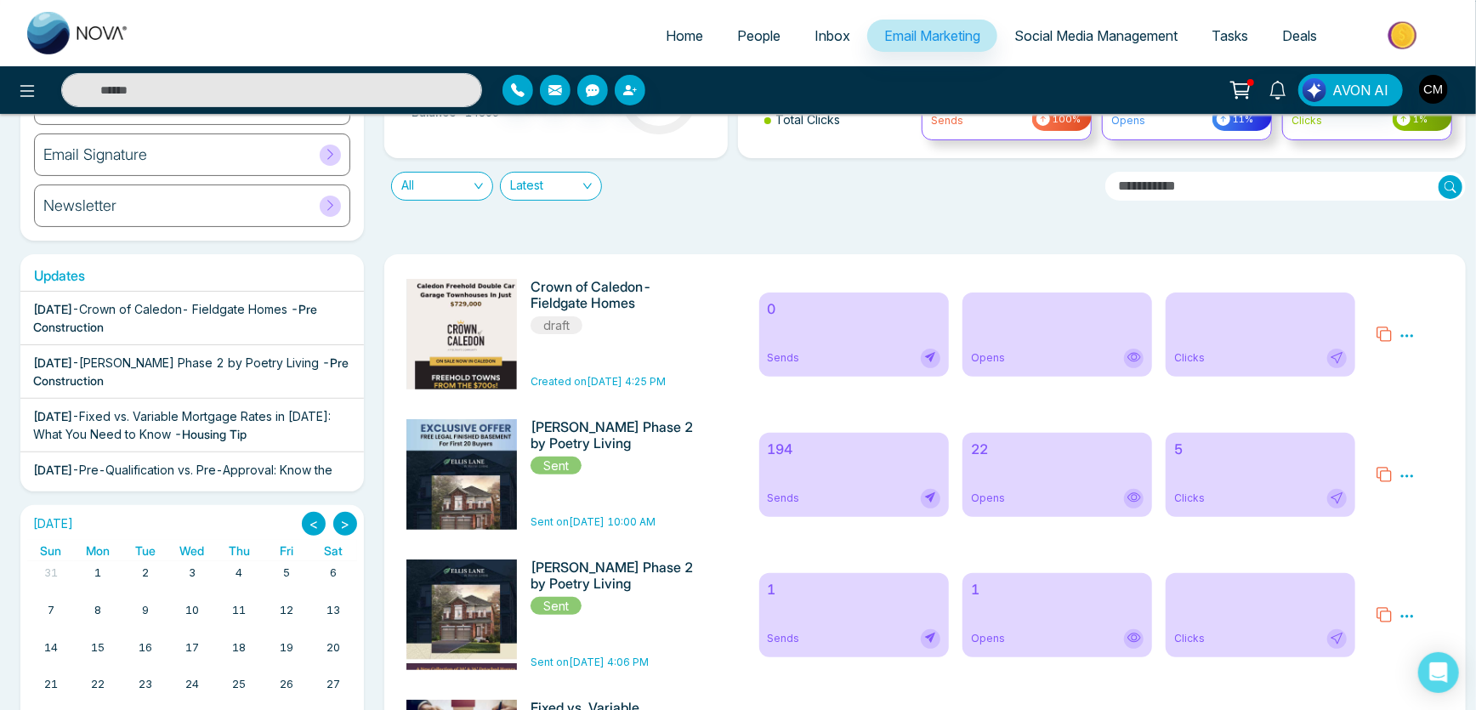
click at [1412, 335] on icon at bounding box center [1407, 335] width 13 height 3
click at [1430, 385] on link "Edit" at bounding box center [1423, 385] width 20 height 14
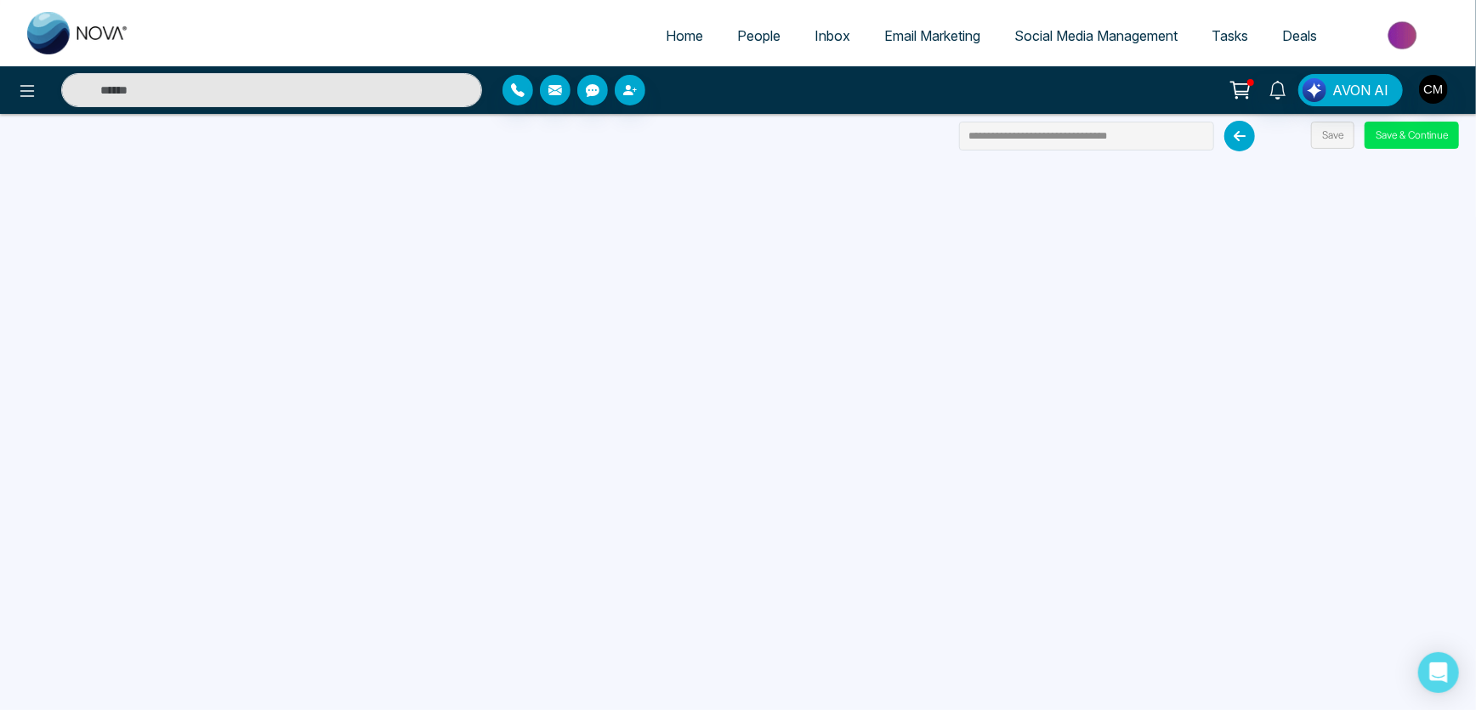
click at [98, 25] on img at bounding box center [78, 33] width 102 height 43
select select "*"
